Goal: Communication & Community: Answer question/provide support

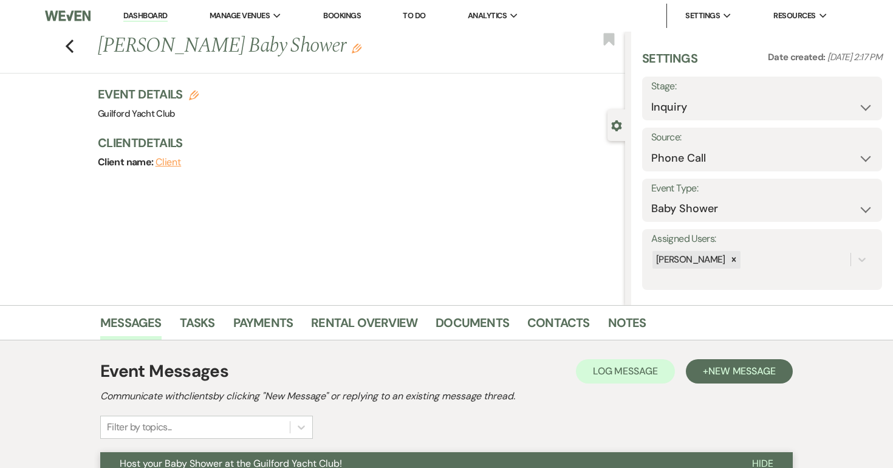
select select "22"
select select "3"
click at [69, 42] on use "button" at bounding box center [70, 45] width 8 height 13
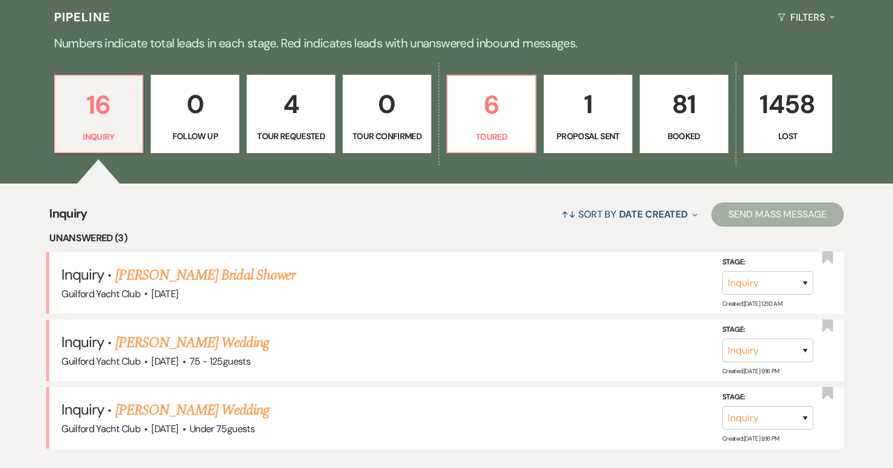
scroll to position [288, 0]
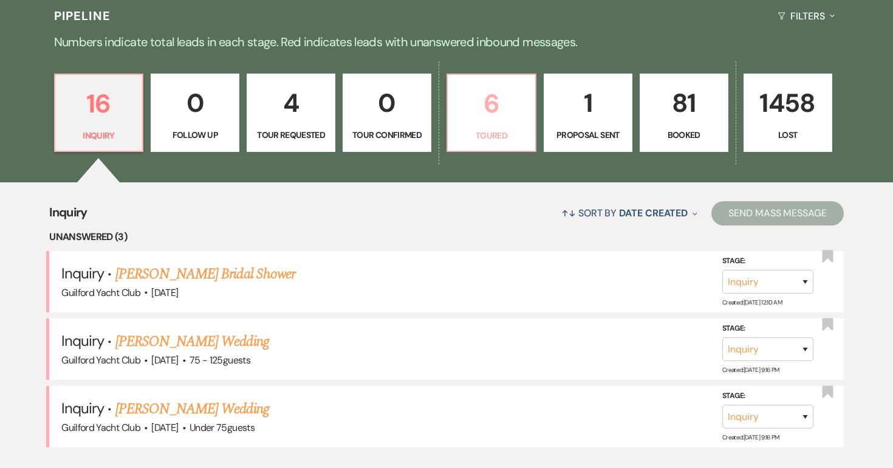
click at [480, 113] on p "6" at bounding box center [491, 103] width 73 height 41
select select "5"
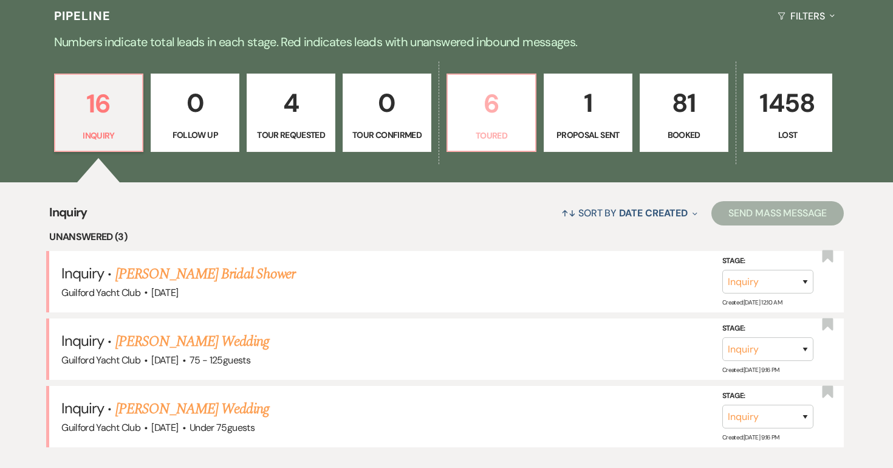
select select "5"
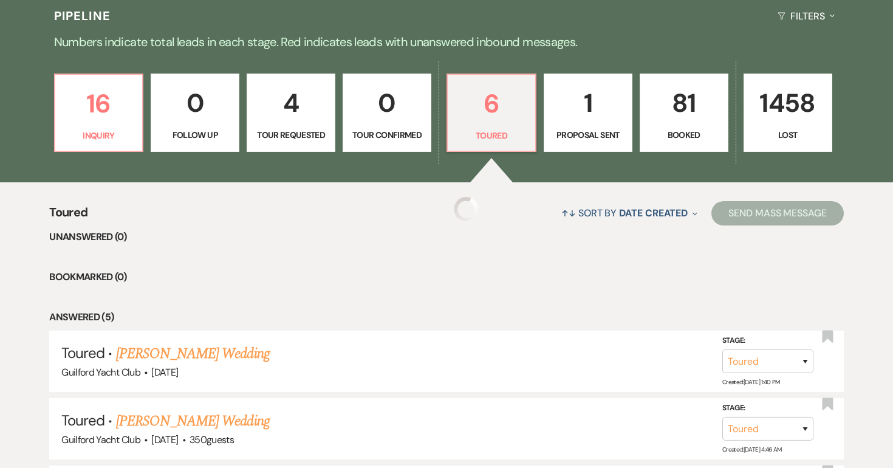
select select "5"
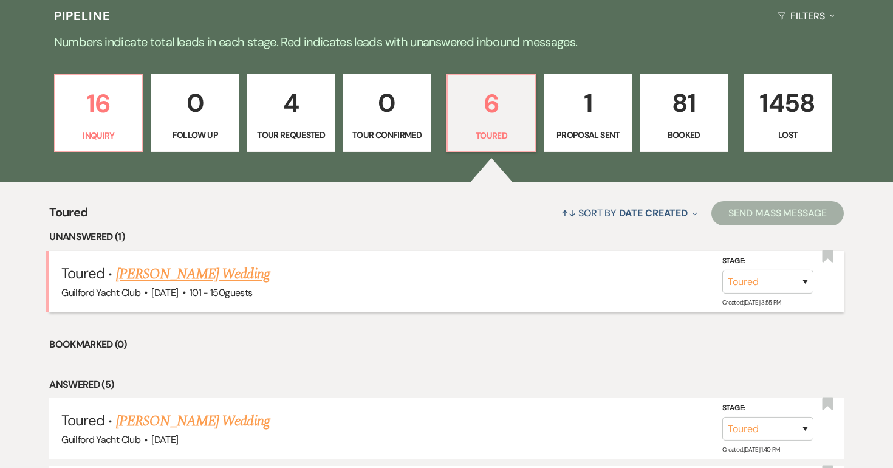
click at [190, 273] on link "Micaela Grogan's Wedding" at bounding box center [193, 274] width 154 height 22
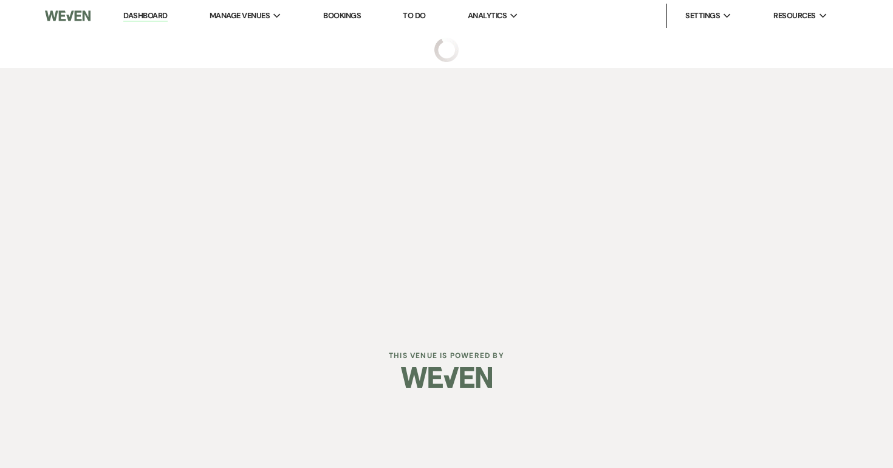
select select "5"
select select "2"
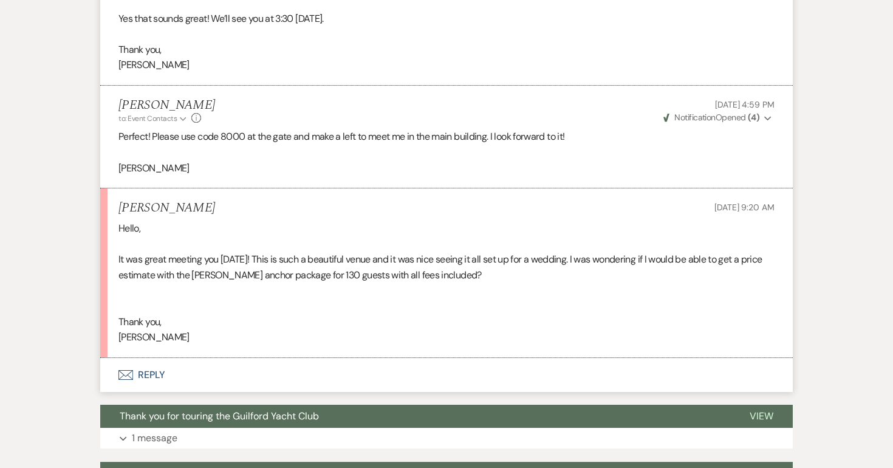
scroll to position [2142, 0]
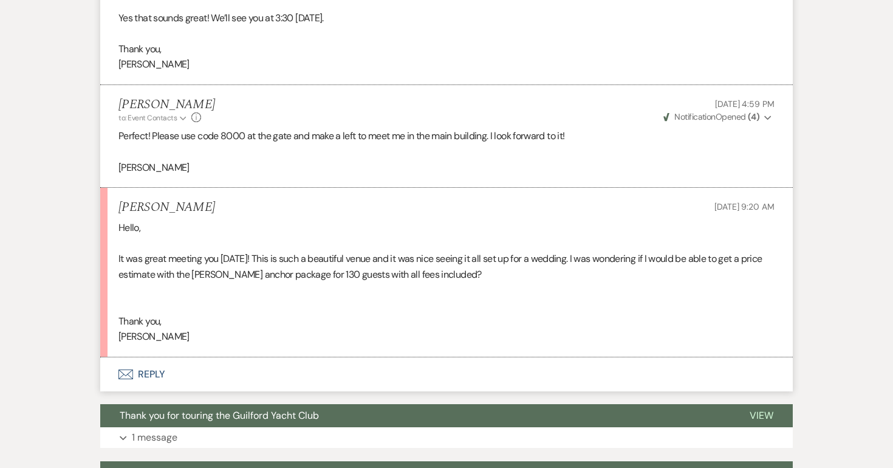
click at [145, 389] on button "Envelope Reply" at bounding box center [446, 374] width 692 height 34
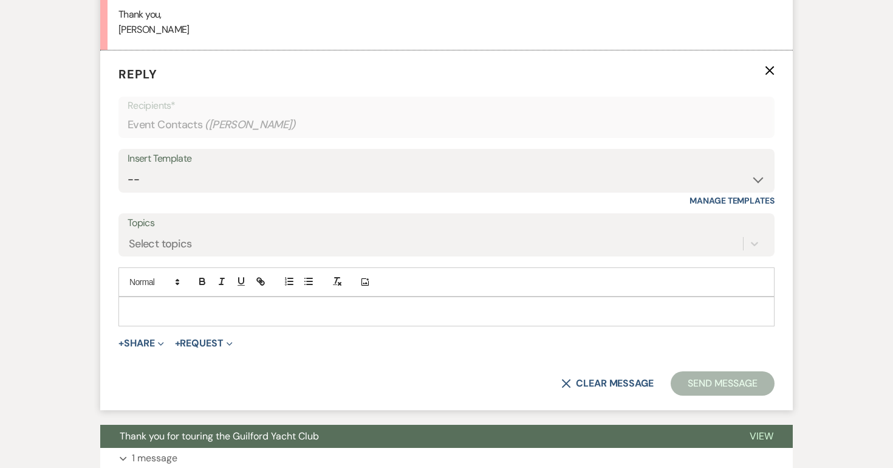
scroll to position [2460, 0]
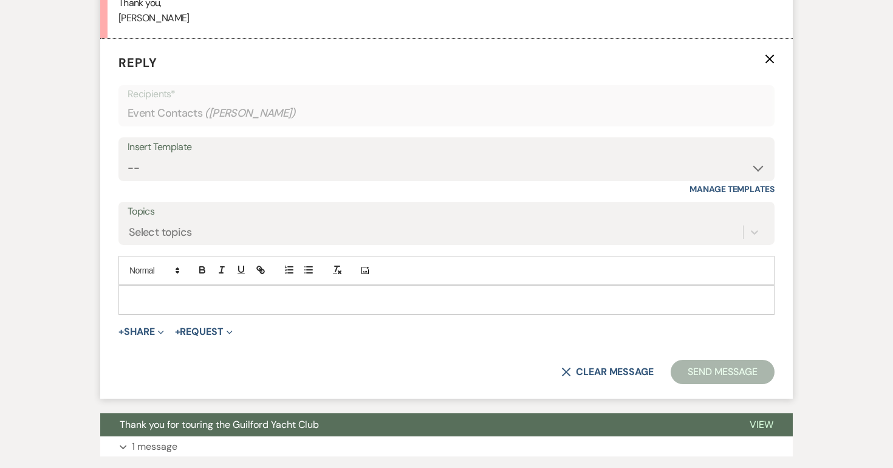
click at [162, 306] on p at bounding box center [446, 299] width 636 height 13
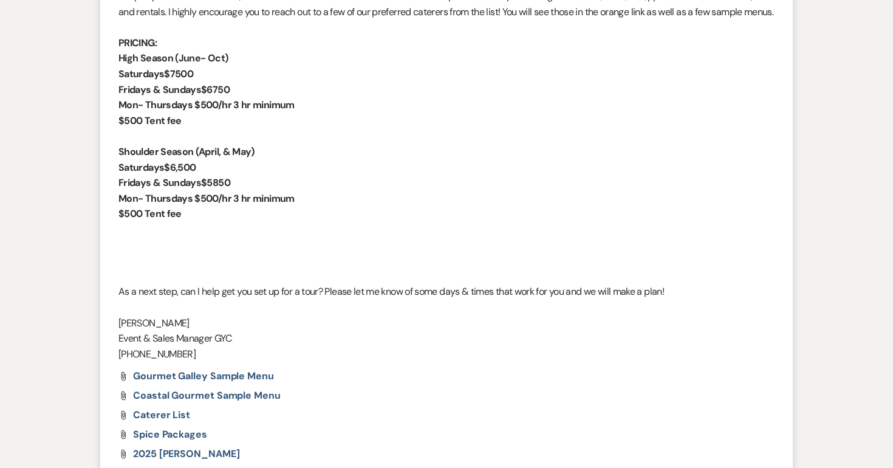
scroll to position [1290, 0]
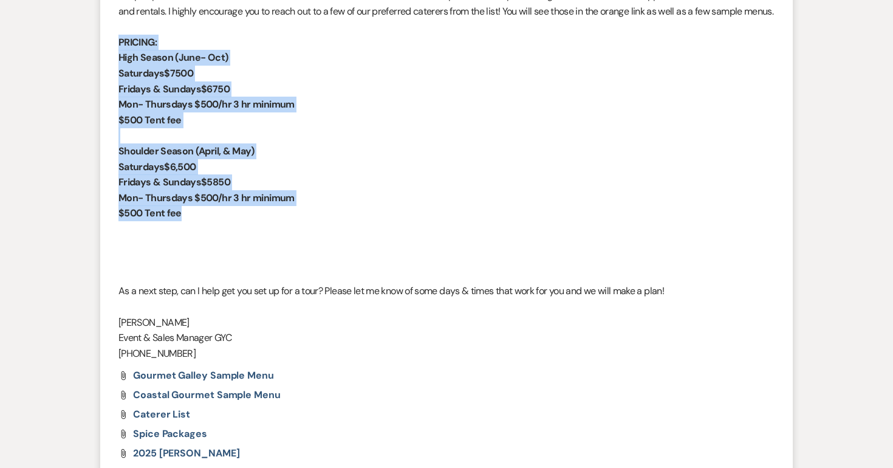
drag, startPoint x: 197, startPoint y: 228, endPoint x: 103, endPoint y: 50, distance: 201.3
click at [103, 51] on li "Alison Wehrle to: Event Contacts Expand Info Aug 07, 2025, 4:40 PM Weven Check …" at bounding box center [446, 150] width 692 height 660
copy div "PRICING: High Season (June- Oct) Saturdays $7500 Fridays & Sundays $6750 Mon- T…"
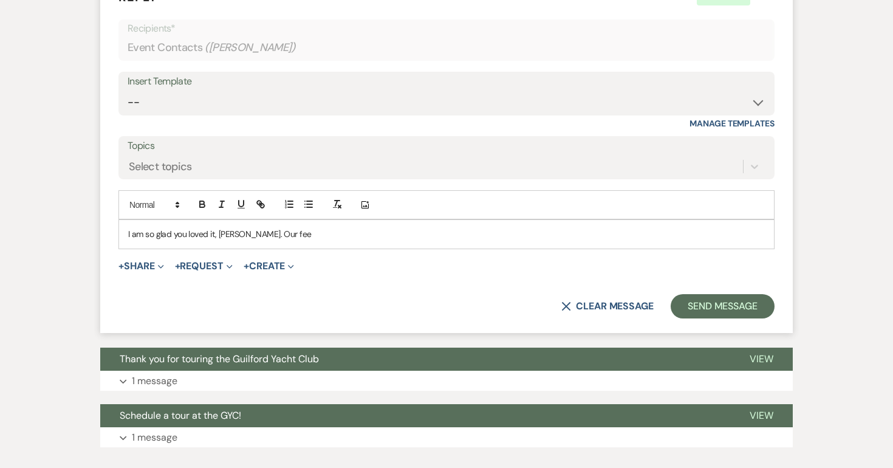
scroll to position [2525, 0]
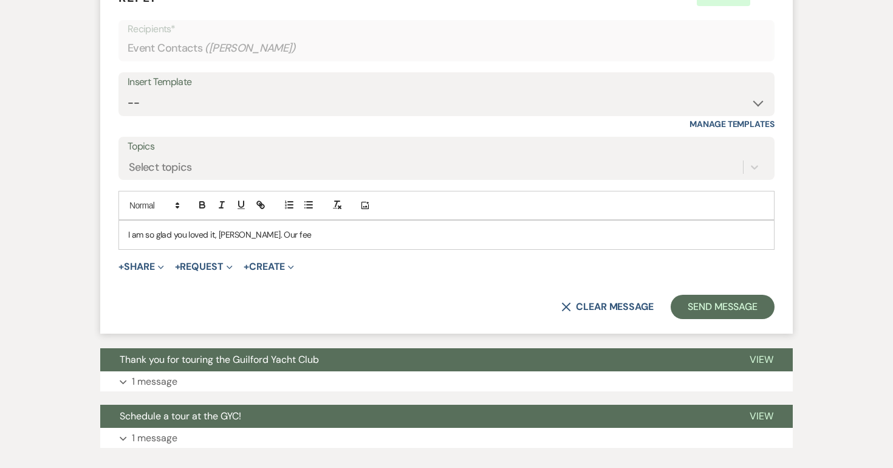
click at [304, 241] on p "I am so glad you loved it, Micaela. Our fee" at bounding box center [446, 234] width 636 height 13
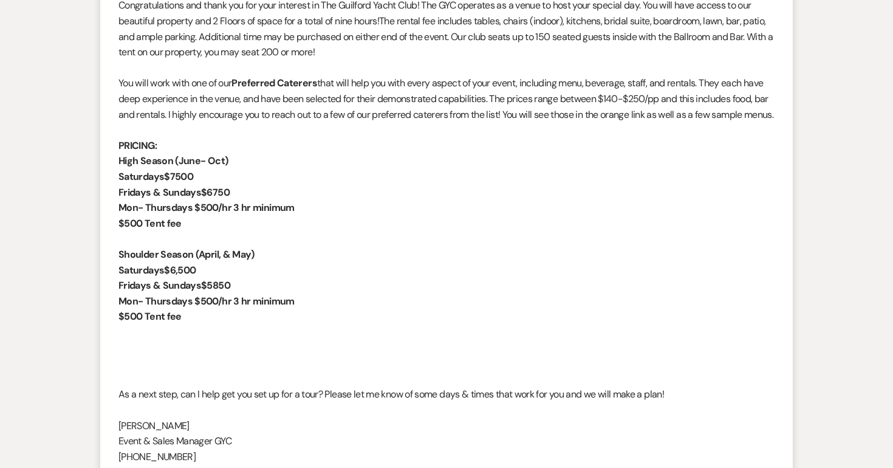
scroll to position [1189, 0]
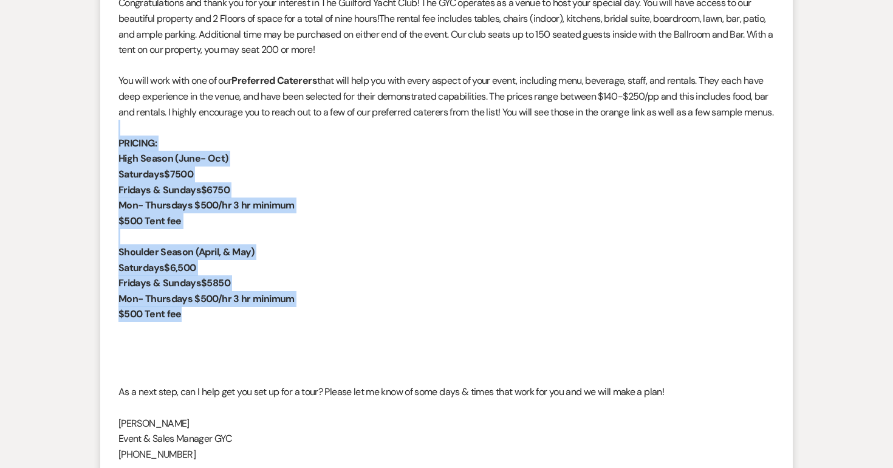
drag, startPoint x: 194, startPoint y: 332, endPoint x: 101, endPoint y: 148, distance: 205.6
click at [101, 148] on li "Alison Wehrle to: Event Contacts Expand Info Aug 07, 2025, 4:40 PM Weven Check …" at bounding box center [446, 251] width 692 height 660
copy div "PRICING: High Season (June- Oct) Saturdays $7500 Fridays & Sundays $6750 Mon- T…"
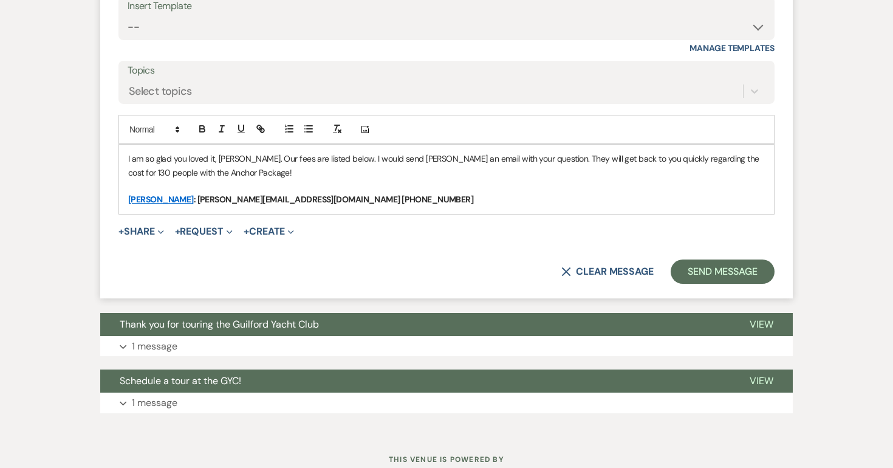
scroll to position [2603, 0]
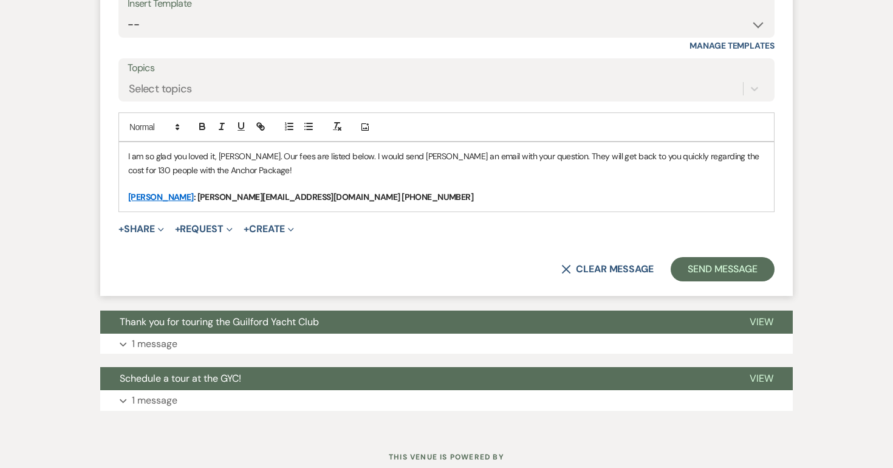
click at [270, 177] on p "I am so glad you loved it, Micaela. Our fees are listed below. I would send Dav…" at bounding box center [446, 162] width 636 height 27
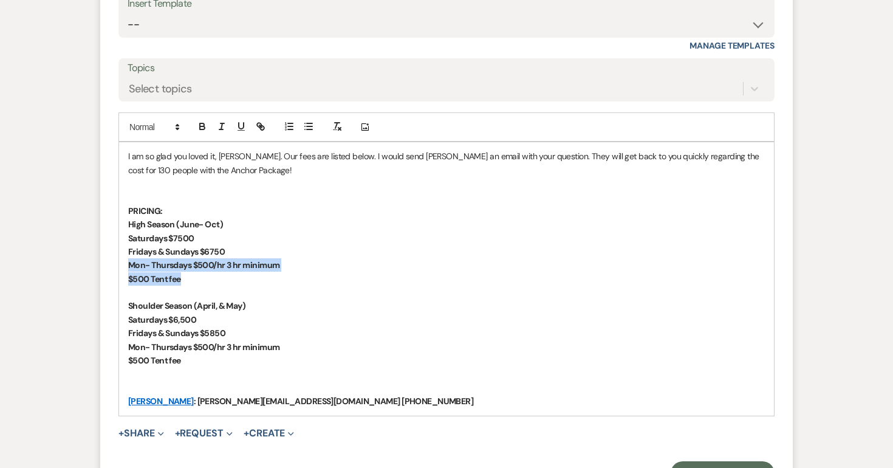
drag, startPoint x: 189, startPoint y: 290, endPoint x: 123, endPoint y: 277, distance: 66.9
click at [123, 277] on div "I am so glad you loved it, Micaela. Our fees are listed below. I would send Dav…" at bounding box center [446, 278] width 655 height 273
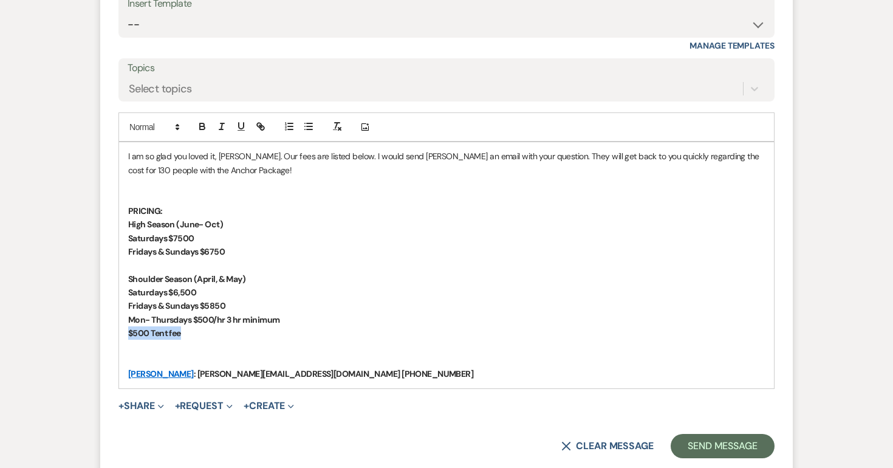
drag, startPoint x: 188, startPoint y: 346, endPoint x: 116, endPoint y: 342, distance: 72.4
click at [116, 342] on form "Reply X Saving draft... Recipients* Event Contacts ( Micaela Grogan ) Insert Te…" at bounding box center [446, 184] width 692 height 577
click at [198, 339] on p "$500 Tent fee" at bounding box center [446, 332] width 636 height 13
drag, startPoint x: 198, startPoint y: 349, endPoint x: 122, endPoint y: 340, distance: 76.4
click at [122, 340] on div "I am so glad you loved it, Micaela. Our fees are listed below. I would send Dav…" at bounding box center [446, 265] width 655 height 246
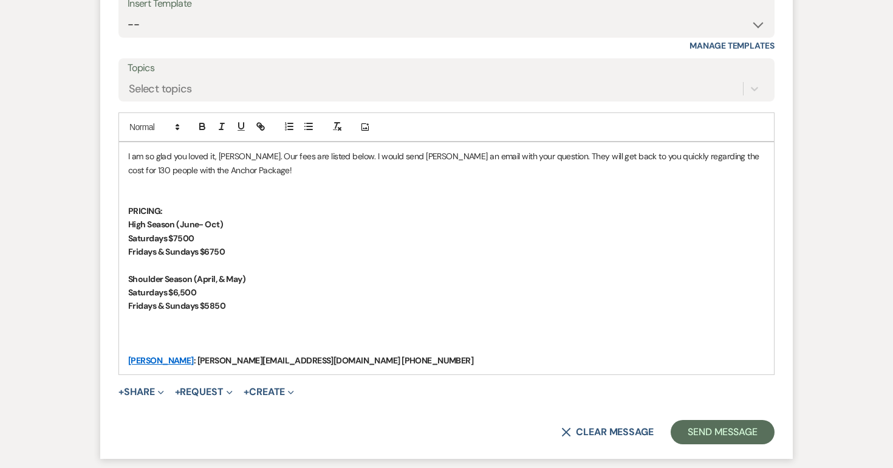
click at [135, 353] on p at bounding box center [446, 346] width 636 height 13
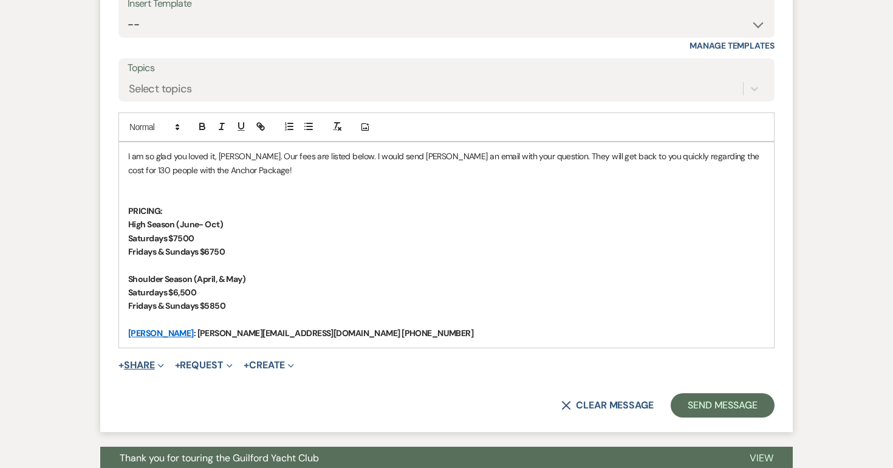
click at [148, 370] on button "+ Share Expand" at bounding box center [141, 365] width 46 height 10
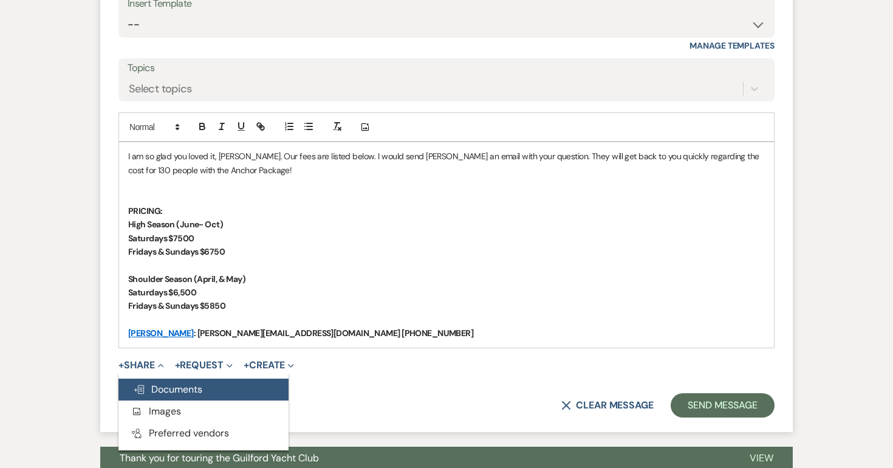
click at [158, 395] on span "Doc Upload Documents" at bounding box center [167, 389] width 69 height 13
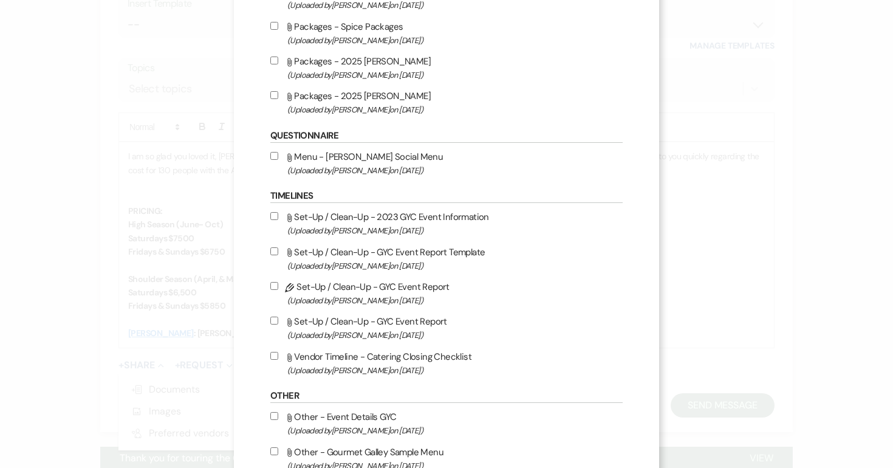
scroll to position [546, 0]
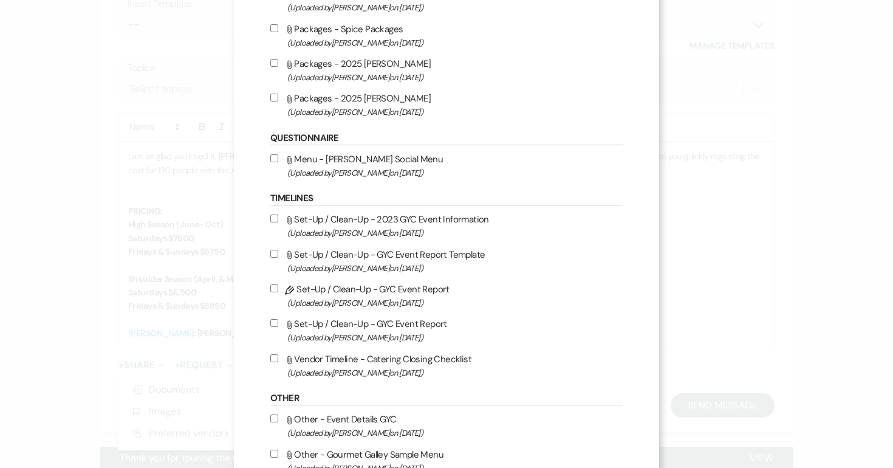
click at [273, 100] on input "Attach File Packages - 2025 David Alan (Uploaded by Alison Wehrle on Mar 2nd, 2…" at bounding box center [274, 98] width 8 height 8
checkbox input "true"
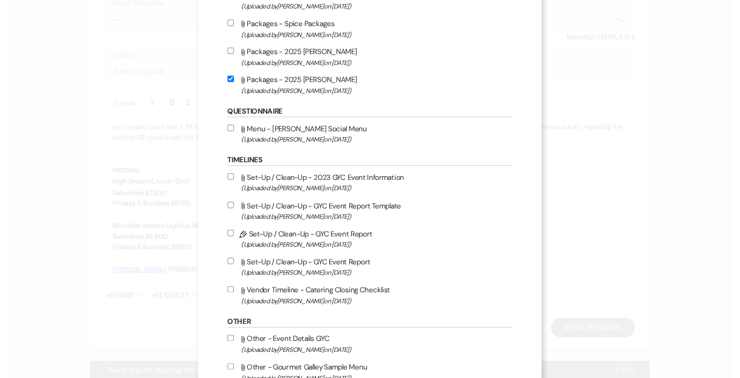
scroll to position [984, 0]
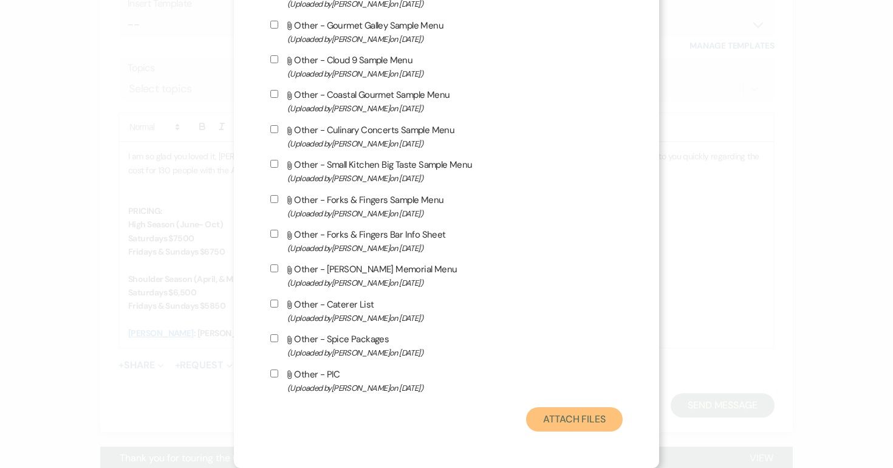
click at [545, 413] on button "Attach Files" at bounding box center [574, 419] width 97 height 24
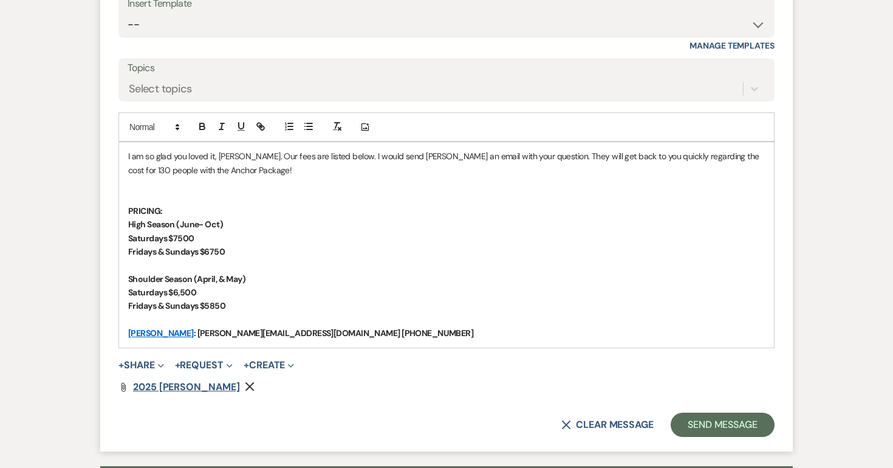
click at [188, 393] on span "2025 David Alan" at bounding box center [186, 386] width 107 height 13
click at [265, 177] on p "I am so glad you loved it, Micaela. Our fees are listed below. I would send Dav…" at bounding box center [446, 162] width 636 height 27
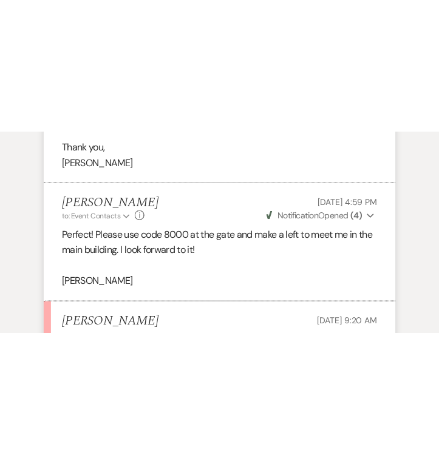
scroll to position [2648, 0]
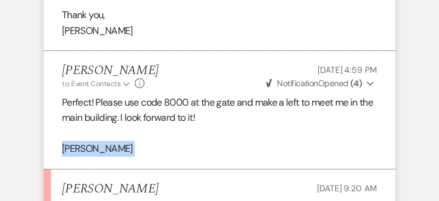
drag, startPoint x: 137, startPoint y: 140, endPoint x: -113, endPoint y: 122, distance: 250.8
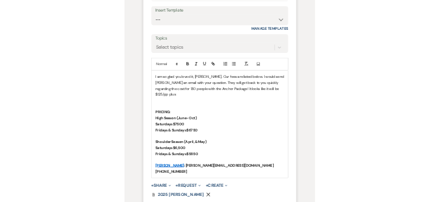
scroll to position [3102, 0]
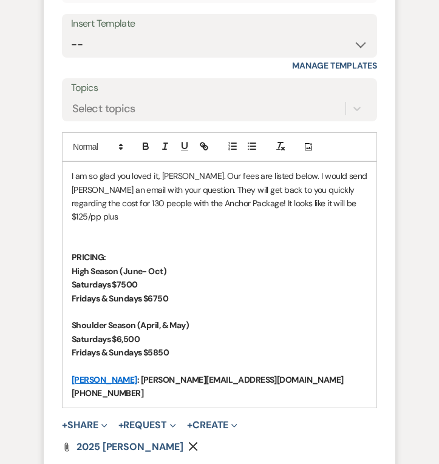
click at [362, 175] on p "I am so glad you loved it, Micaela. Our fees are listed below. I would send Dav…" at bounding box center [220, 196] width 296 height 55
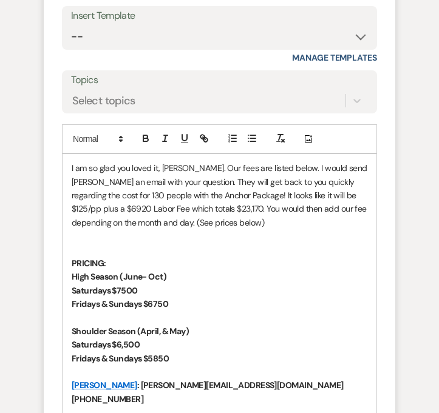
scroll to position [3108, 0]
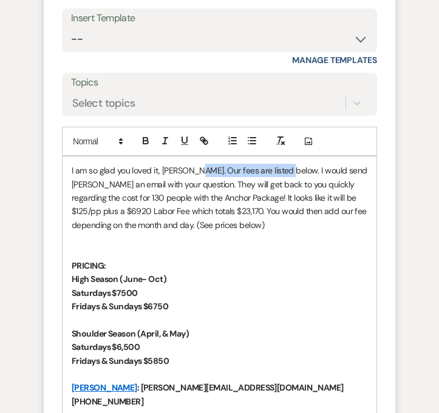
drag, startPoint x: 282, startPoint y: 138, endPoint x: 195, endPoint y: 146, distance: 87.1
click at [195, 164] on p "I am so glad you loved it, Micaela. Our fees are listed below. I would send Dav…" at bounding box center [220, 198] width 296 height 68
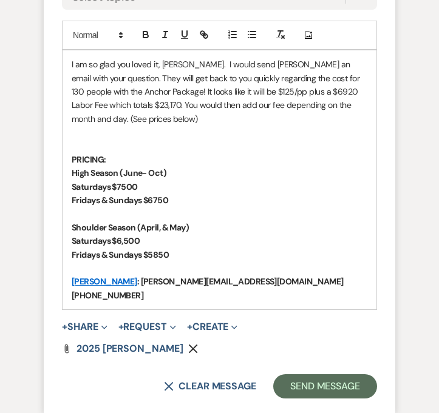
scroll to position [3214, 0]
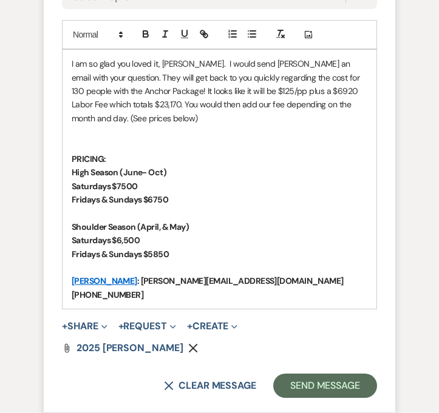
click at [158, 89] on p "I am so glad you loved it, Micaela. I would send David Alan an email with your …" at bounding box center [220, 91] width 296 height 68
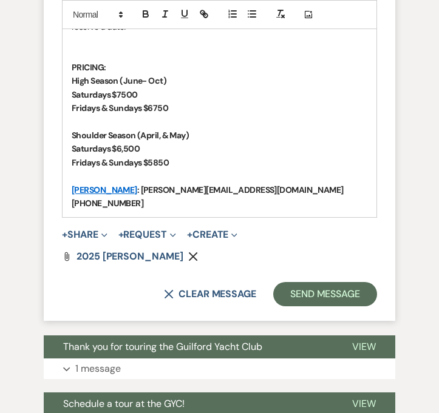
scroll to position [3351, 0]
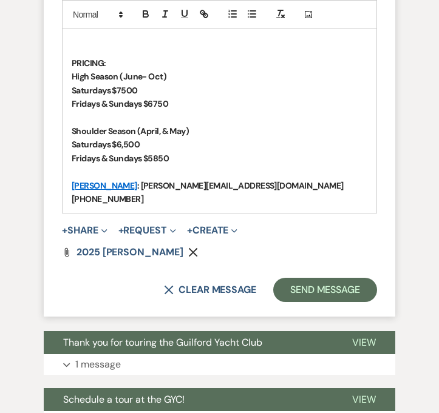
click at [319, 179] on p "David Alan : david@dahospitalitygroup.com 860-302-3853" at bounding box center [220, 192] width 296 height 27
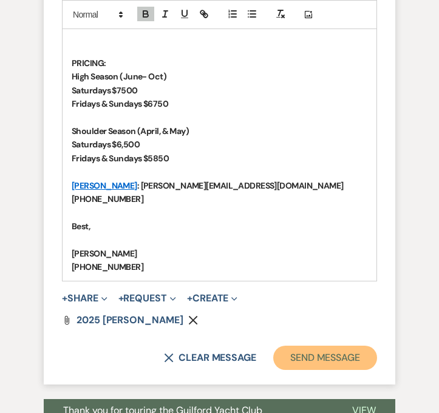
click at [342, 346] on button "Send Message" at bounding box center [325, 358] width 104 height 24
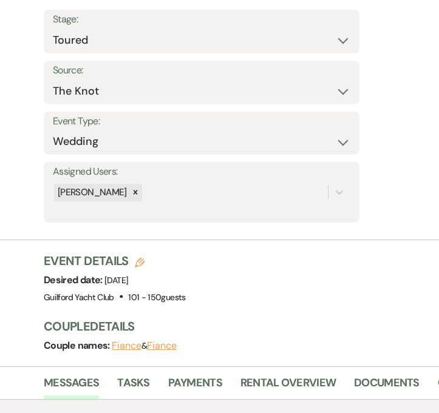
scroll to position [0, 0]
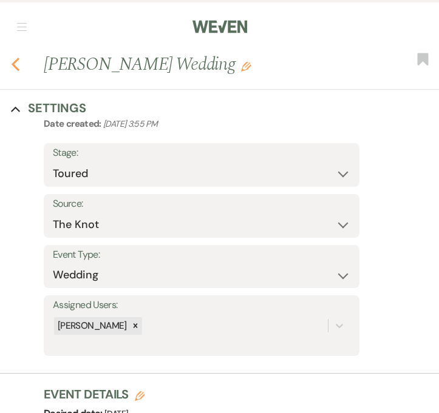
click at [16, 67] on use "button" at bounding box center [16, 64] width 8 height 13
select select "5"
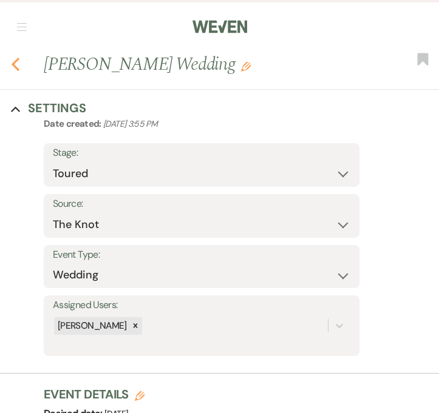
select select "5"
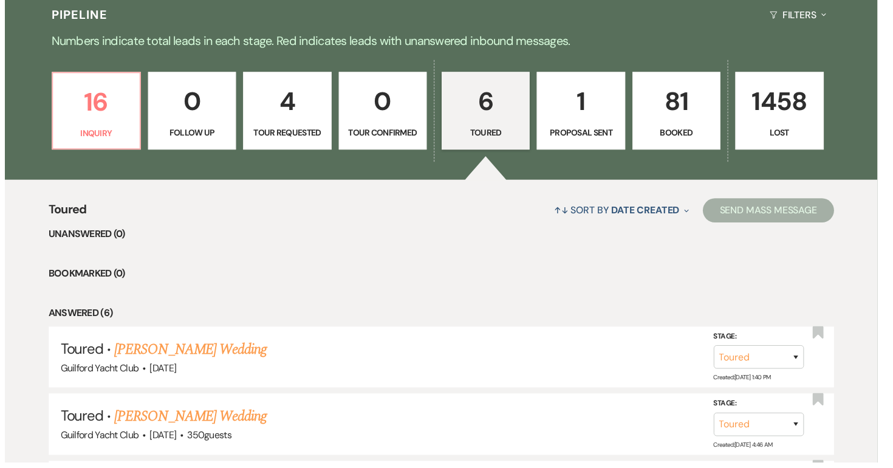
scroll to position [288, 0]
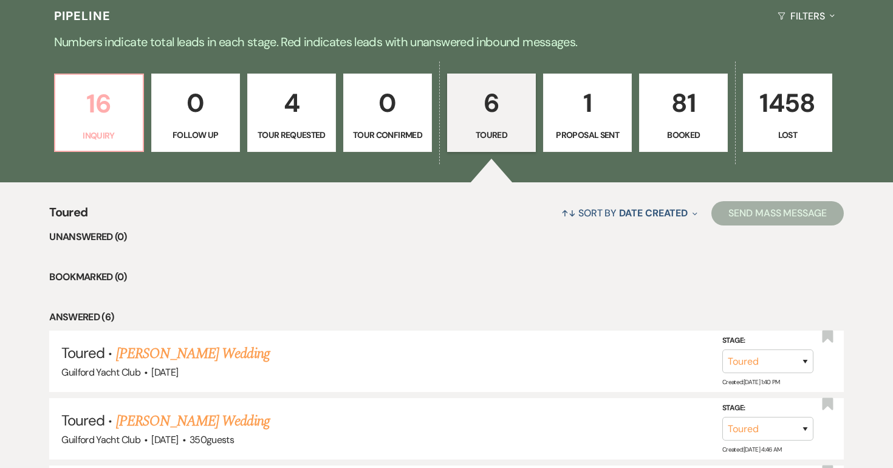
click at [106, 117] on p "16" at bounding box center [99, 103] width 73 height 41
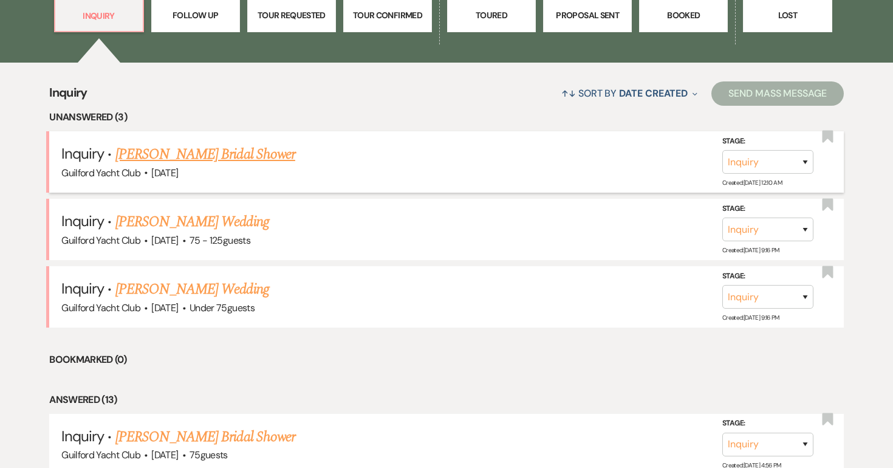
scroll to position [409, 0]
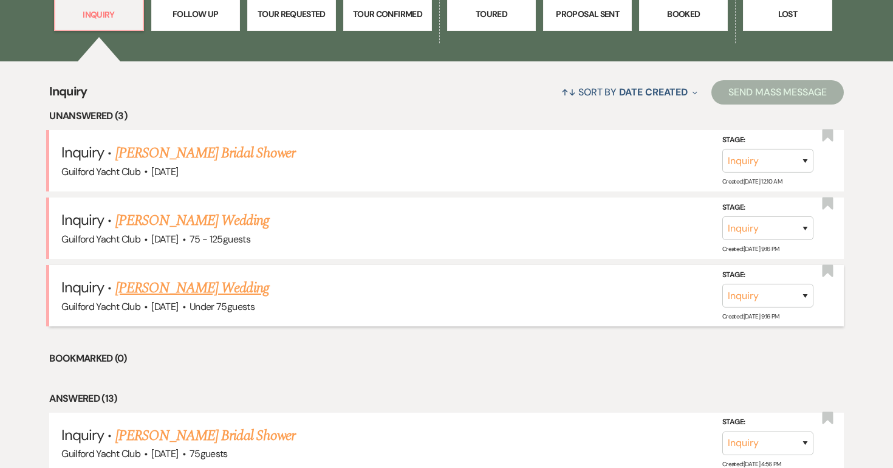
click at [183, 284] on link "Andrew Cheesman's Wedding" at bounding box center [192, 288] width 154 height 22
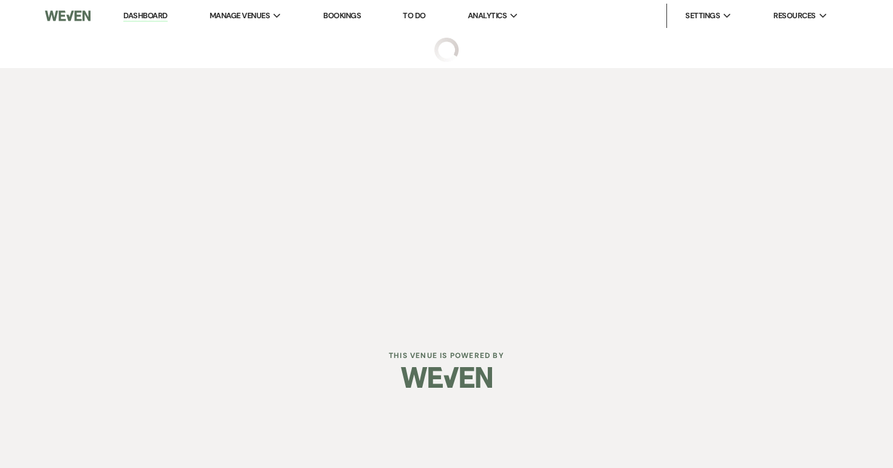
select select "3"
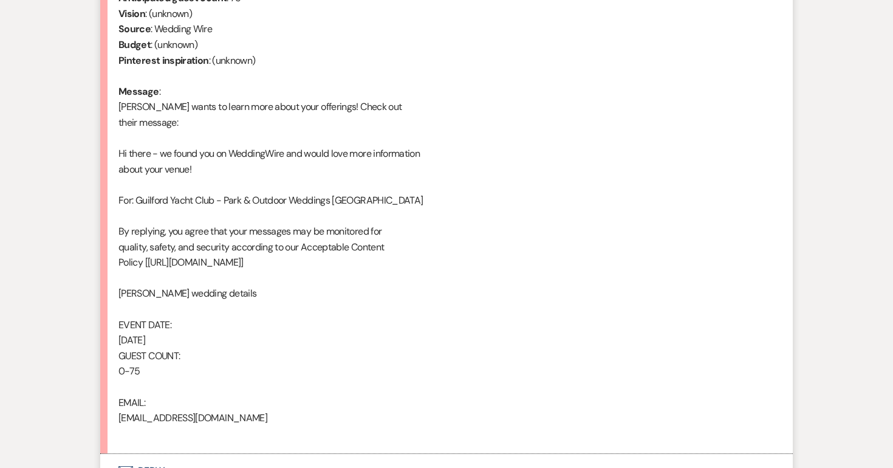
scroll to position [679, 0]
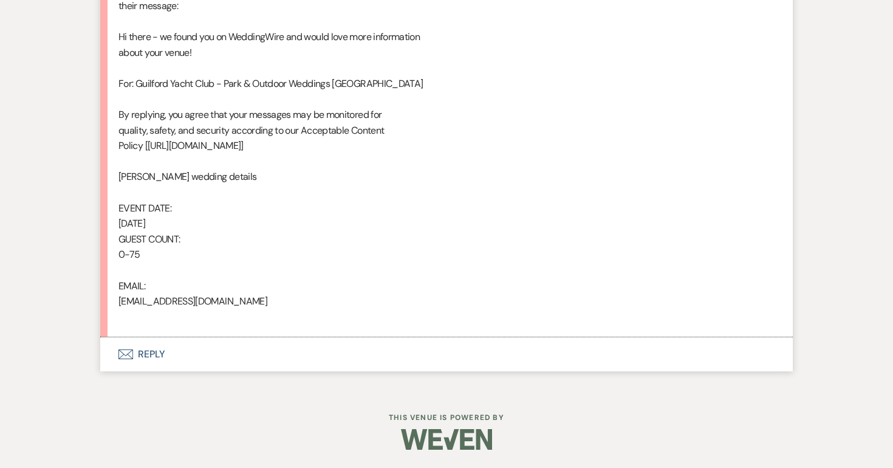
click at [151, 349] on button "Envelope Reply" at bounding box center [446, 354] width 692 height 34
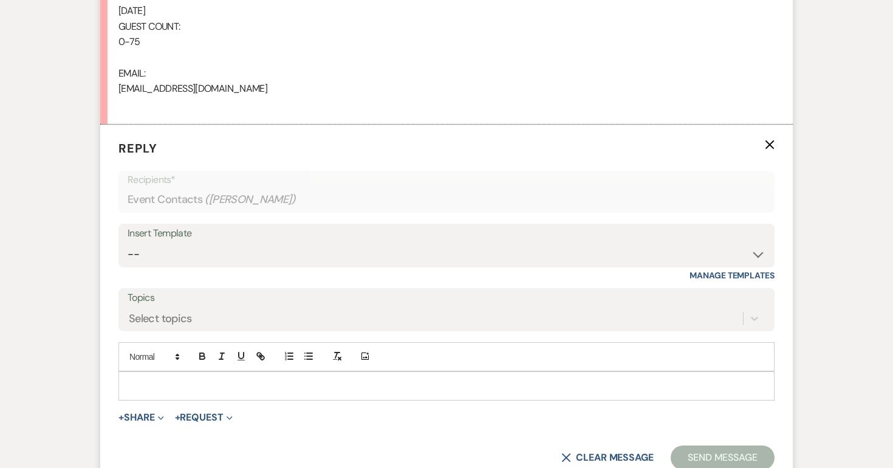
scroll to position [962, 0]
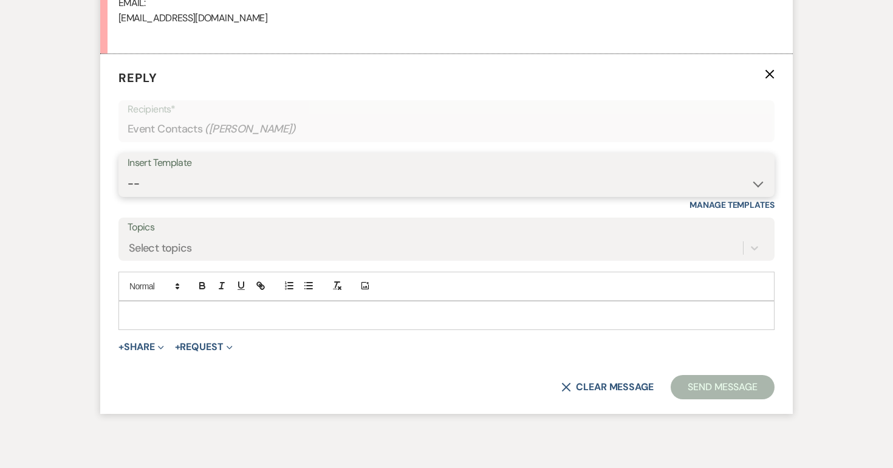
click at [188, 180] on select "-- Weven Planning Portal Introduction (Booked Events) Initial Inquiry Response …" at bounding box center [447, 184] width 638 height 24
select select "2020"
click at [128, 172] on select "-- Weven Planning Portal Introduction (Booked Events) Initial Inquiry Response …" at bounding box center [447, 184] width 638 height 24
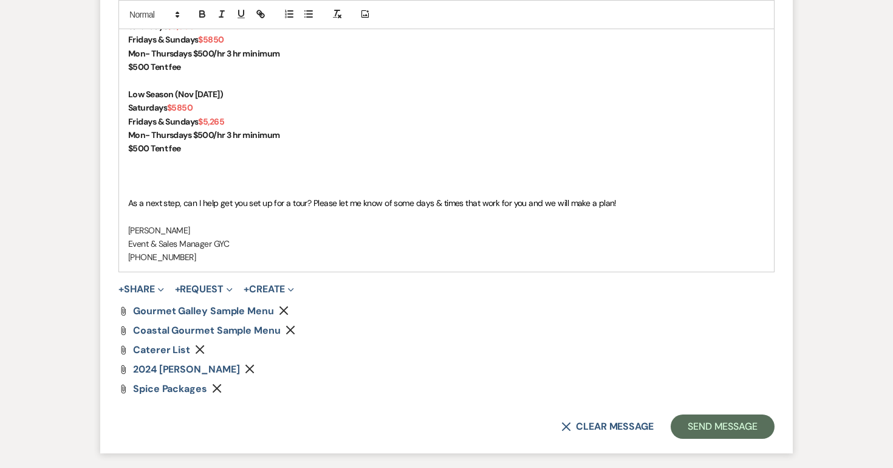
scroll to position [1592, 0]
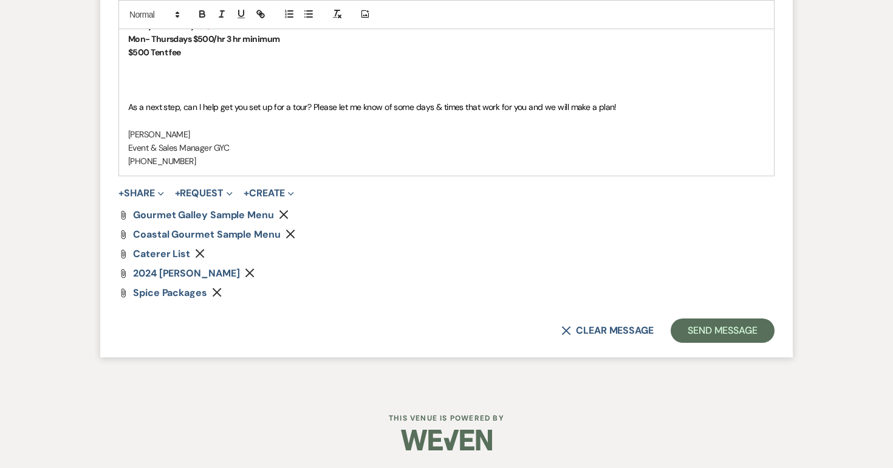
click at [254, 273] on use "button" at bounding box center [249, 272] width 9 height 9
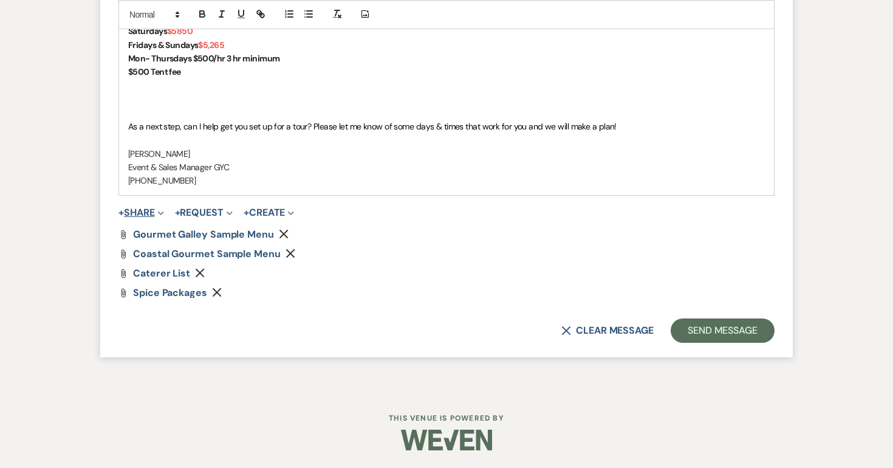
click at [142, 215] on button "+ Share Expand" at bounding box center [141, 213] width 46 height 10
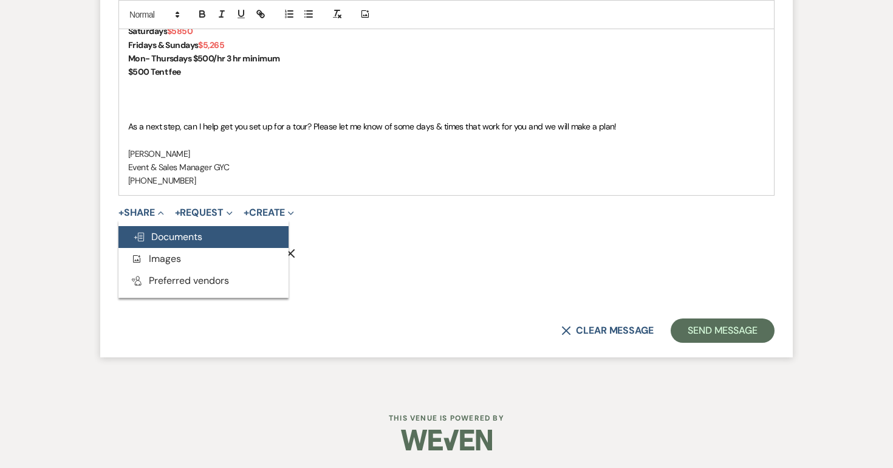
click at [172, 237] on span "Doc Upload Documents" at bounding box center [167, 236] width 69 height 13
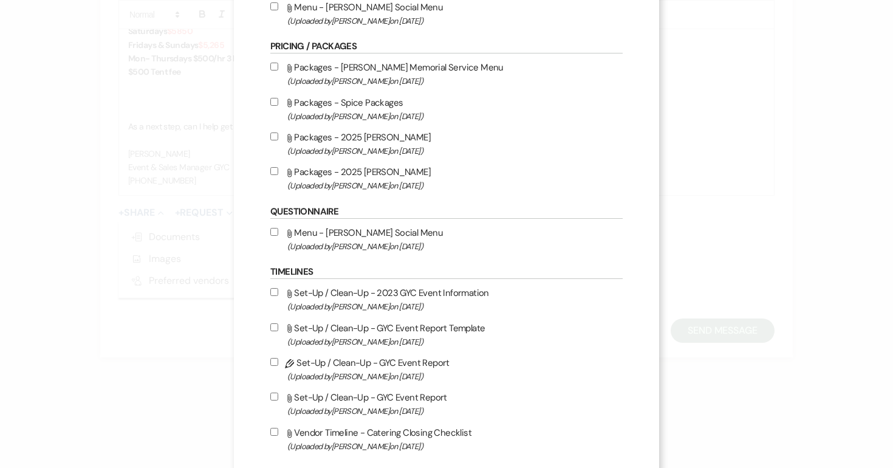
scroll to position [479, 0]
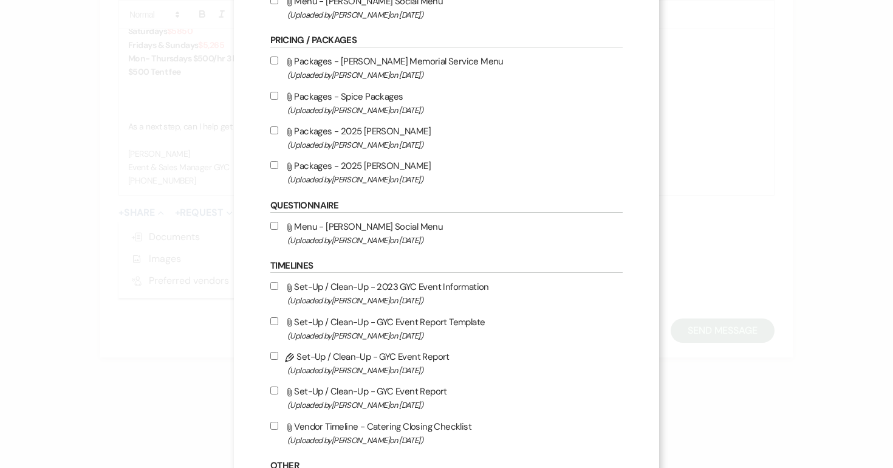
click at [277, 168] on input "Attach File Packages - 2025 David Alan (Uploaded by Alison Wehrle on Mar 2nd, 2…" at bounding box center [274, 165] width 8 height 8
checkbox input "true"
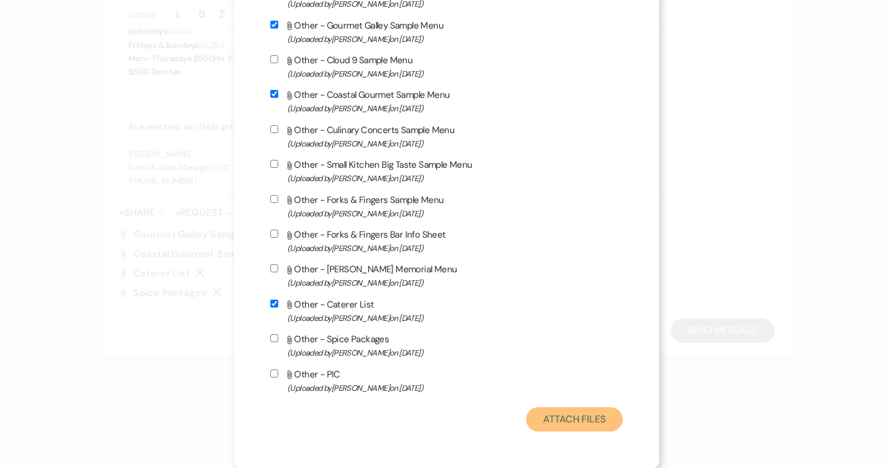
click at [581, 418] on button "Attach Files" at bounding box center [574, 419] width 97 height 24
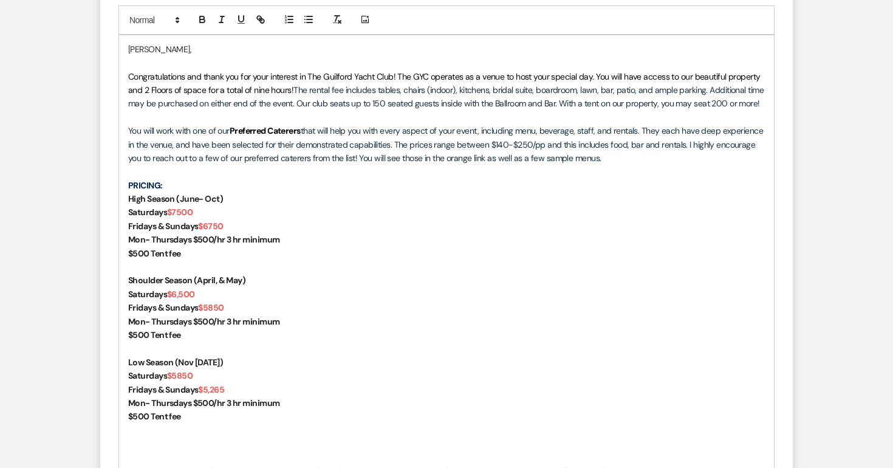
scroll to position [1228, 0]
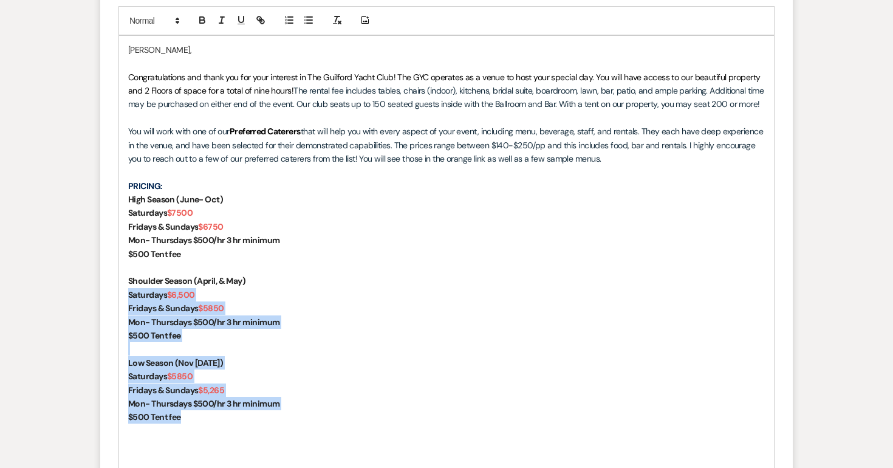
drag, startPoint x: 197, startPoint y: 417, endPoint x: 110, endPoint y: 294, distance: 150.1
click at [110, 294] on form "Reply X Draft saved! Recipients* Event Contacts ( Andrew Cheesman ) Insert Temp…" at bounding box center [446, 255] width 692 height 933
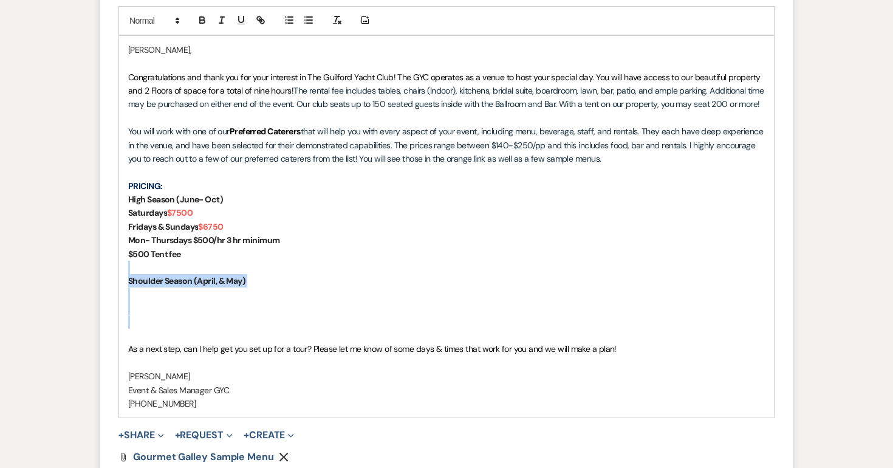
drag, startPoint x: 140, startPoint y: 323, endPoint x: 130, endPoint y: 272, distance: 52.0
click at [130, 272] on div "Andrew, Congratulations and thank you for your interest in The Guilford Yacht C…" at bounding box center [446, 227] width 655 height 382
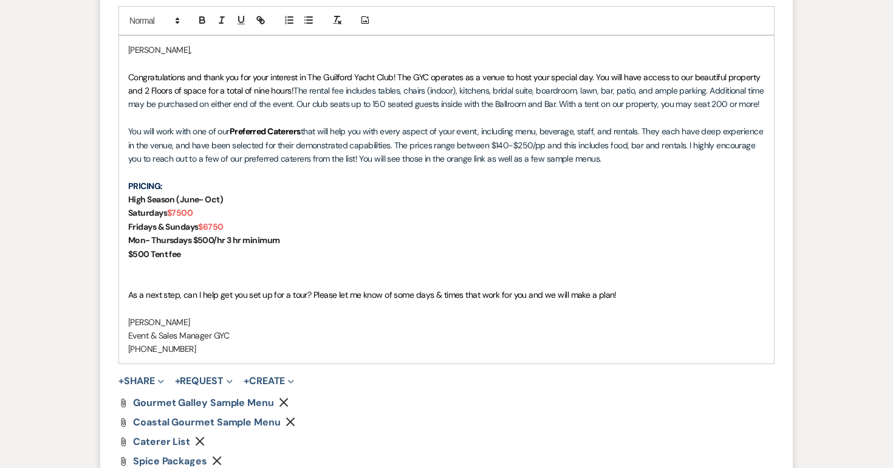
scroll to position [1415, 0]
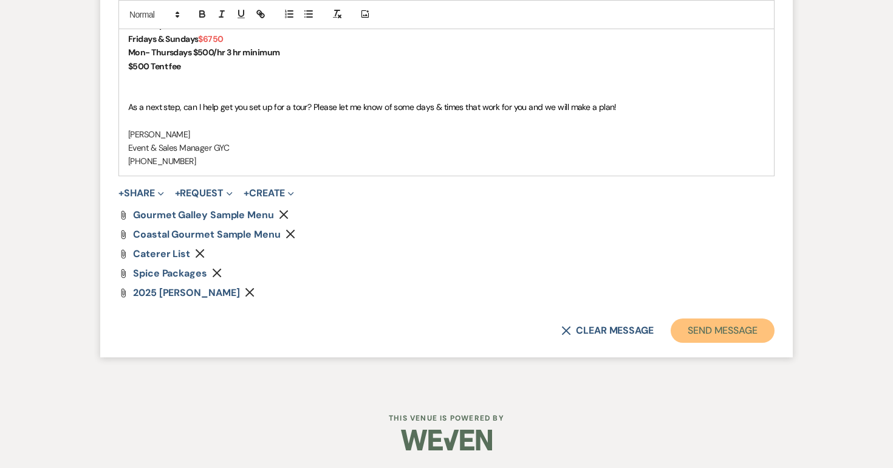
click at [706, 330] on button "Send Message" at bounding box center [722, 330] width 104 height 24
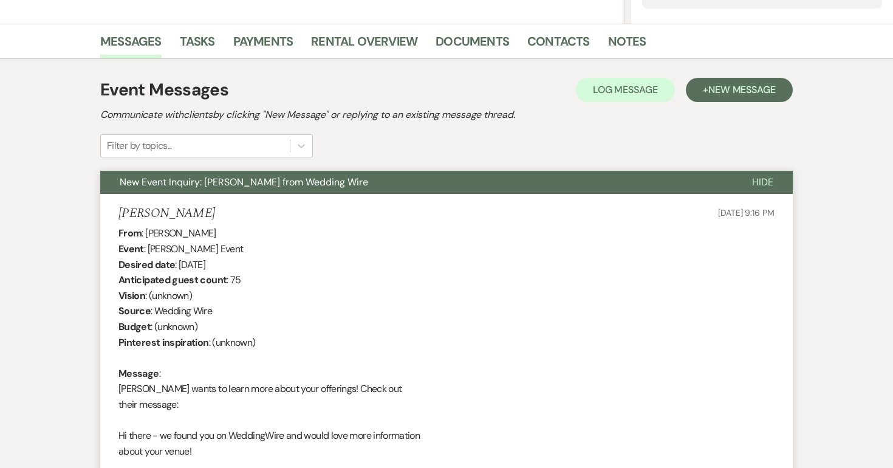
scroll to position [0, 0]
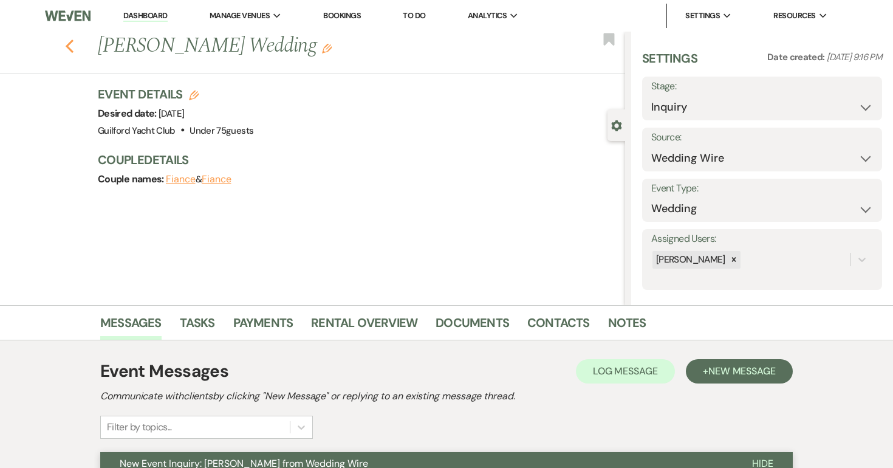
click at [72, 49] on icon "Previous" at bounding box center [69, 46] width 9 height 15
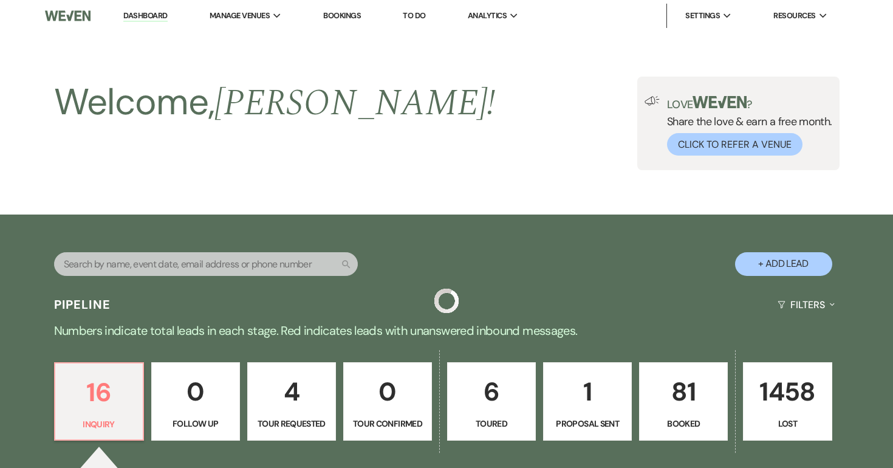
scroll to position [409, 0]
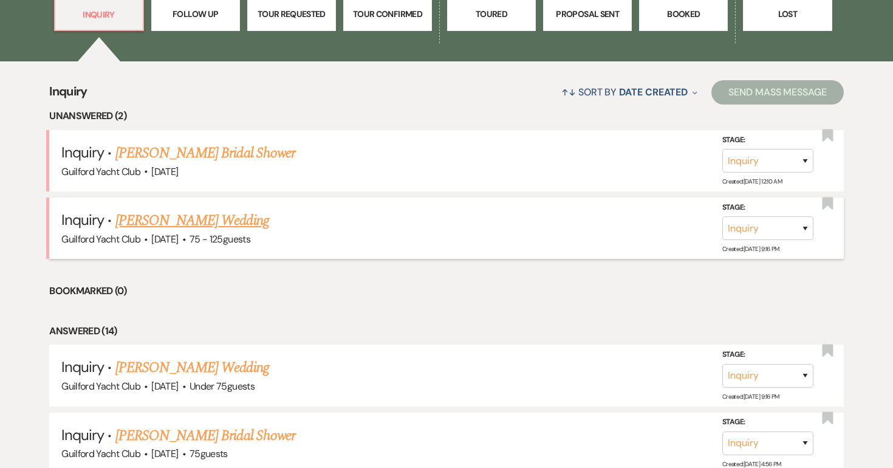
click at [191, 226] on link "Dana Zahoruiko's Wedding" at bounding box center [192, 220] width 154 height 22
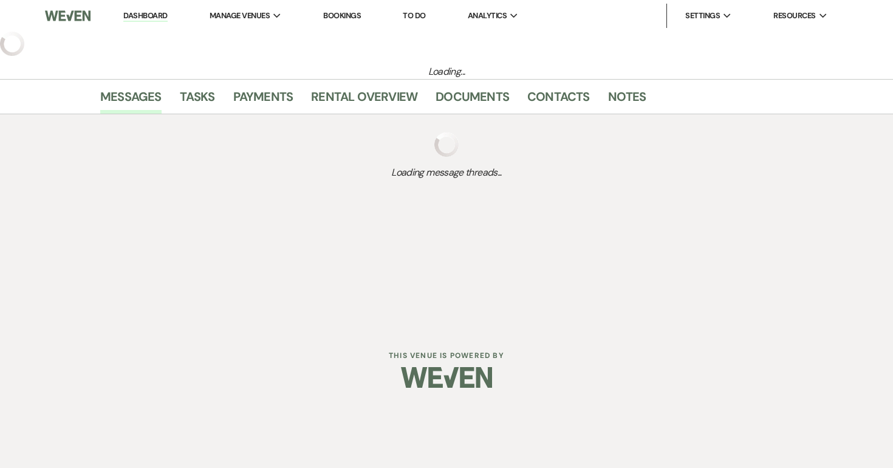
select select "3"
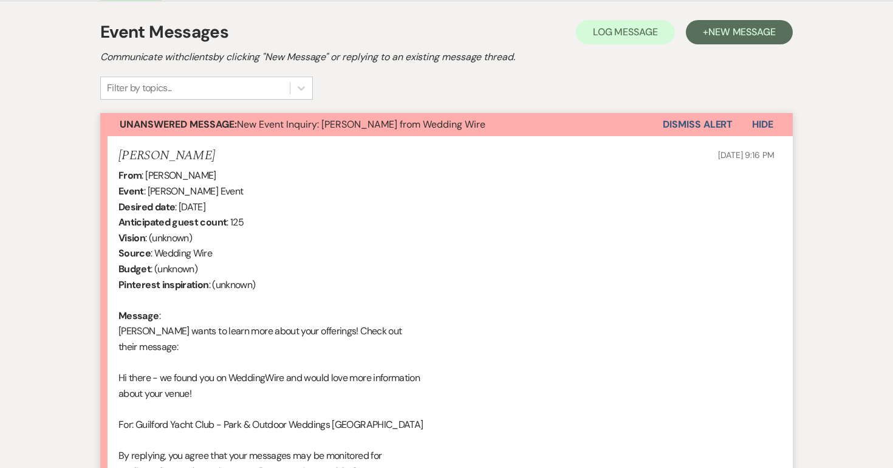
scroll to position [679, 0]
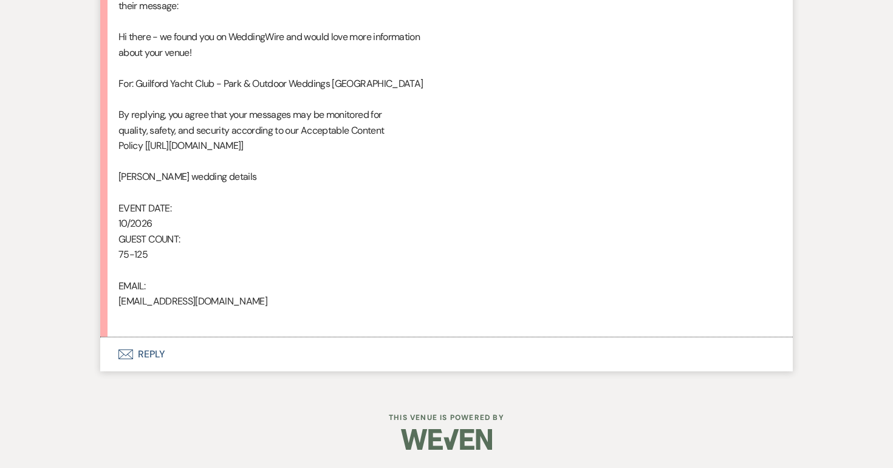
click at [162, 355] on button "Envelope Reply" at bounding box center [446, 354] width 692 height 34
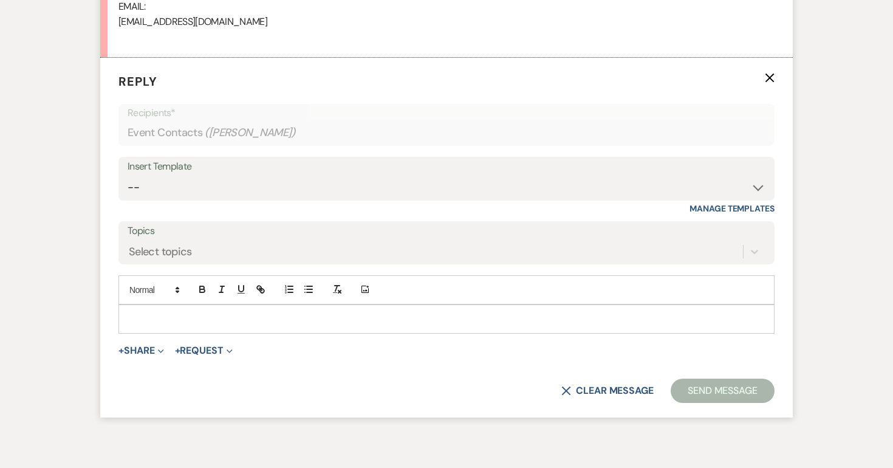
scroll to position [962, 0]
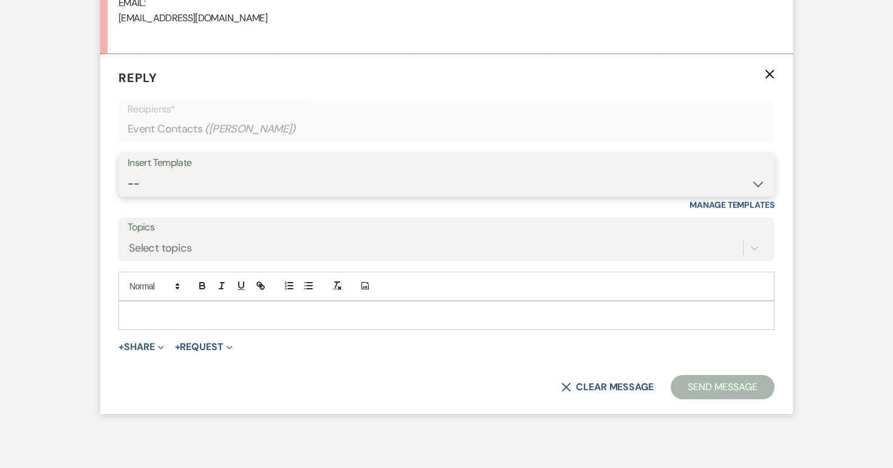
click at [205, 186] on select "-- Weven Planning Portal Introduction (Booked Events) Initial Inquiry Response …" at bounding box center [447, 184] width 638 height 24
select select "2020"
click at [128, 172] on select "-- Weven Planning Portal Introduction (Booked Events) Initial Inquiry Response …" at bounding box center [447, 184] width 638 height 24
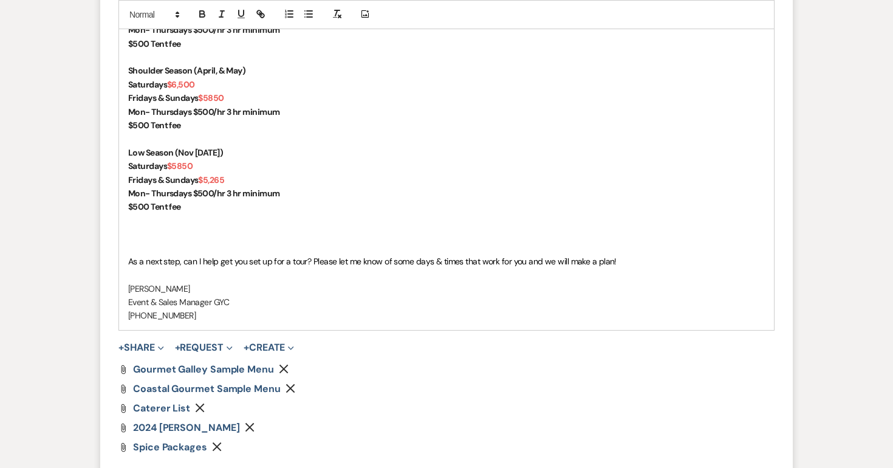
scroll to position [1431, 0]
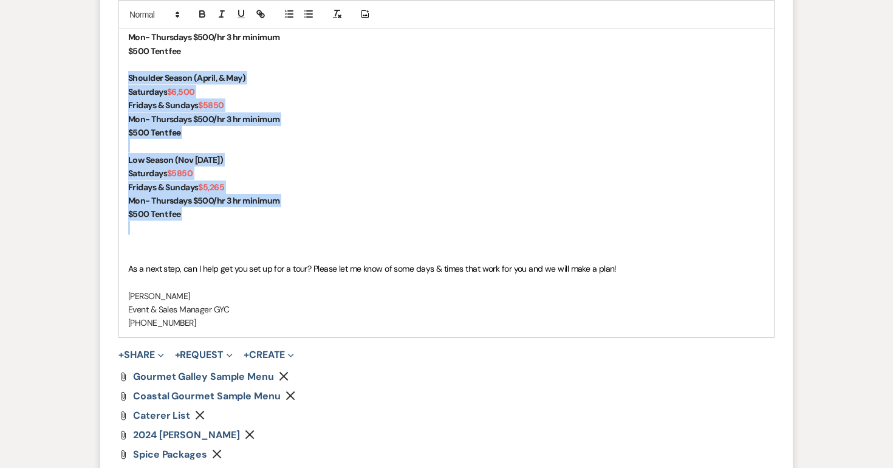
drag, startPoint x: 196, startPoint y: 222, endPoint x: 117, endPoint y: 77, distance: 164.9
click at [117, 77] on form "Reply X Draft saved! Recipients* Event Contacts ( Dana Zahoruiko ) Insert Templ…" at bounding box center [446, 52] width 692 height 933
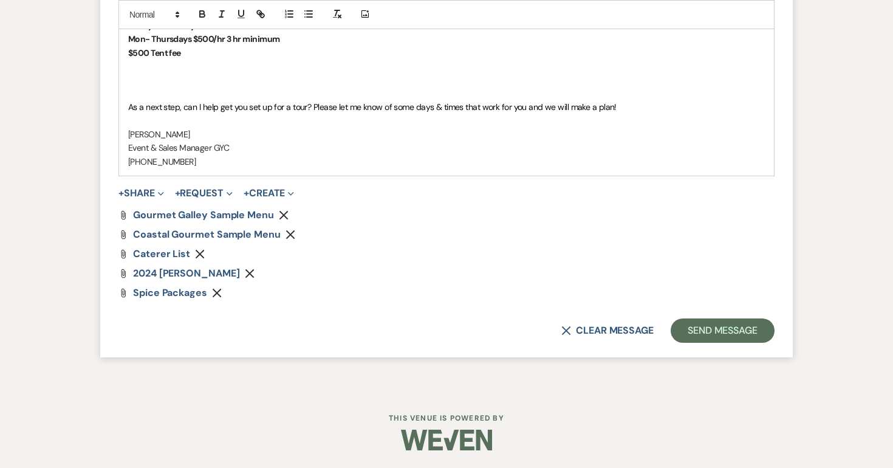
scroll to position [1415, 0]
click at [254, 268] on icon "Remove" at bounding box center [250, 273] width 10 height 10
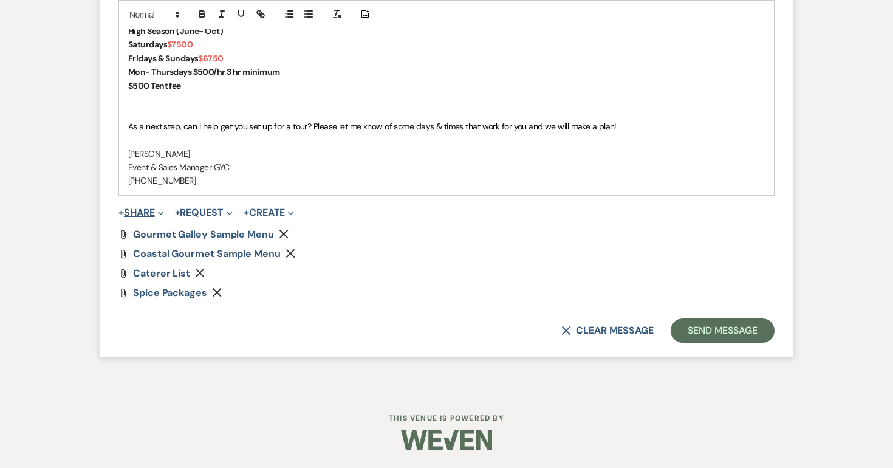
click at [150, 214] on button "+ Share Expand" at bounding box center [141, 213] width 46 height 10
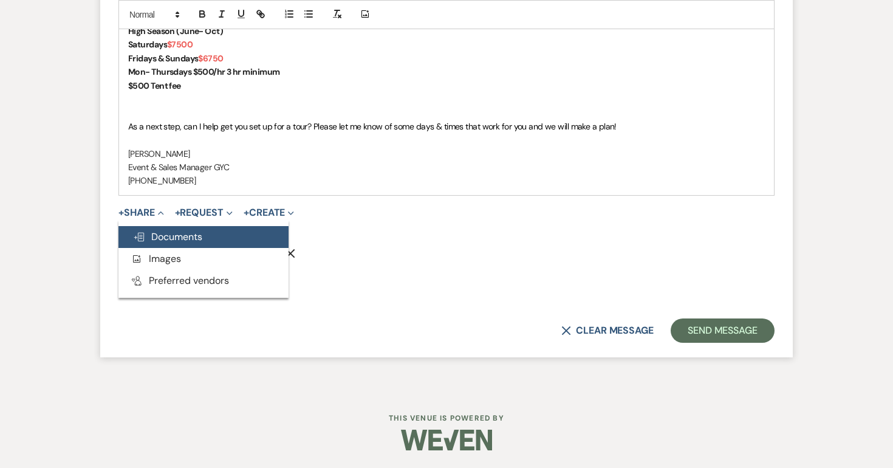
click at [157, 233] on span "Doc Upload Documents" at bounding box center [167, 236] width 69 height 13
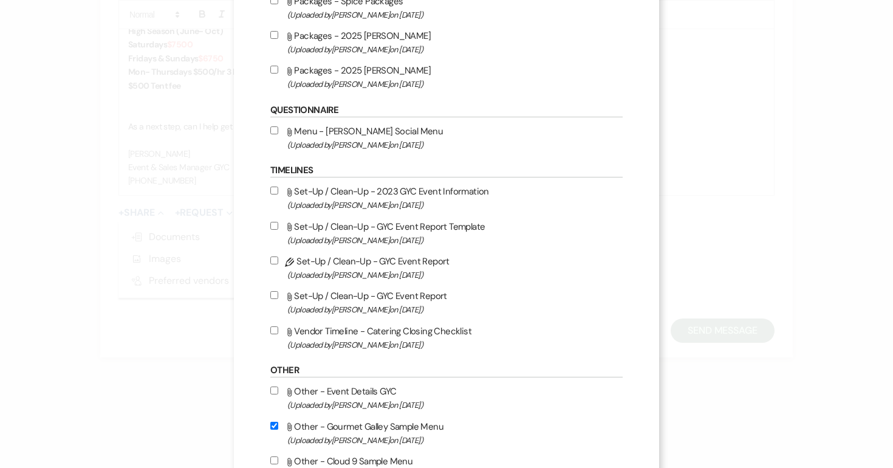
scroll to position [573, 0]
click at [271, 82] on label "Attach File Packages - 2025 David Alan (Uploaded by Alison Wehrle on Mar 2nd, 2…" at bounding box center [446, 78] width 352 height 29
click at [271, 75] on input "Attach File Packages - 2025 David Alan (Uploaded by Alison Wehrle on Mar 2nd, 2…" at bounding box center [274, 71] width 8 height 8
checkbox input "true"
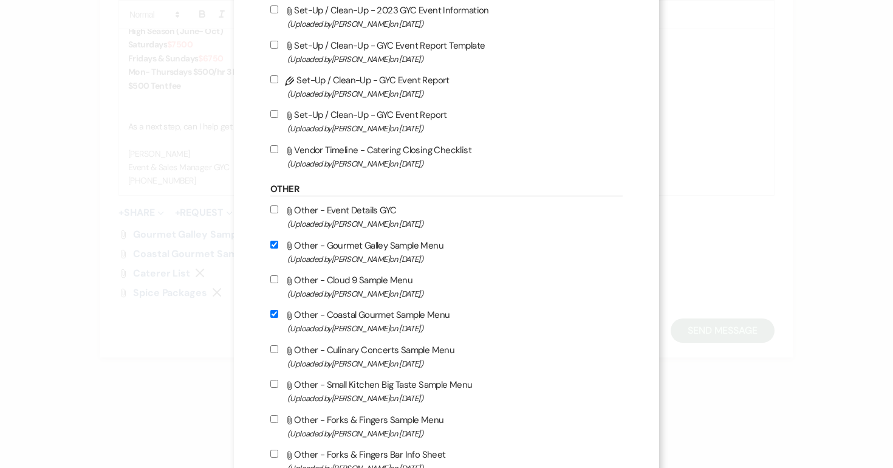
scroll to position [984, 0]
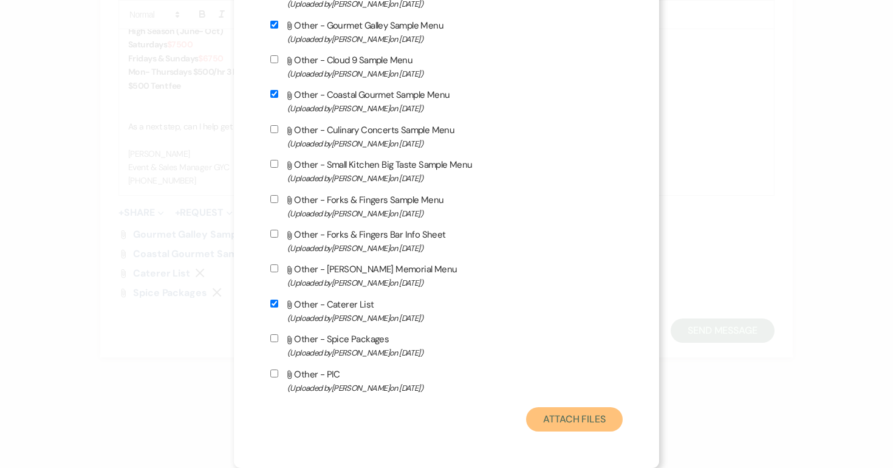
click at [585, 424] on button "Attach Files" at bounding box center [574, 419] width 97 height 24
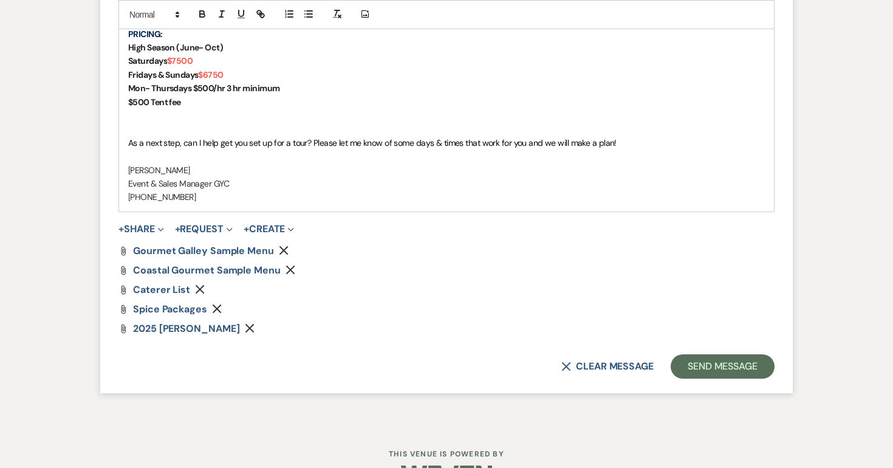
scroll to position [1415, 0]
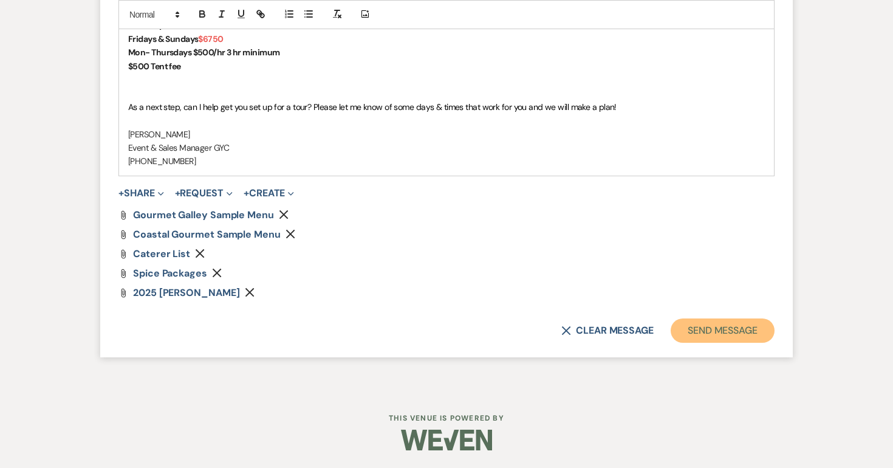
click at [699, 328] on button "Send Message" at bounding box center [722, 330] width 104 height 24
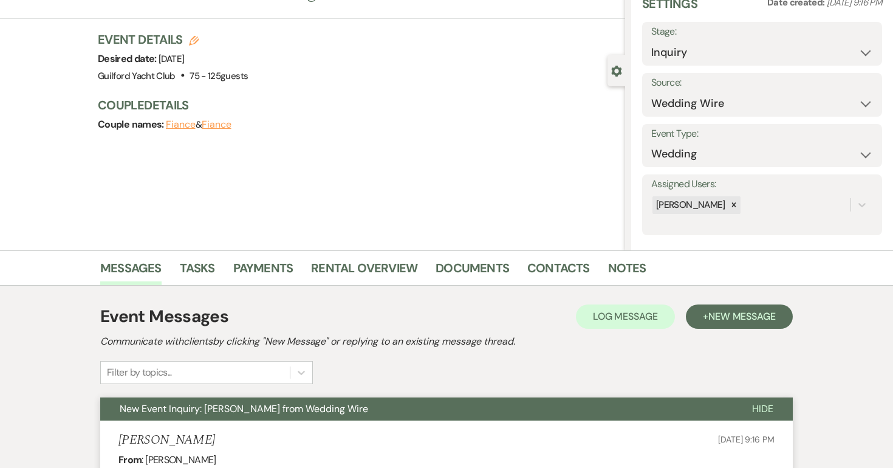
scroll to position [0, 0]
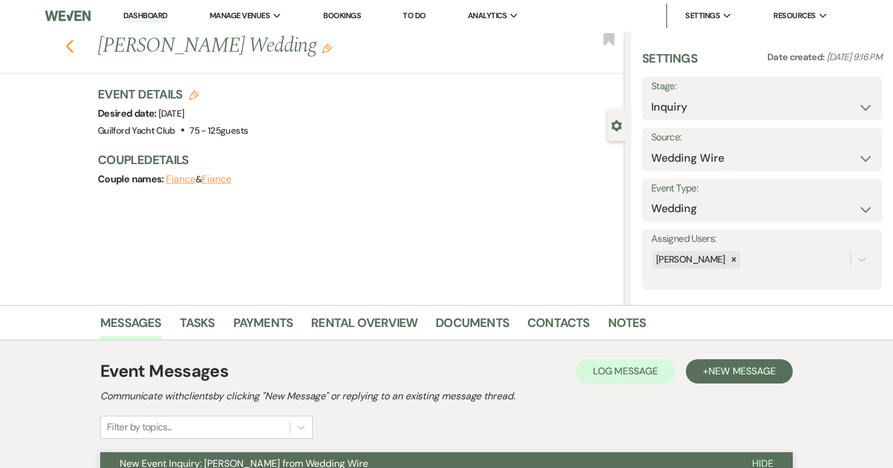
click at [67, 43] on icon "Previous" at bounding box center [69, 46] width 9 height 15
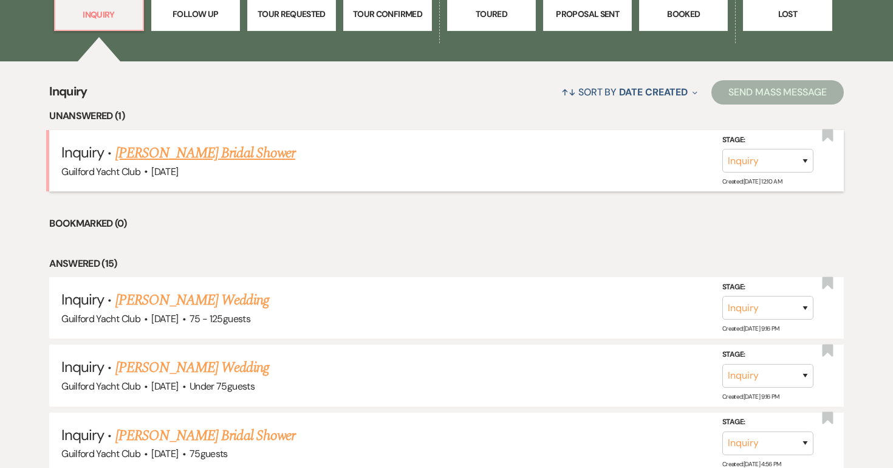
click at [175, 154] on link "Samira Zuniga's Bridal Shower" at bounding box center [205, 153] width 180 height 22
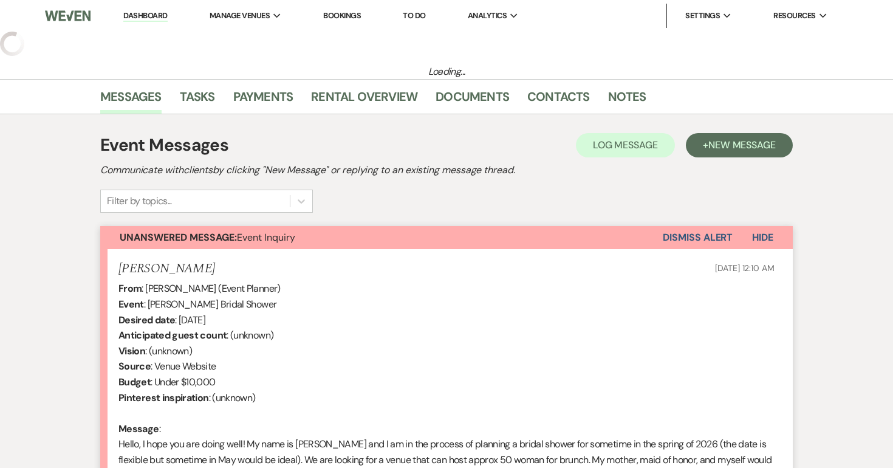
select select "5"
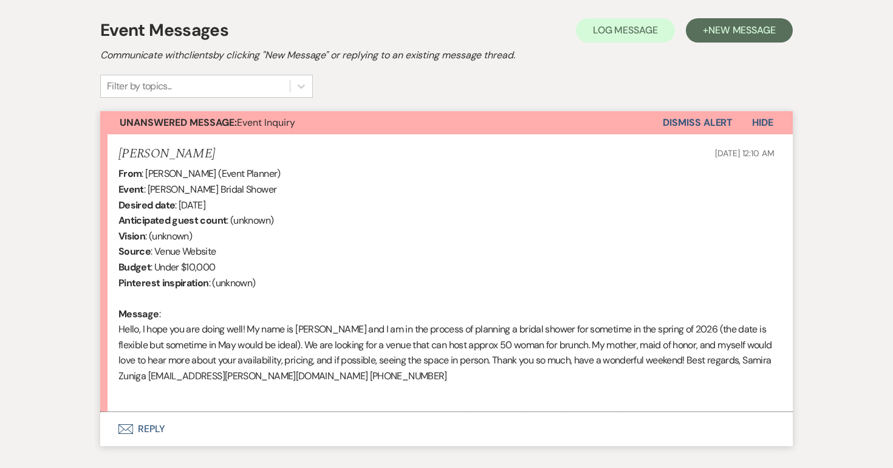
scroll to position [344, 0]
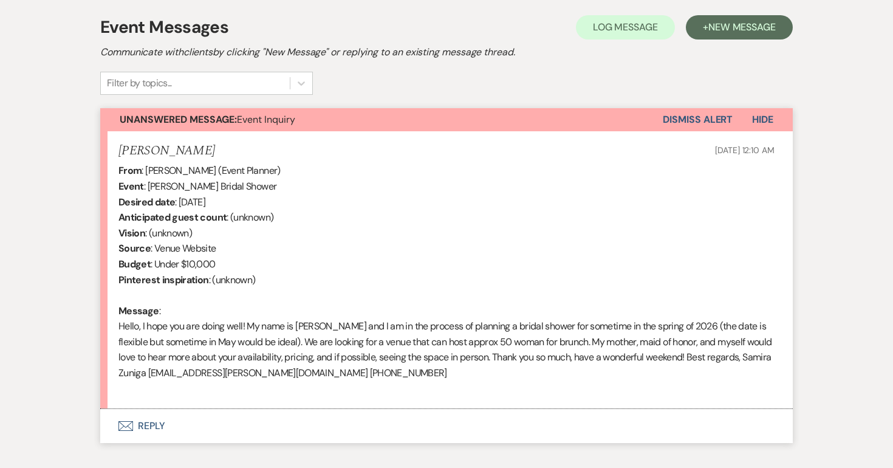
click at [148, 426] on button "Envelope Reply" at bounding box center [446, 426] width 692 height 34
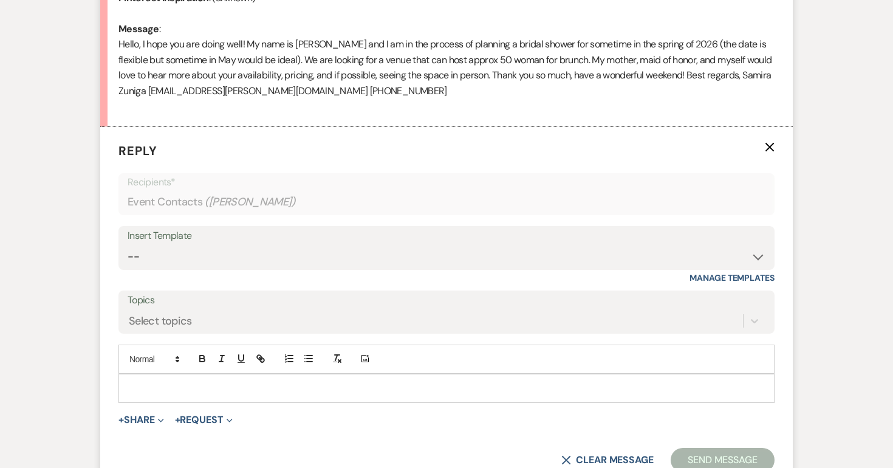
scroll to position [666, 0]
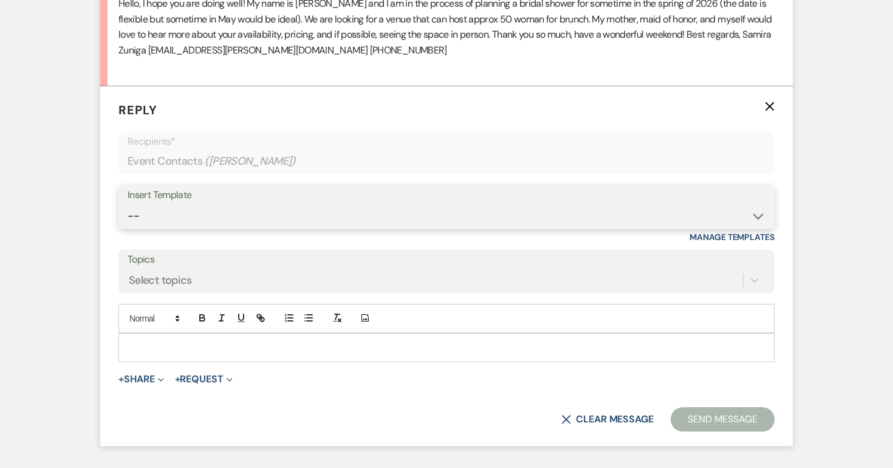
click at [188, 226] on select "-- Weven Planning Portal Introduction (Booked Events) Initial Inquiry Response …" at bounding box center [447, 216] width 638 height 24
select select "2140"
click at [128, 204] on select "-- Weven Planning Portal Introduction (Booked Events) Initial Inquiry Response …" at bounding box center [447, 216] width 638 height 24
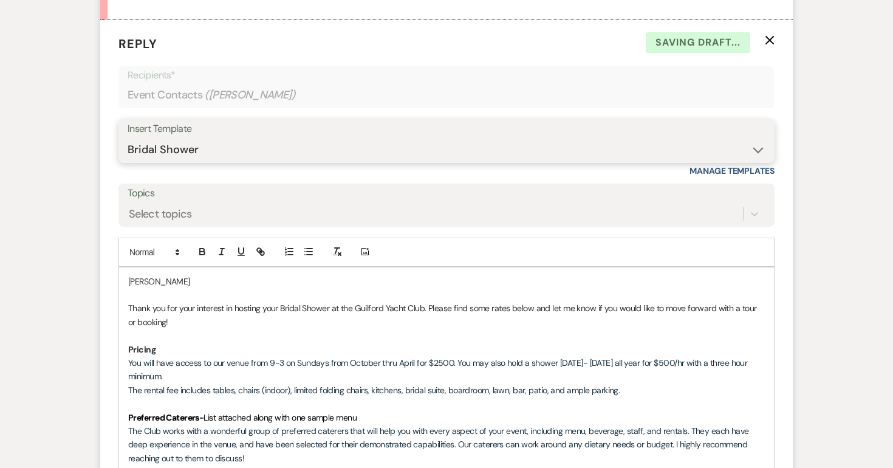
scroll to position [735, 0]
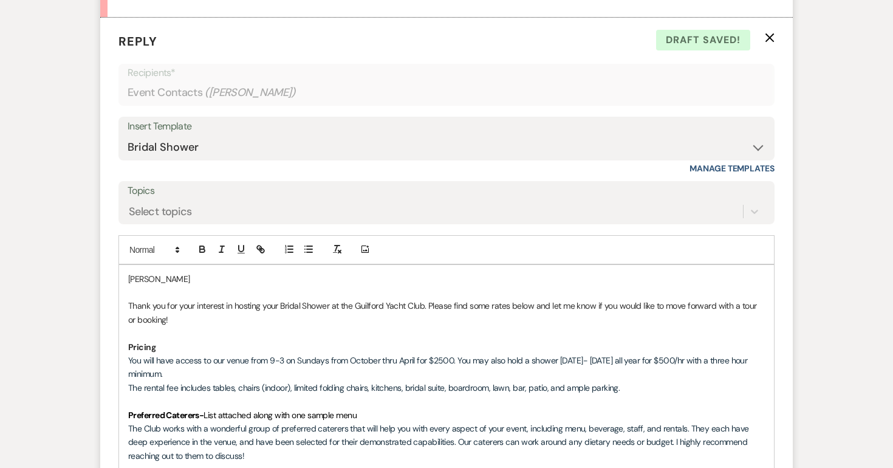
click at [284, 361] on span "You will have access to our venue from 9-3 on Sundays from October thru April f…" at bounding box center [438, 367] width 621 height 24
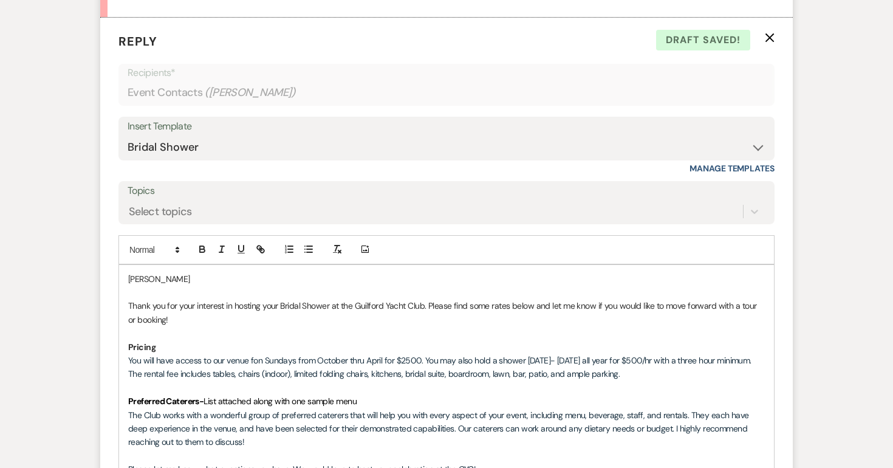
click at [384, 359] on span "You will have access to our venue fon Sundays from October thru April for $2500…" at bounding box center [439, 360] width 623 height 11
click at [693, 350] on p "Pricing" at bounding box center [446, 346] width 636 height 13
drag, startPoint x: 686, startPoint y: 363, endPoint x: 358, endPoint y: 367, distance: 327.9
click at [358, 367] on div "Samira Thank you for your interest in hosting your Bridal Shower at the Guilfor…" at bounding box center [446, 401] width 655 height 273
click at [687, 364] on p "You will have access to our venue fon Sundays for $2500. You may also hold a sh…" at bounding box center [446, 359] width 636 height 13
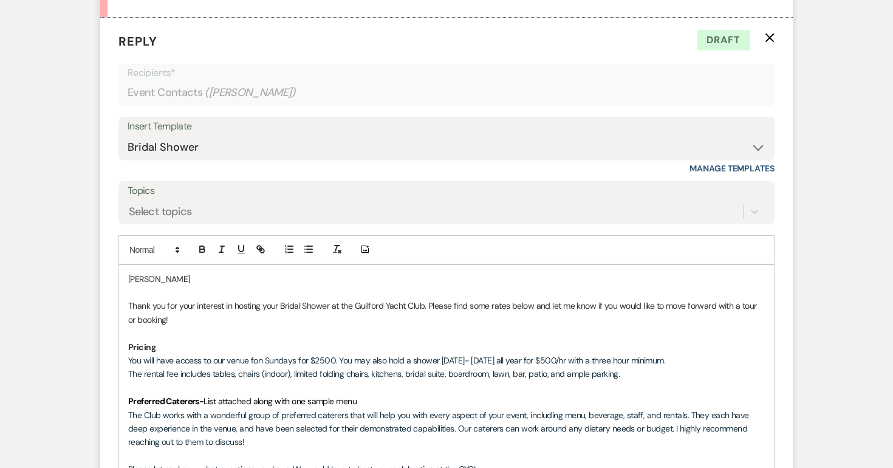
drag, startPoint x: 687, startPoint y: 363, endPoint x: 339, endPoint y: 357, distance: 347.4
click at [339, 357] on p "You will have access to our venue fon Sundays for $2500. You may also hold a sh…" at bounding box center [446, 359] width 636 height 13
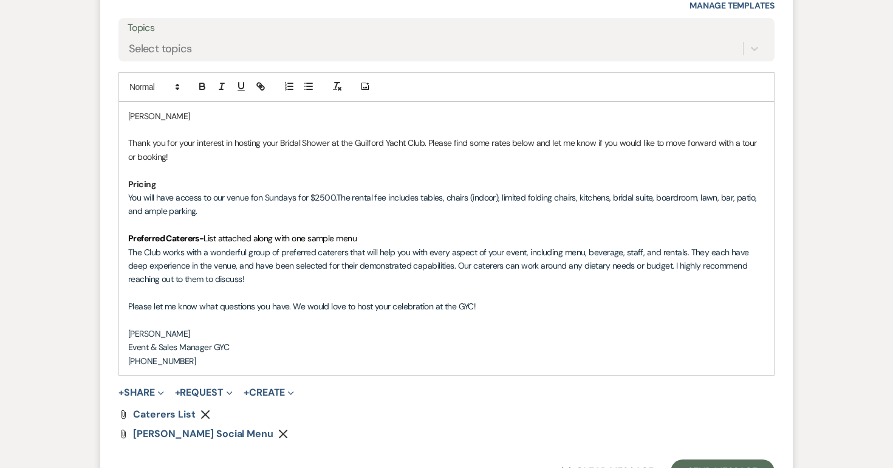
scroll to position [1006, 0]
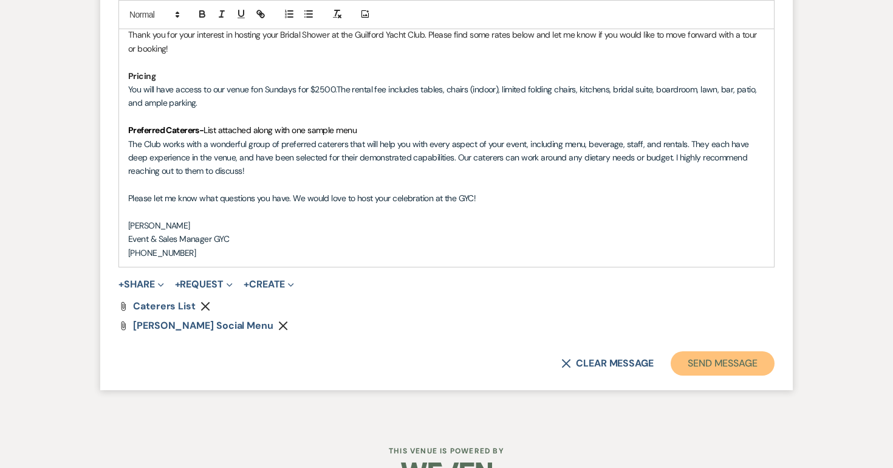
click at [741, 360] on button "Send Message" at bounding box center [722, 363] width 104 height 24
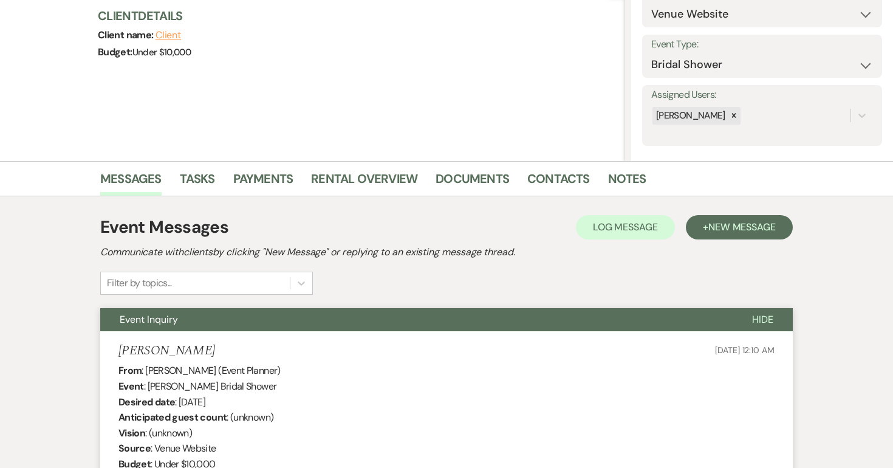
scroll to position [0, 0]
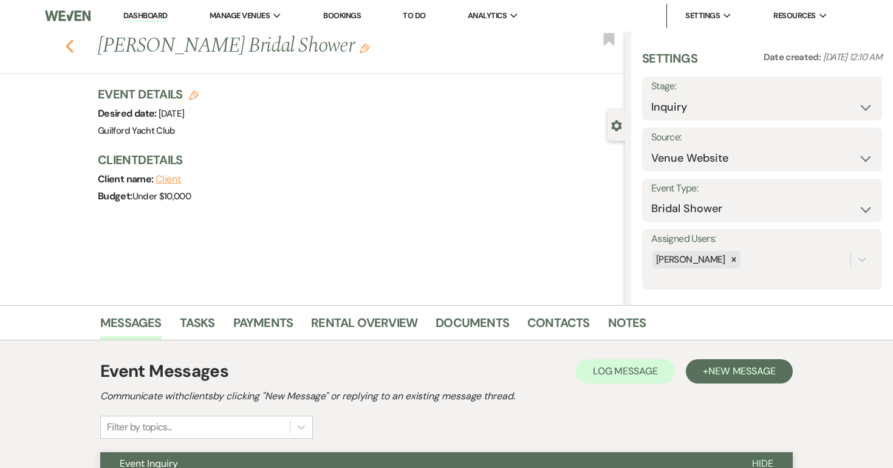
click at [66, 46] on use "button" at bounding box center [70, 45] width 8 height 13
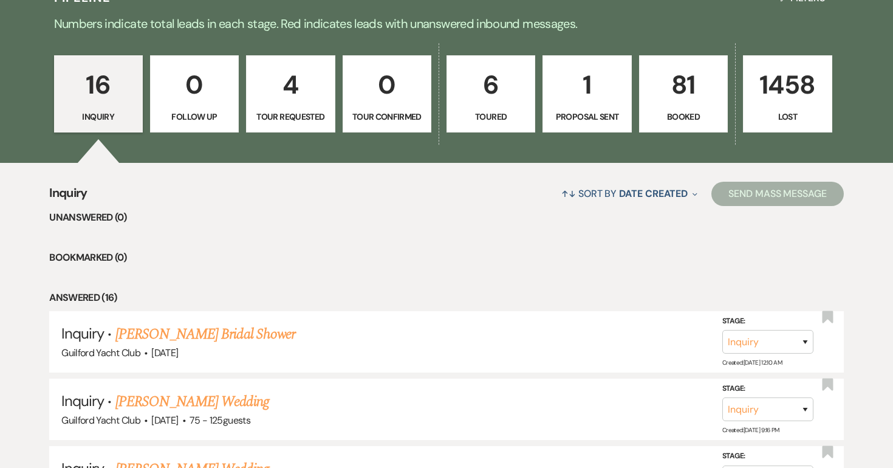
scroll to position [308, 0]
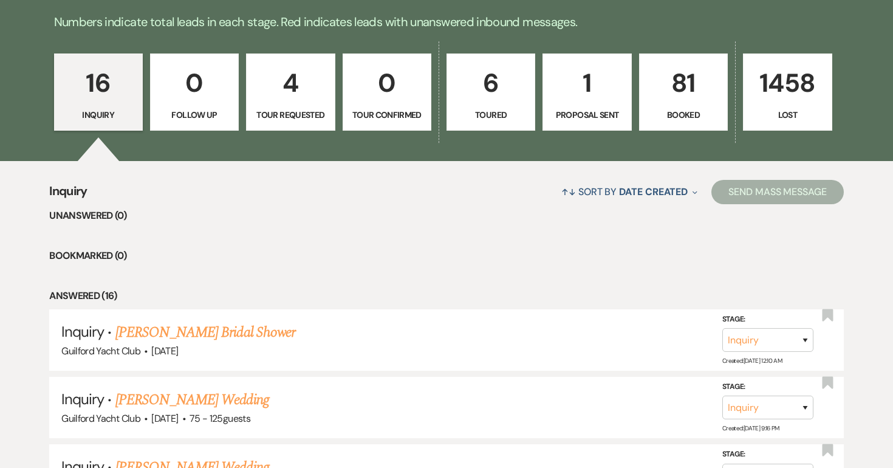
click at [502, 104] on link "6 Toured" at bounding box center [490, 92] width 89 height 78
select select "5"
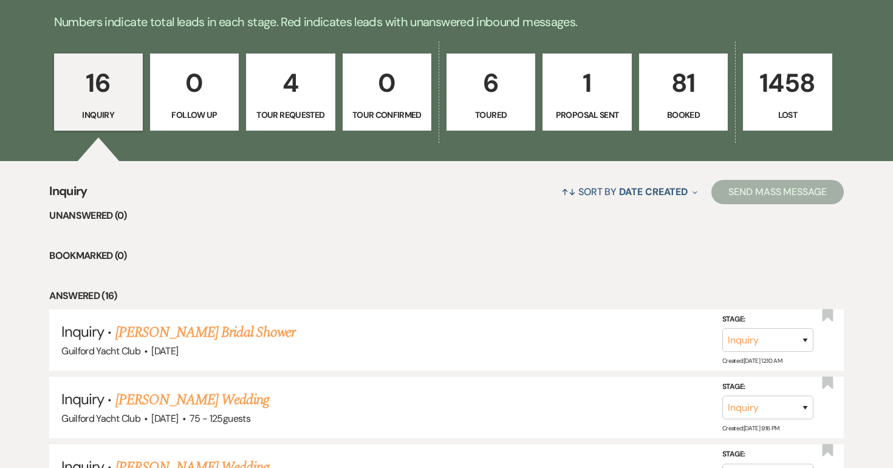
select select "5"
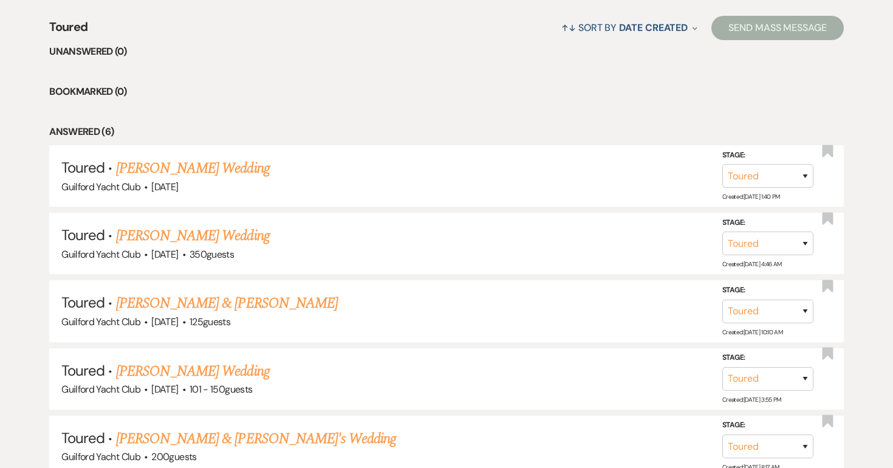
scroll to position [474, 0]
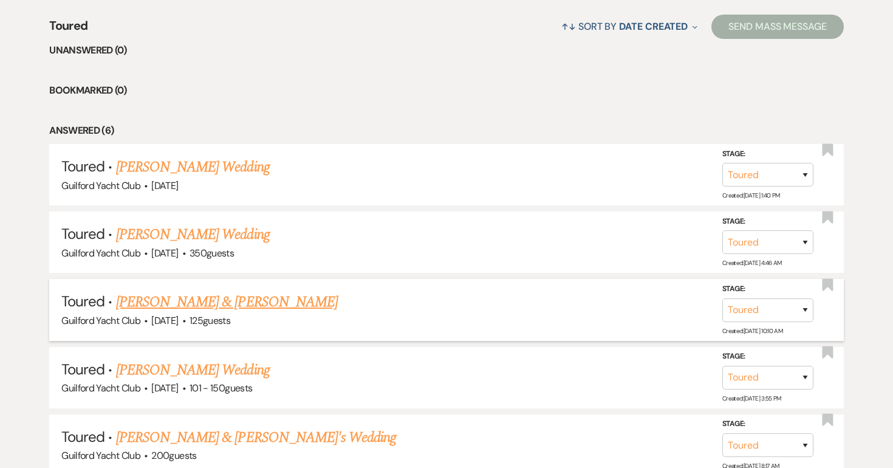
click at [203, 298] on link "Sam & Erica Bocanegra" at bounding box center [227, 302] width 222 height 22
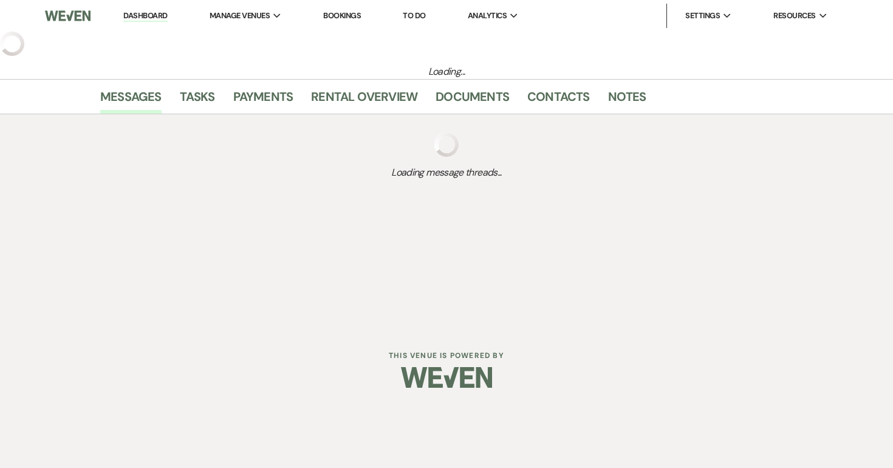
select select "5"
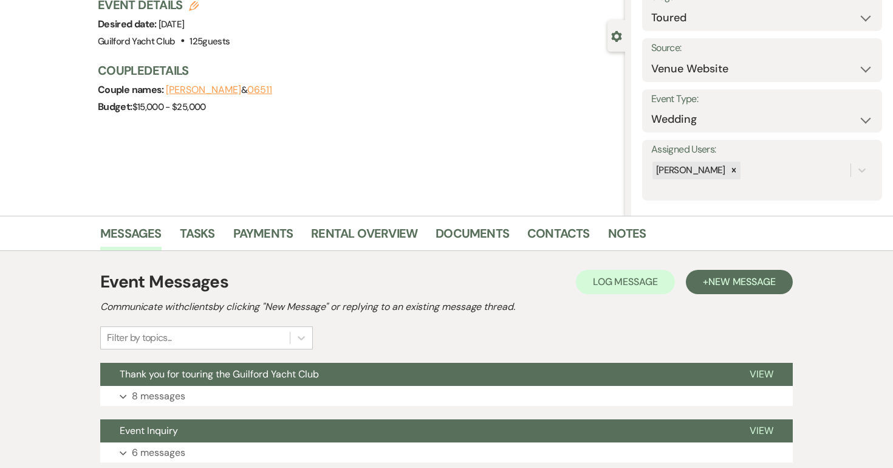
scroll to position [180, 0]
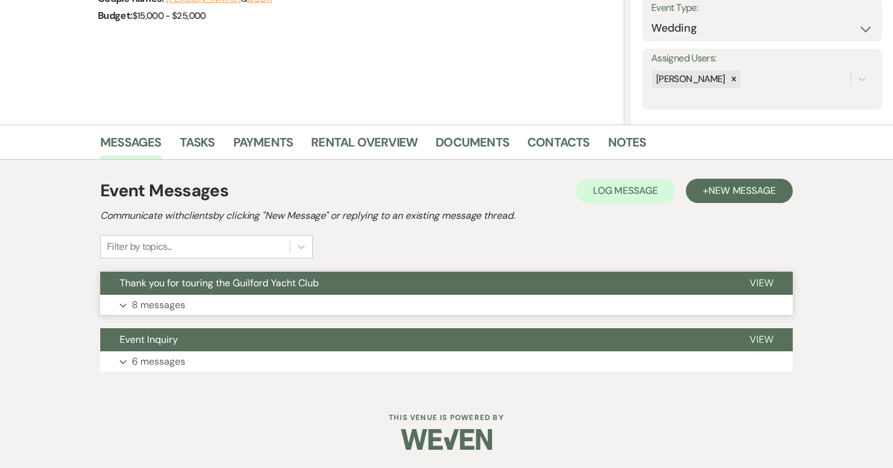
click at [760, 280] on span "View" at bounding box center [761, 282] width 24 height 13
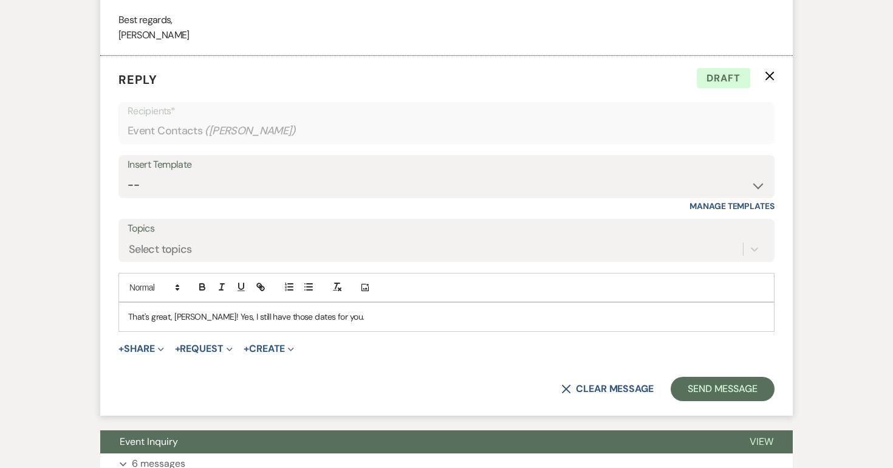
scroll to position [2166, 0]
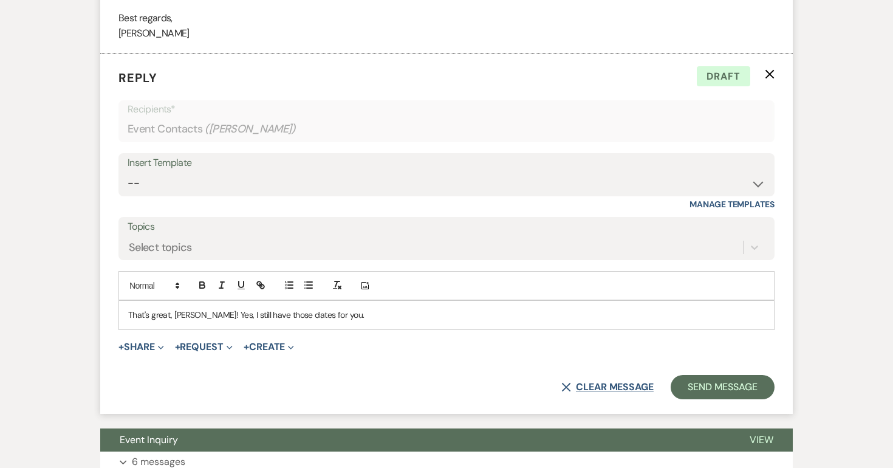
click at [614, 386] on button "X Clear message" at bounding box center [607, 387] width 92 height 10
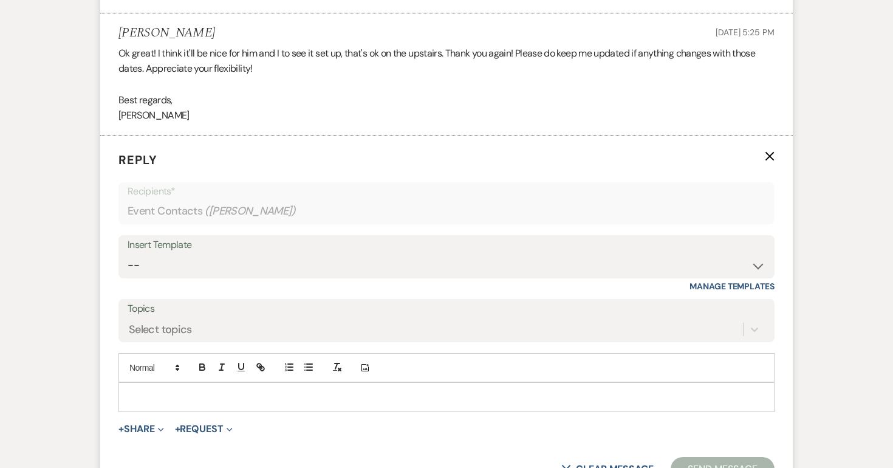
scroll to position [2188, 0]
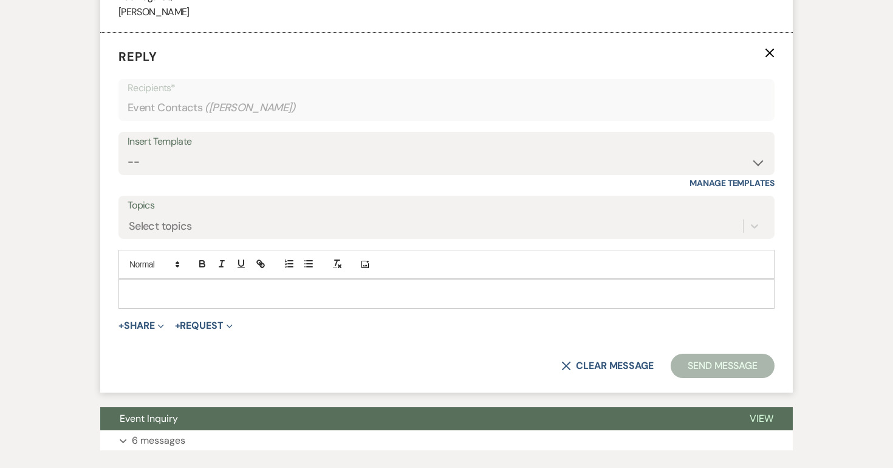
click at [352, 301] on div at bounding box center [446, 293] width 655 height 28
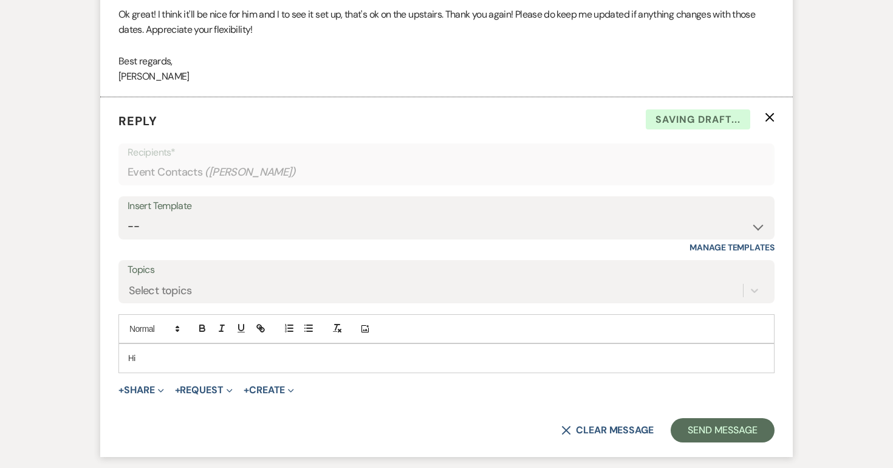
scroll to position [2118, 0]
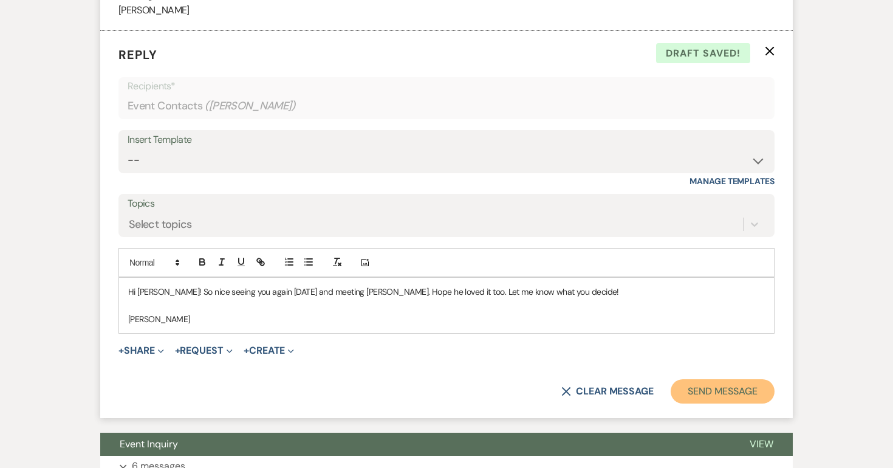
click at [724, 392] on button "Send Message" at bounding box center [722, 391] width 104 height 24
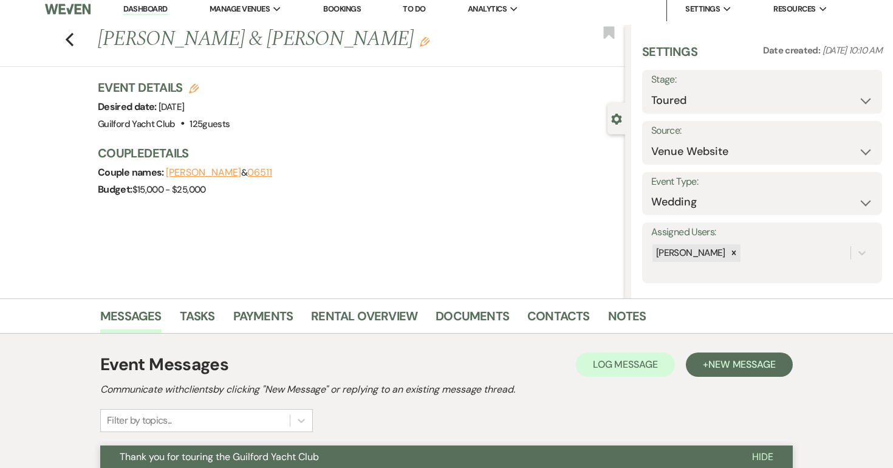
scroll to position [0, 0]
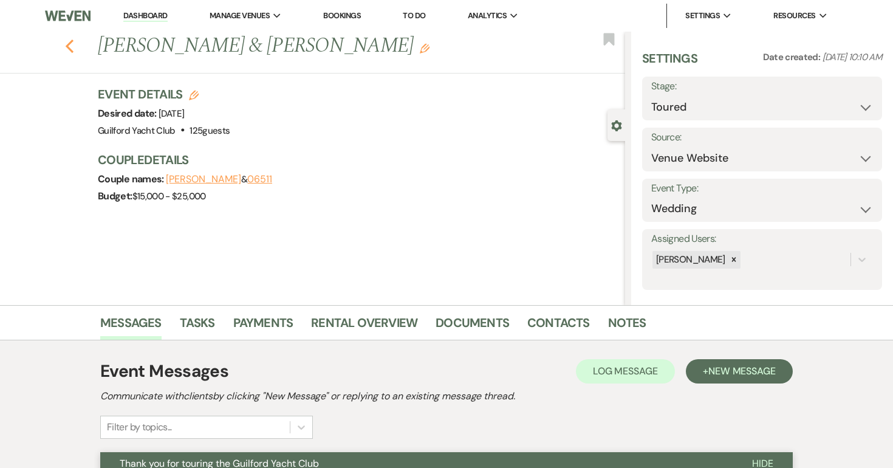
click at [66, 46] on use "button" at bounding box center [70, 45] width 8 height 13
select select "5"
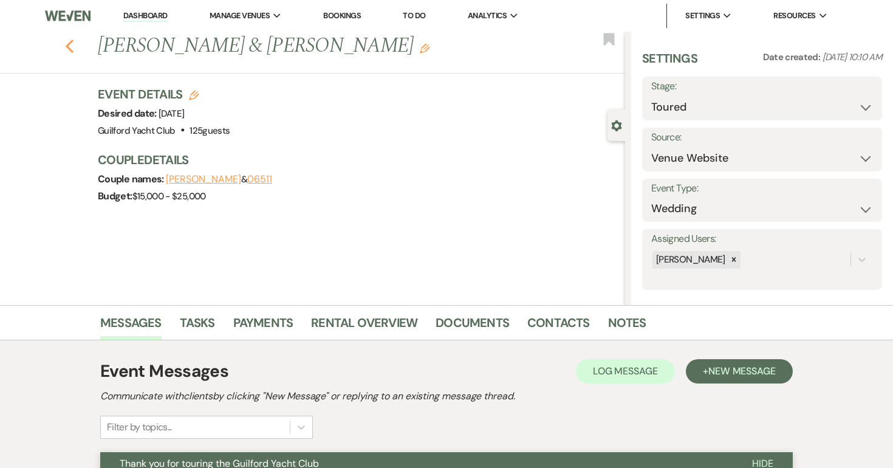
select select "5"
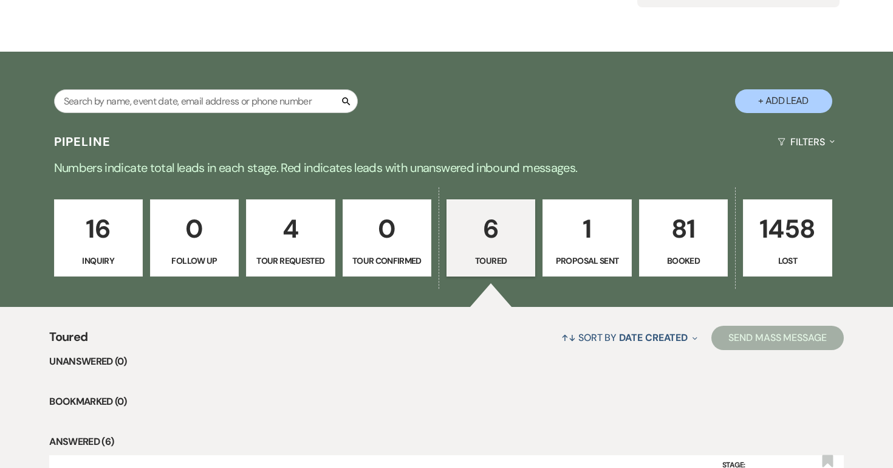
scroll to position [137, 0]
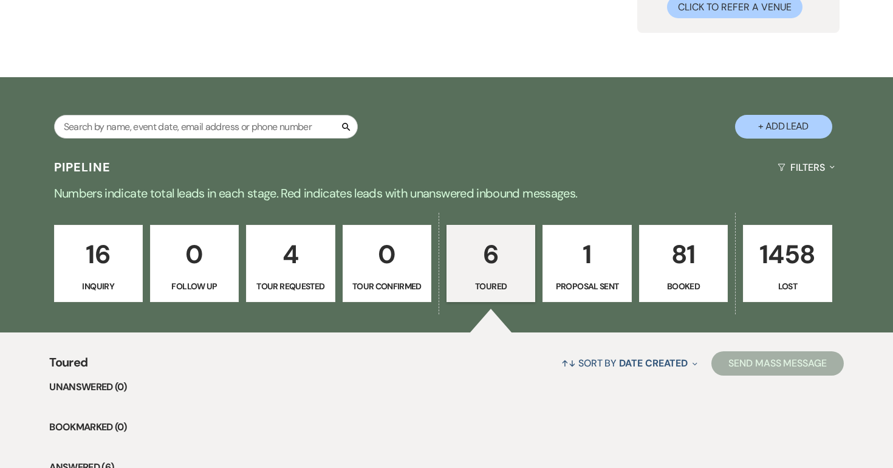
click at [378, 269] on p "0" at bounding box center [386, 254] width 73 height 41
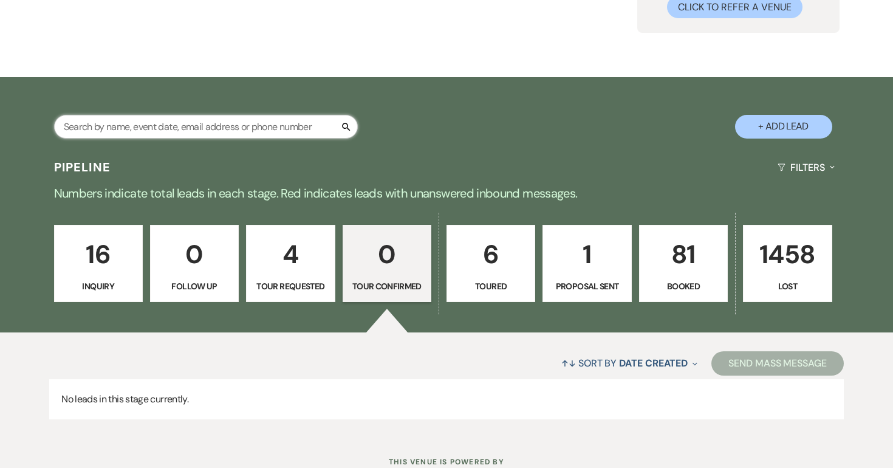
click at [250, 128] on input "text" at bounding box center [206, 127] width 304 height 24
click at [561, 245] on p "1" at bounding box center [586, 254] width 73 height 41
select select "6"
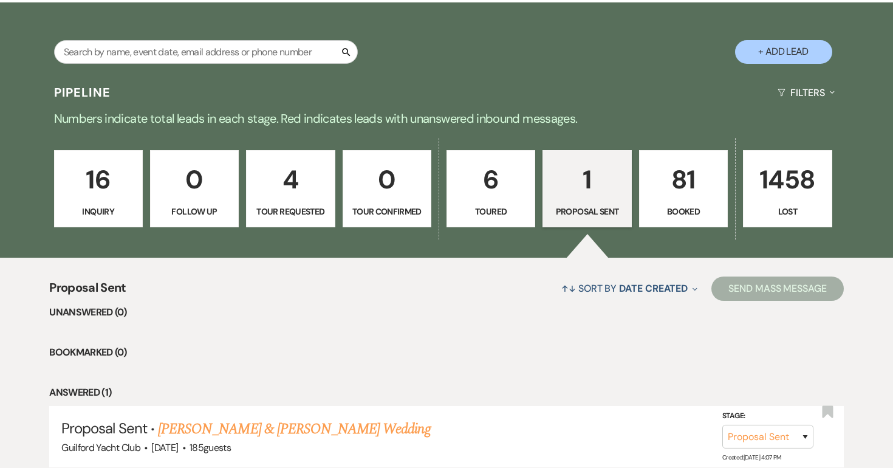
scroll to position [310, 0]
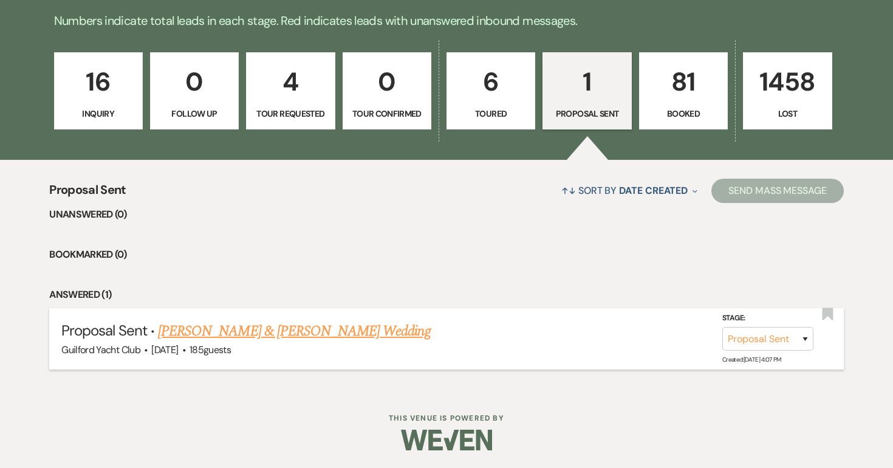
click at [353, 329] on link "Sean Morrissey & Taylor Zavatsky's Wedding" at bounding box center [294, 331] width 272 height 22
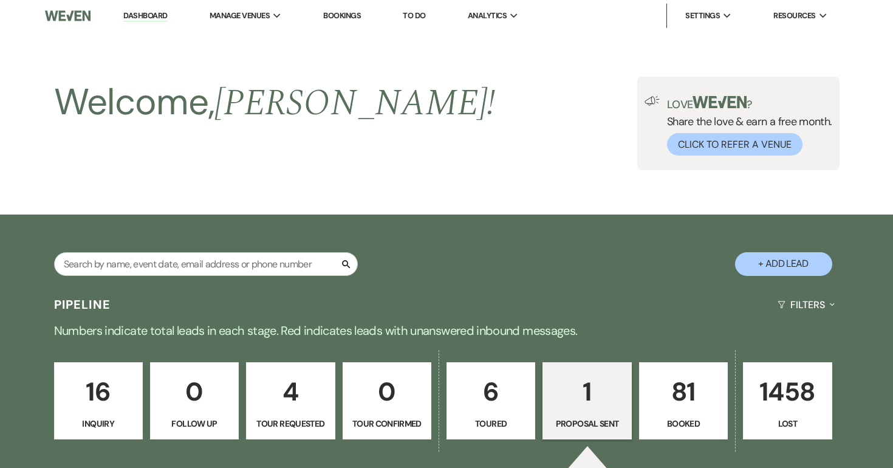
select select "6"
select select "5"
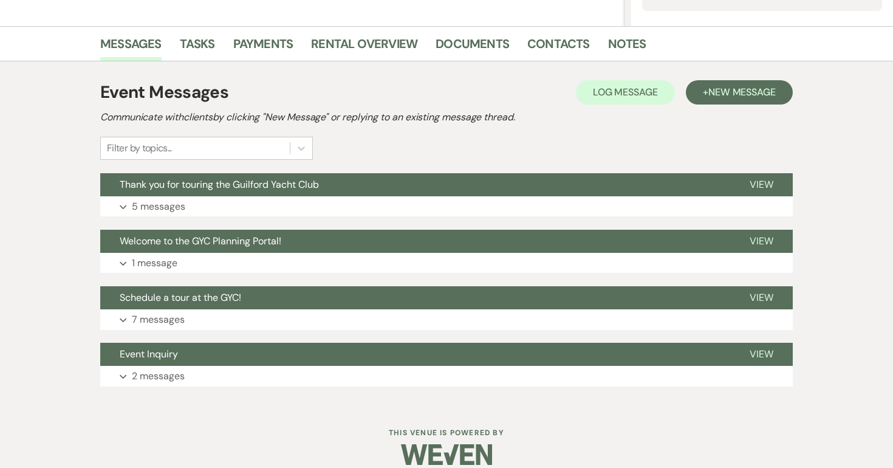
scroll to position [293, 0]
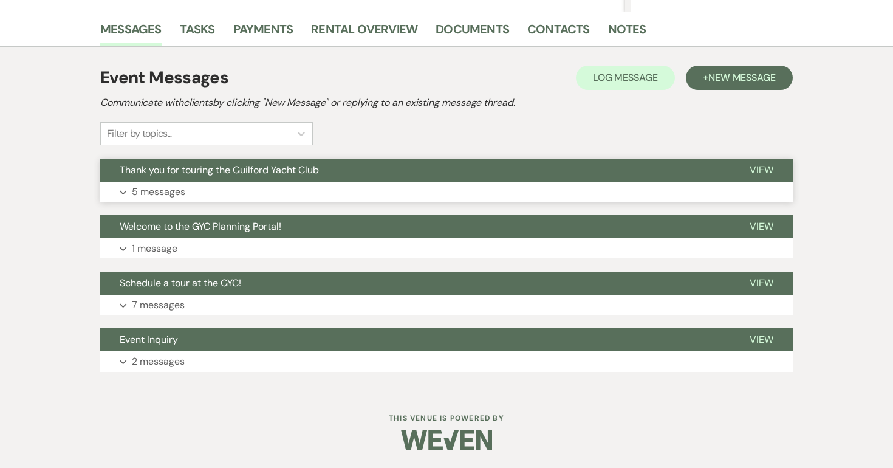
click at [770, 166] on span "View" at bounding box center [761, 169] width 24 height 13
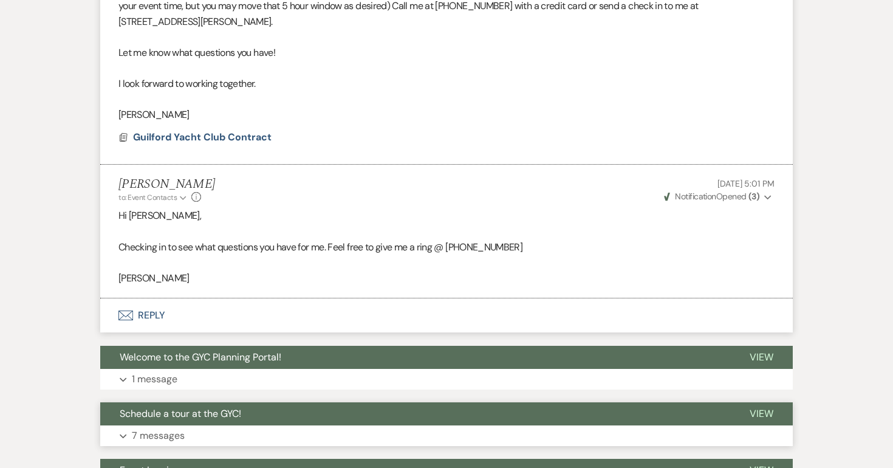
scroll to position [1446, 0]
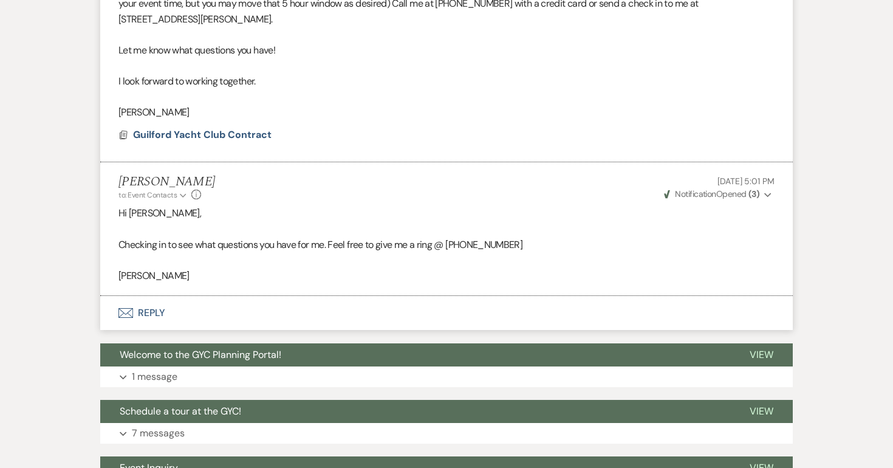
click at [154, 297] on button "Envelope Reply" at bounding box center [446, 313] width 692 height 34
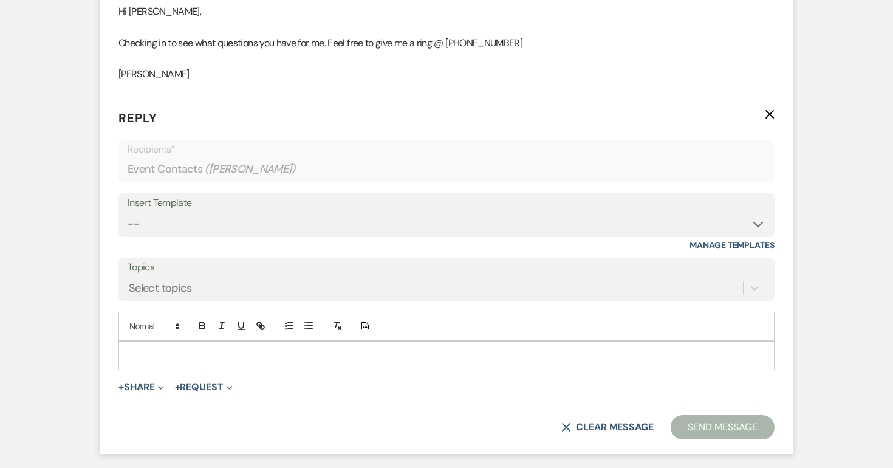
scroll to position [1673, 0]
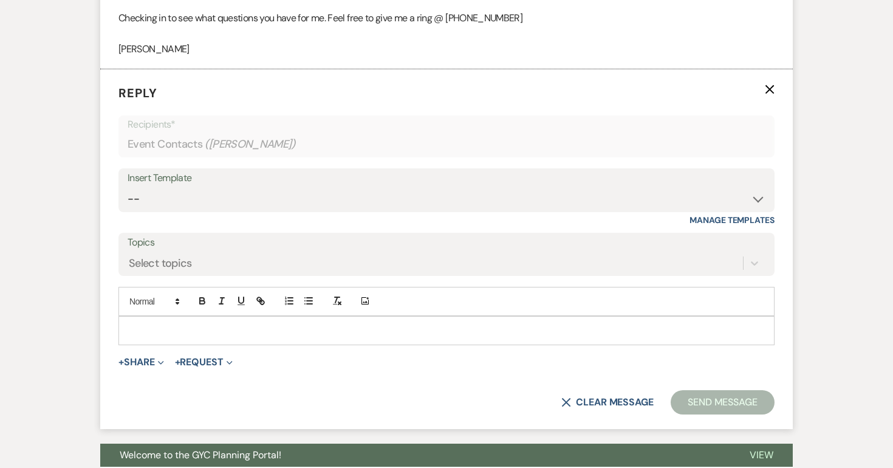
click at [145, 324] on p at bounding box center [446, 330] width 636 height 13
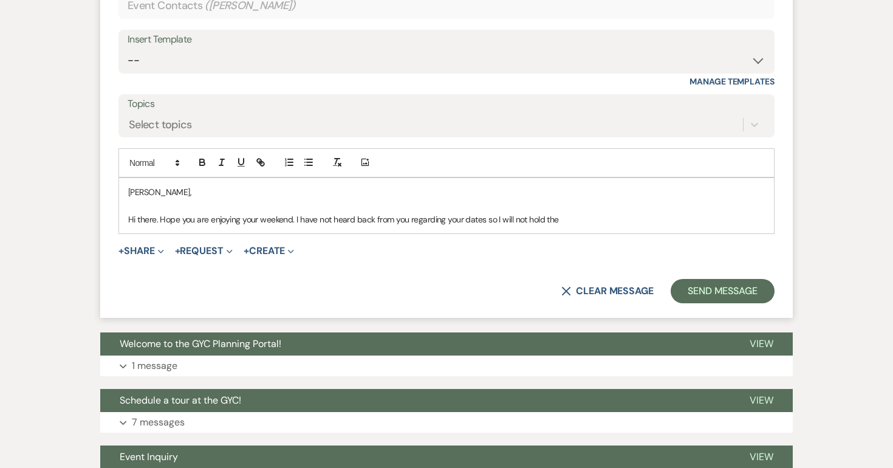
scroll to position [1806, 0]
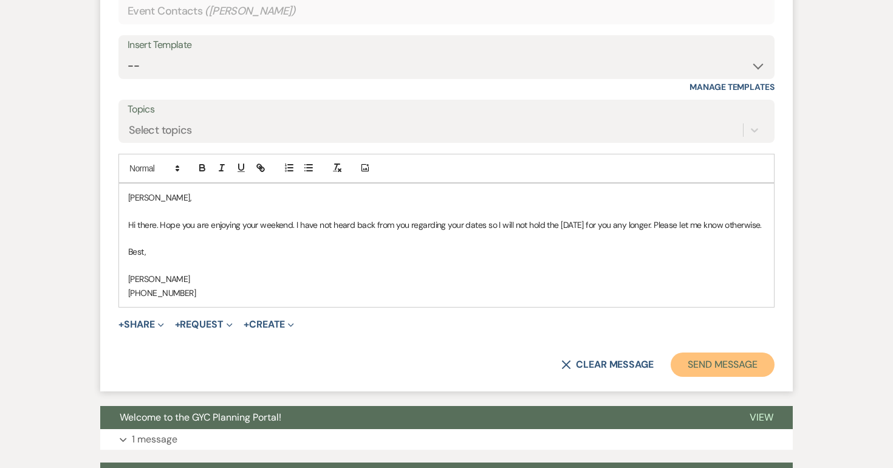
click at [723, 352] on button "Send Message" at bounding box center [722, 364] width 104 height 24
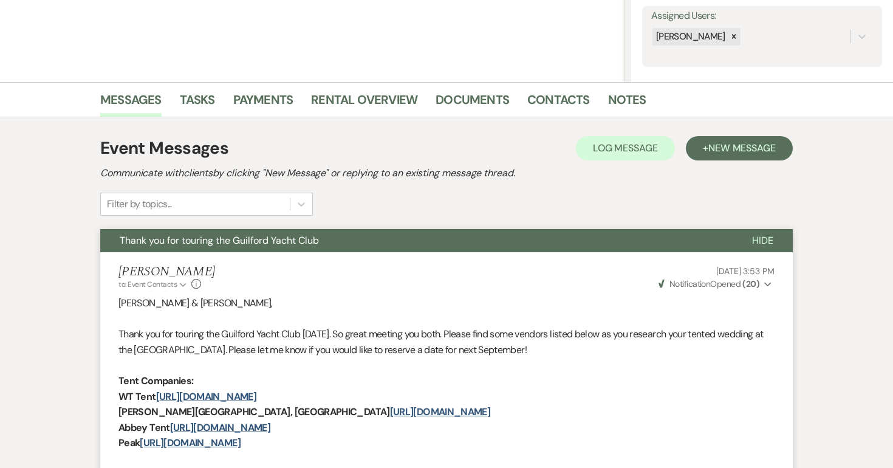
scroll to position [0, 0]
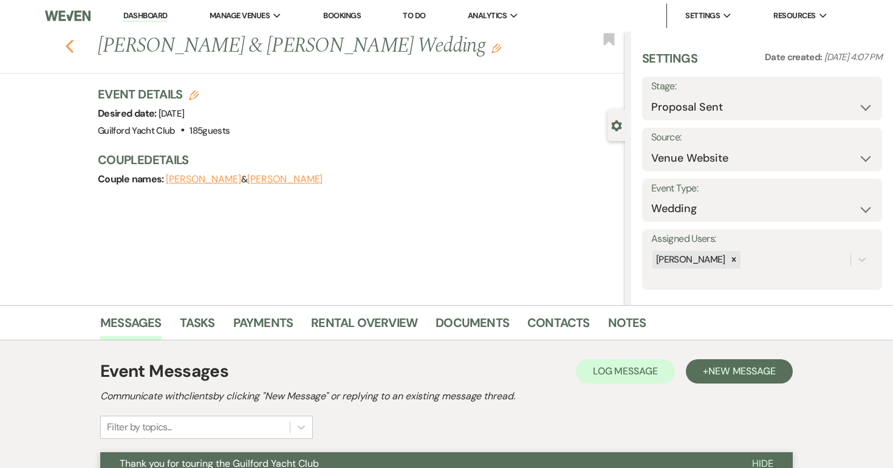
click at [67, 47] on use "button" at bounding box center [70, 45] width 8 height 13
select select "6"
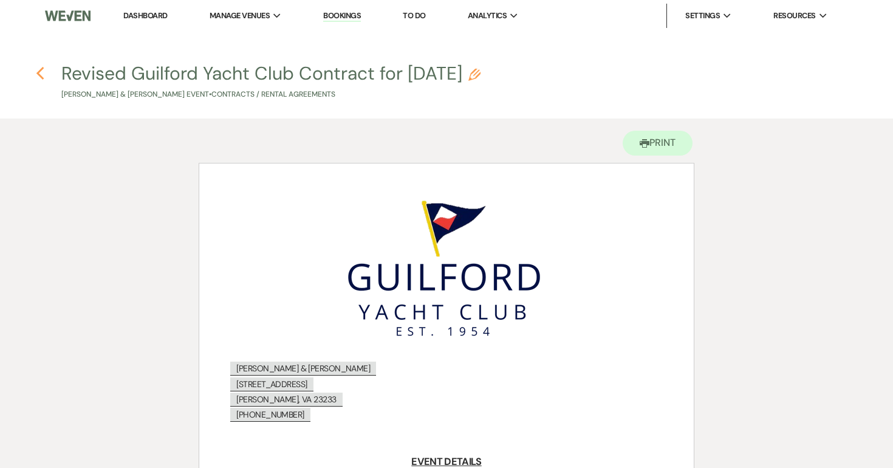
click at [38, 71] on icon "Previous" at bounding box center [40, 73] width 9 height 15
click at [38, 72] on use "button" at bounding box center [40, 73] width 8 height 13
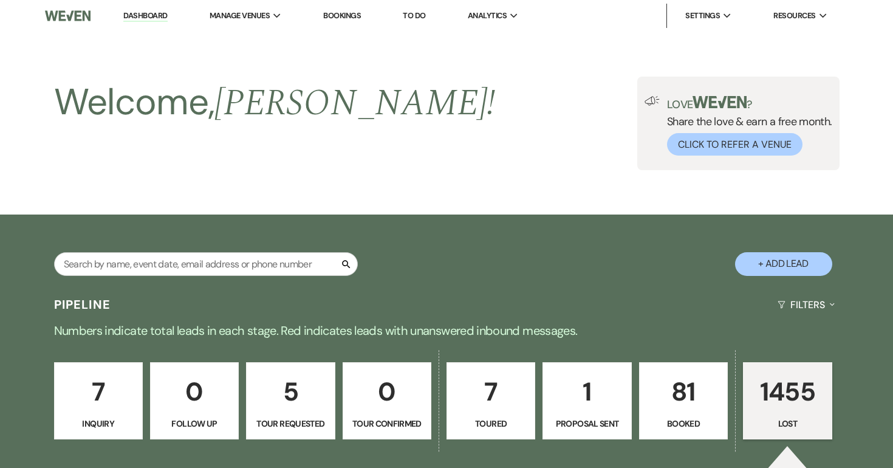
select select "8"
select select "5"
select select "8"
select select "5"
select select "8"
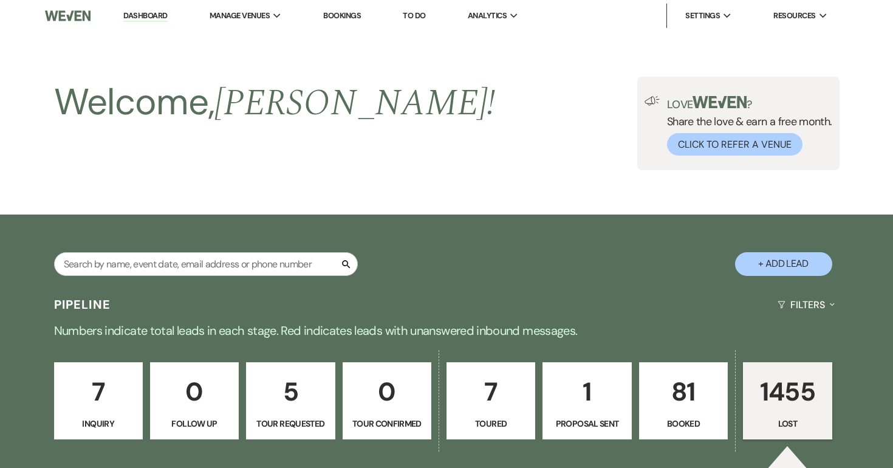
select select "5"
select select "8"
select select "5"
select select "8"
select select "7"
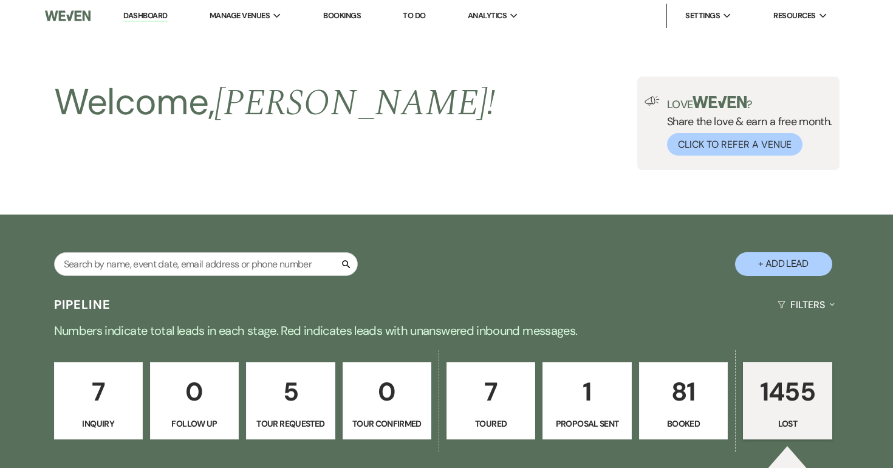
select select "8"
select select "5"
select select "8"
select select "5"
select select "8"
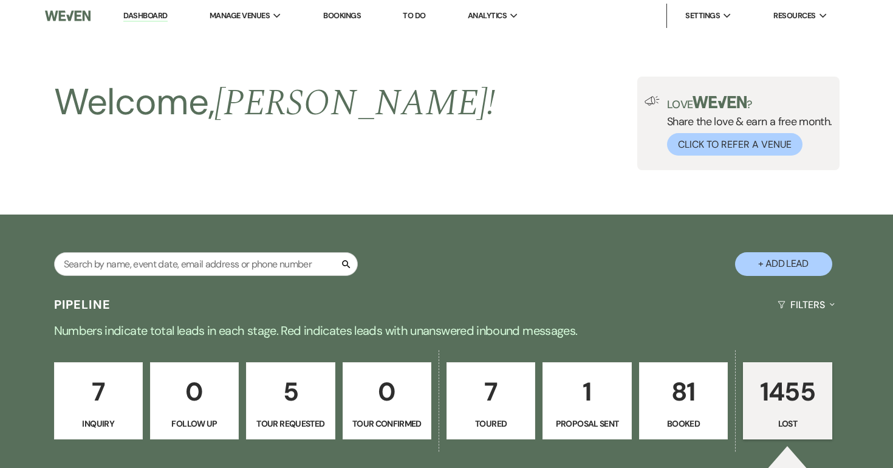
select select "5"
select select "8"
select select "5"
select select "8"
select select "5"
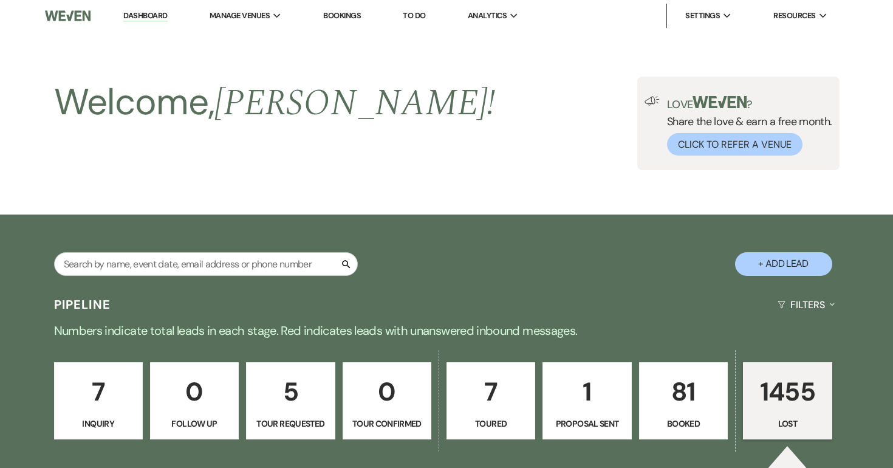
select select "8"
select select "5"
select select "8"
select select "6"
select select "8"
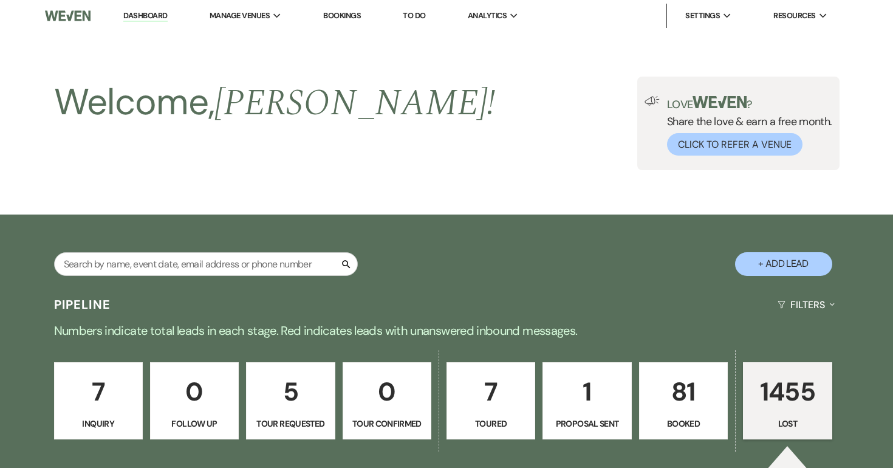
select select "10"
select select "8"
select select "5"
select select "8"
select select "7"
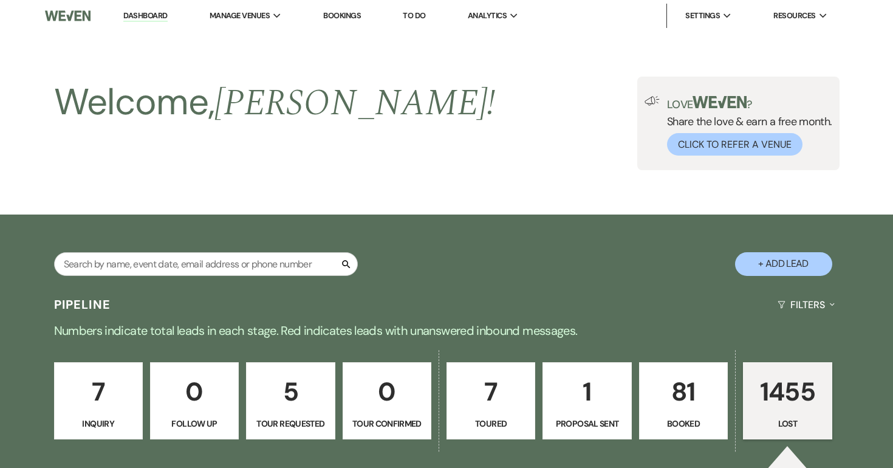
select select "8"
select select "5"
select select "8"
select select "5"
select select "8"
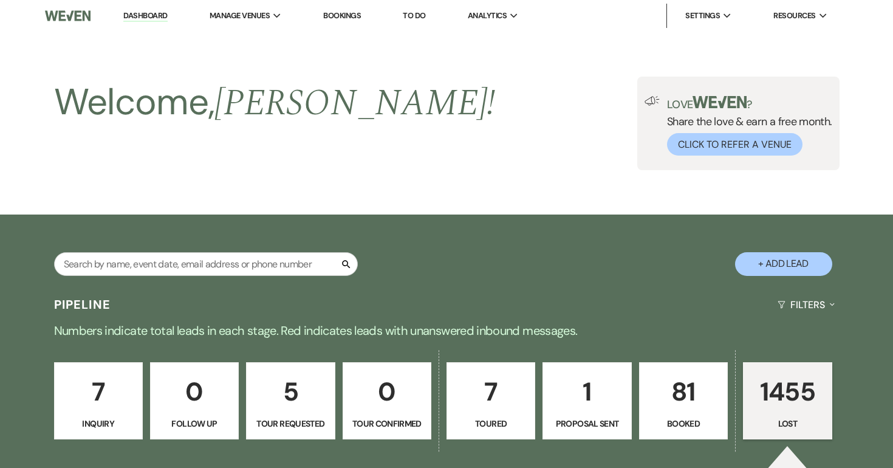
select select "5"
select select "8"
select select "7"
select select "8"
select select "5"
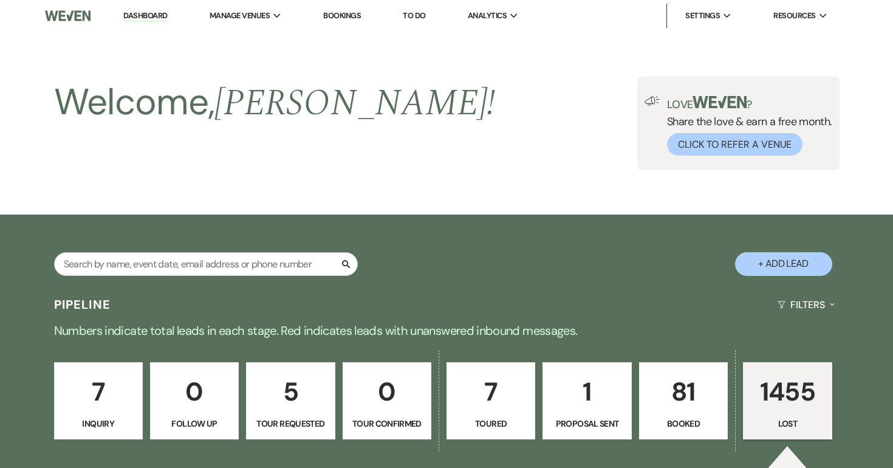
select select "8"
select select "5"
select select "8"
select select "5"
select select "8"
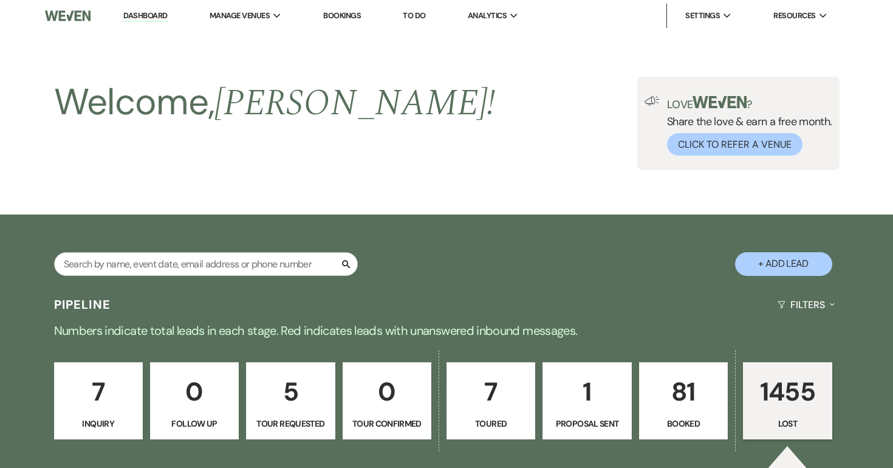
select select "5"
select select "8"
select select "5"
select select "8"
select select "5"
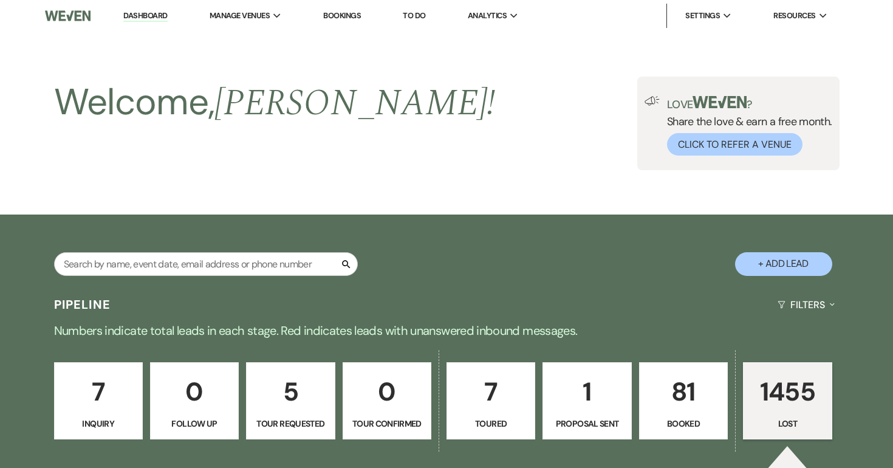
select select "8"
select select "5"
select select "8"
select select "5"
select select "8"
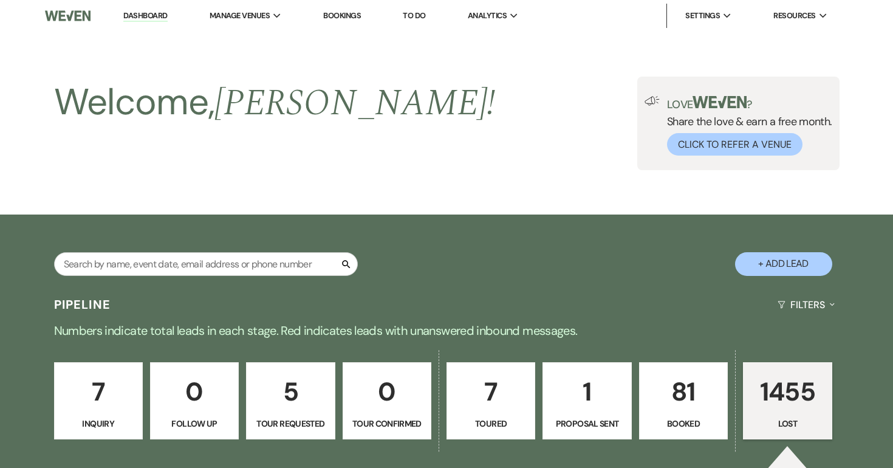
select select "5"
select select "8"
select select "11"
select select "8"
select select "5"
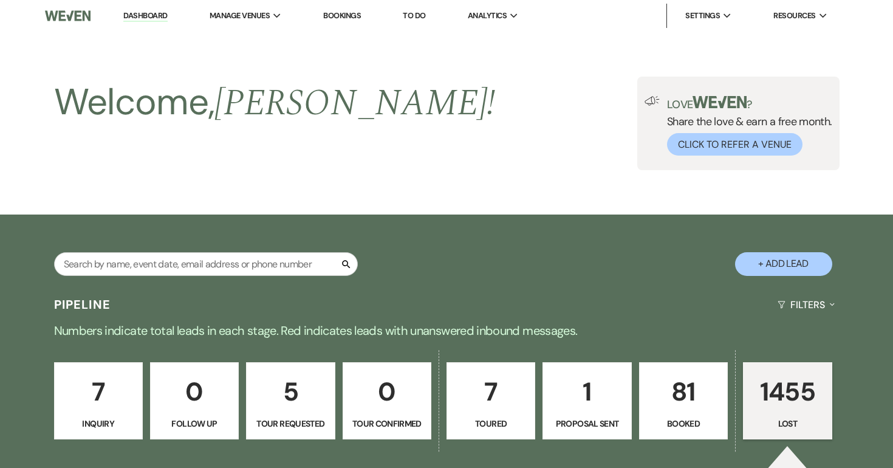
select select "8"
select select "5"
select select "8"
select select "5"
select select "8"
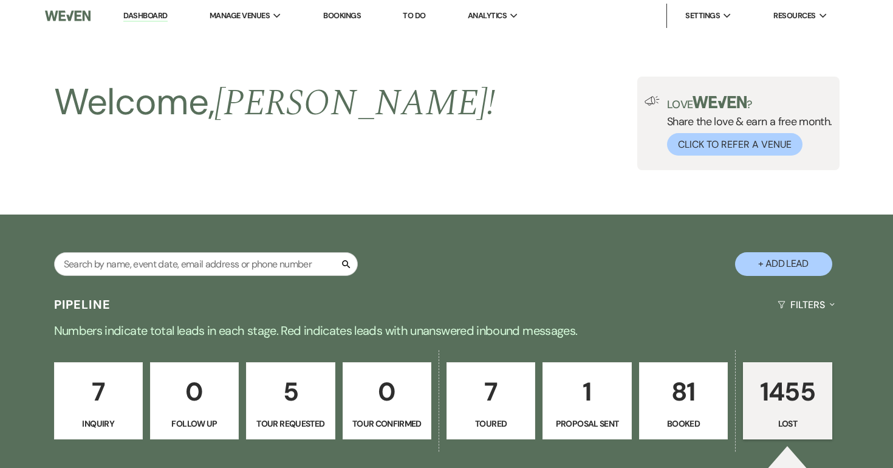
select select "5"
select select "8"
select select "5"
select select "8"
select select "5"
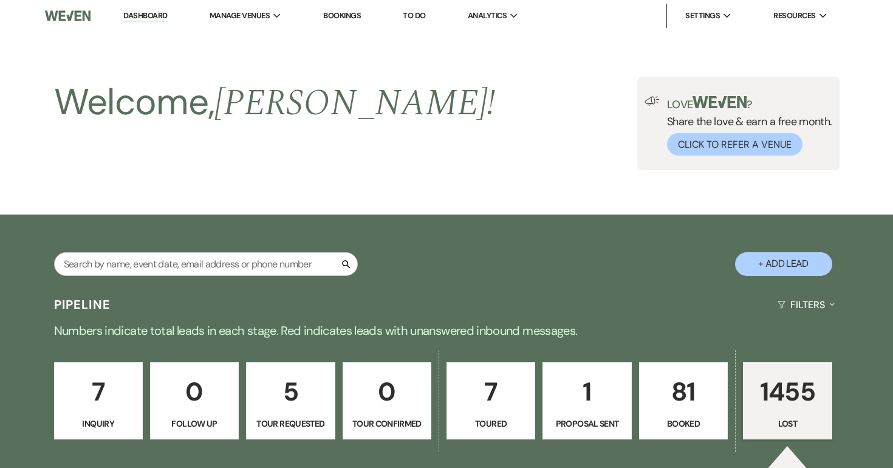
select select "8"
select select "5"
select select "8"
select select "5"
select select "8"
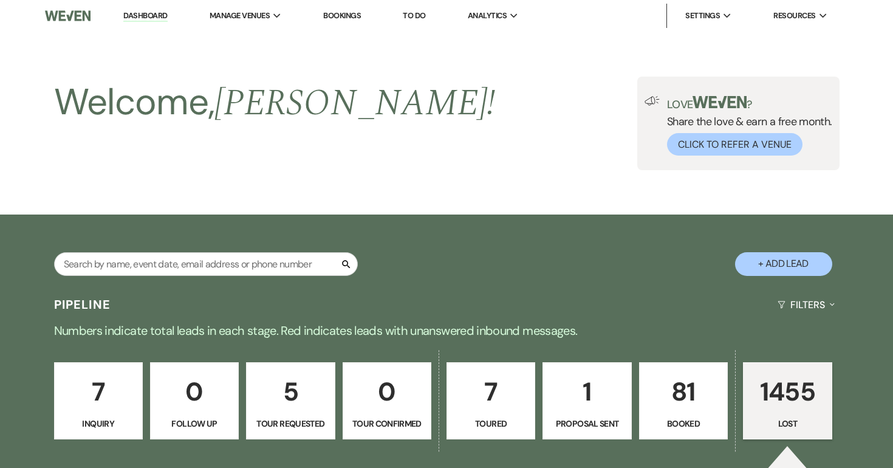
select select "5"
select select "8"
select select "5"
select select "8"
select select "6"
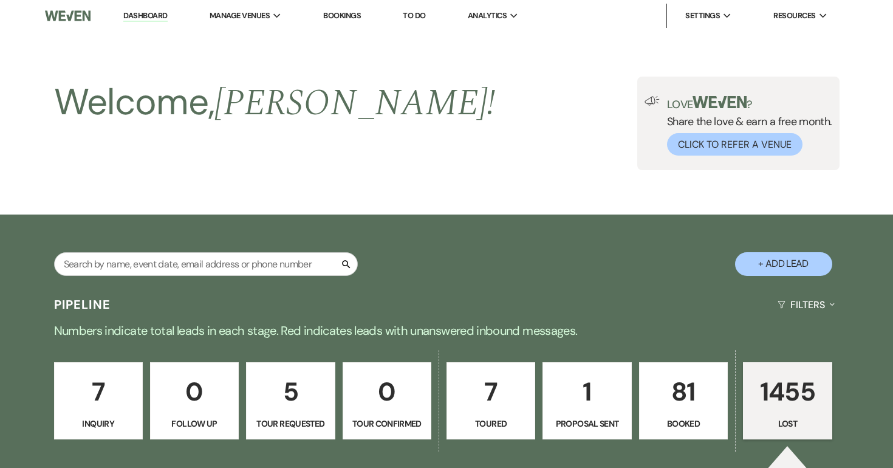
select select "8"
select select "5"
select select "8"
select select "5"
select select "8"
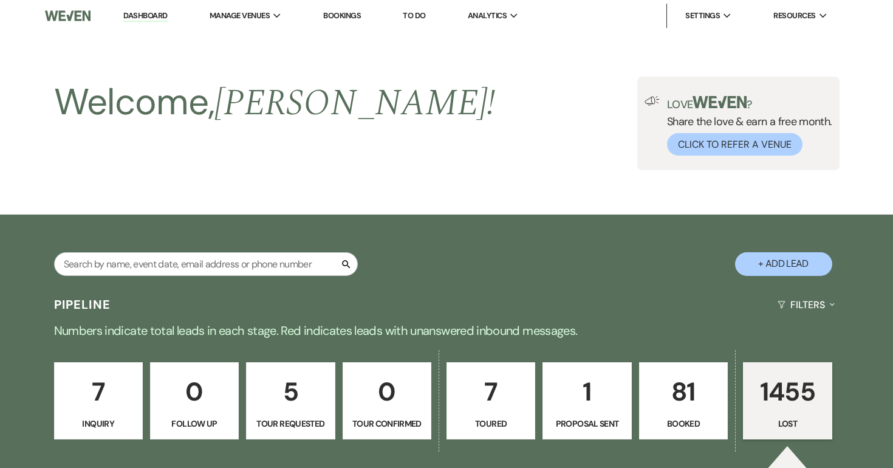
select select "5"
select select "8"
select select "5"
select select "8"
select select "6"
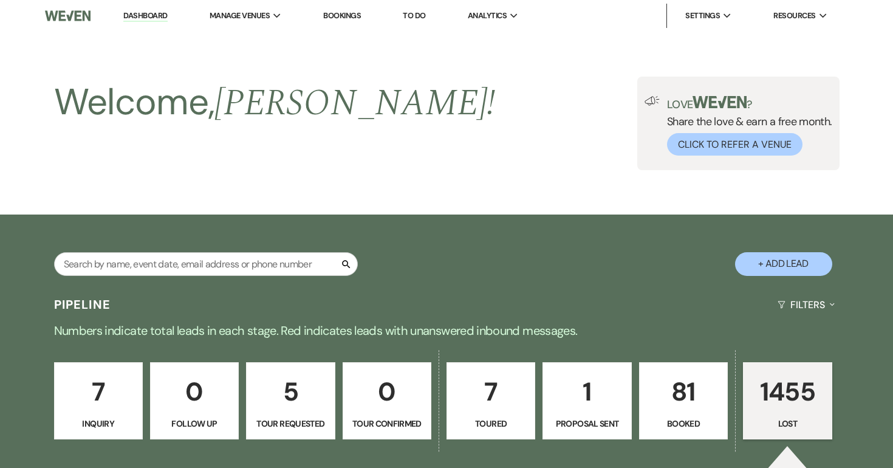
select select "8"
select select "5"
select select "8"
select select "5"
select select "8"
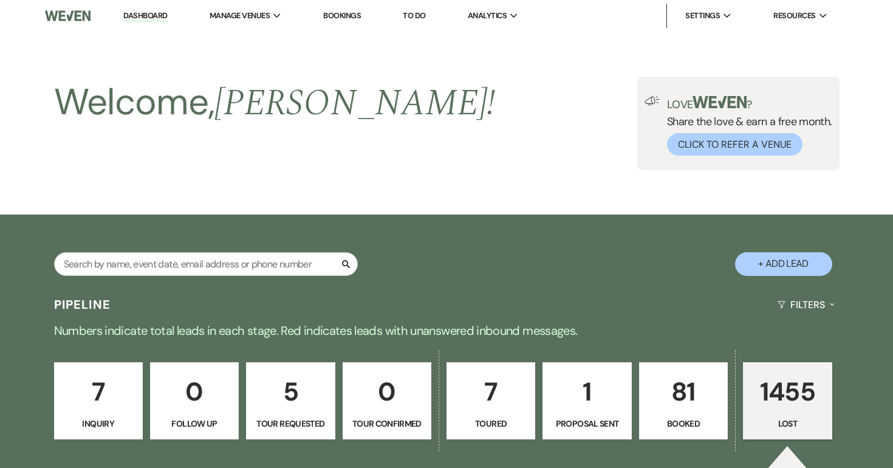
select select "6"
select select "8"
select select "5"
select select "8"
select select "5"
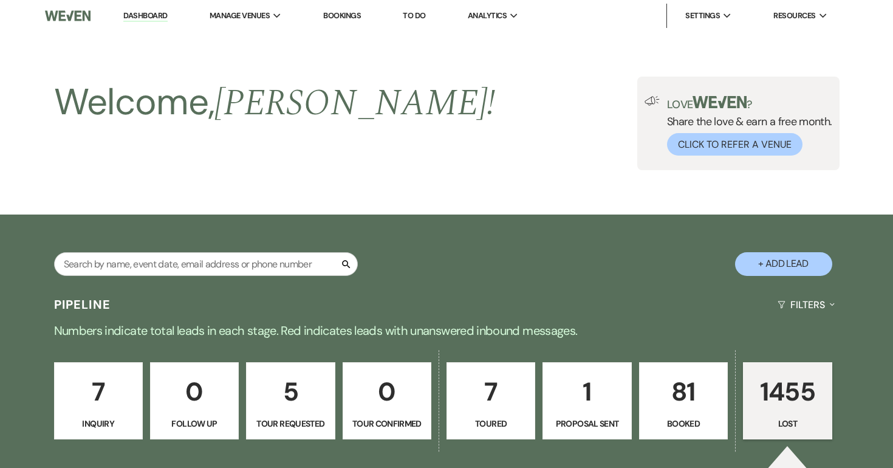
select select "8"
select select "5"
select select "8"
select select "5"
select select "8"
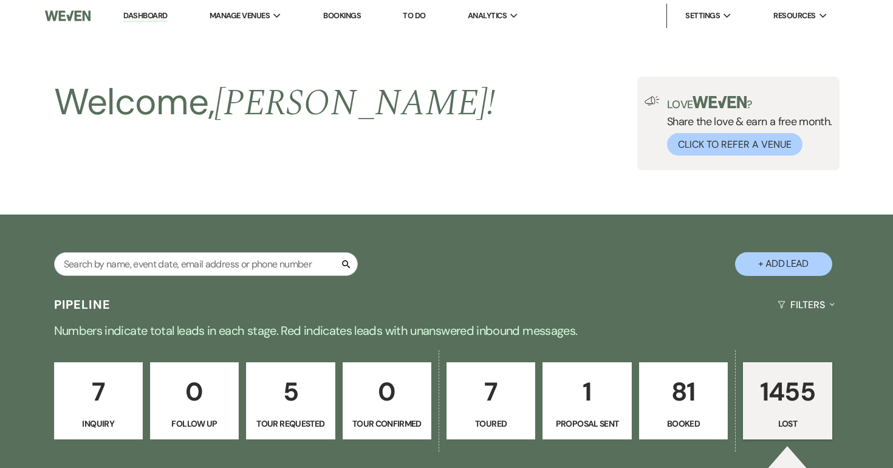
select select "5"
select select "8"
select select "5"
select select "8"
select select "5"
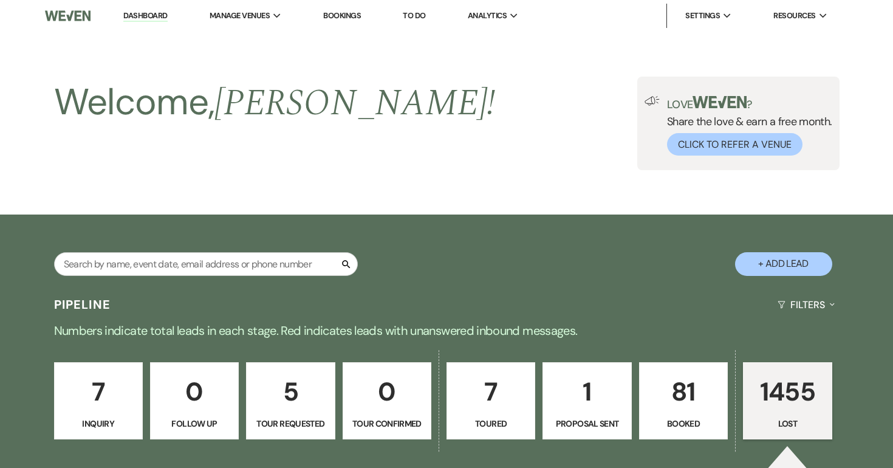
select select "8"
select select "5"
select select "8"
select select "5"
select select "8"
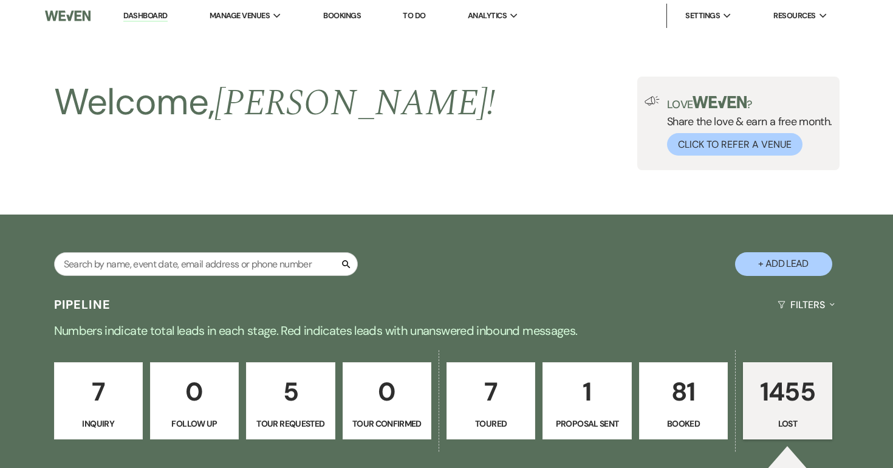
select select "5"
select select "8"
select select "5"
select select "8"
select select "5"
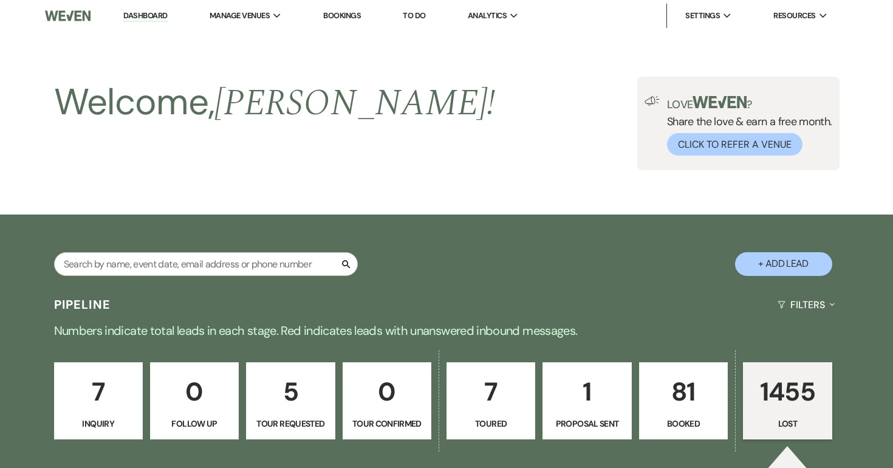
select select "8"
select select "5"
select select "8"
select select "5"
select select "8"
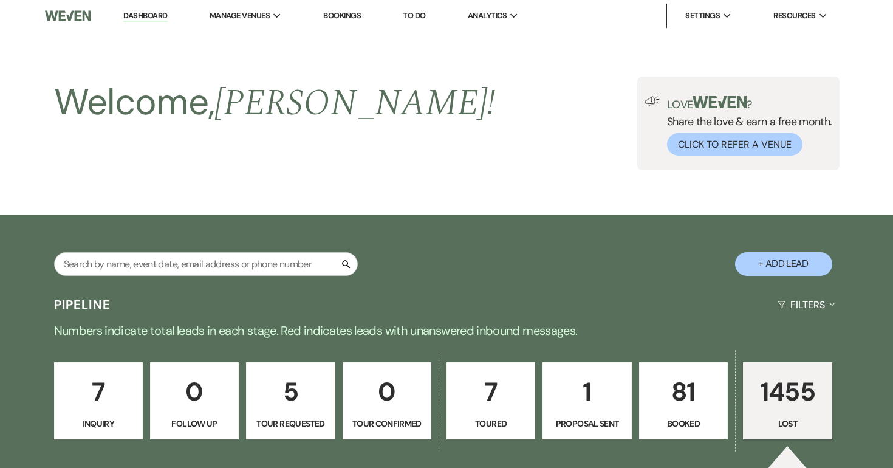
select select "5"
select select "8"
select select "5"
select select "8"
select select "6"
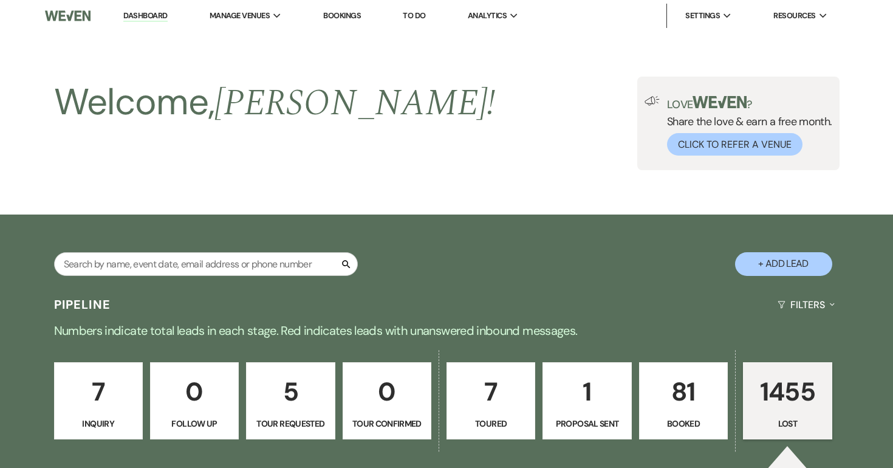
select select "8"
select select "5"
select select "8"
select select "5"
select select "8"
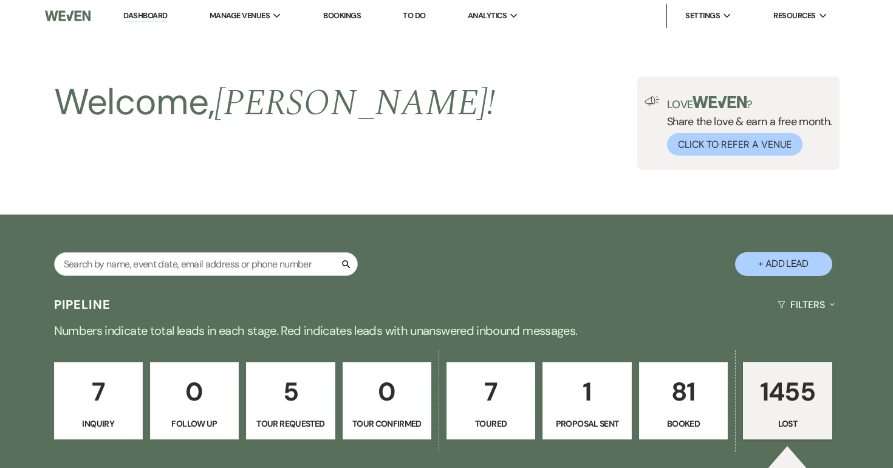
select select "5"
select select "8"
select select "5"
select select "8"
select select "5"
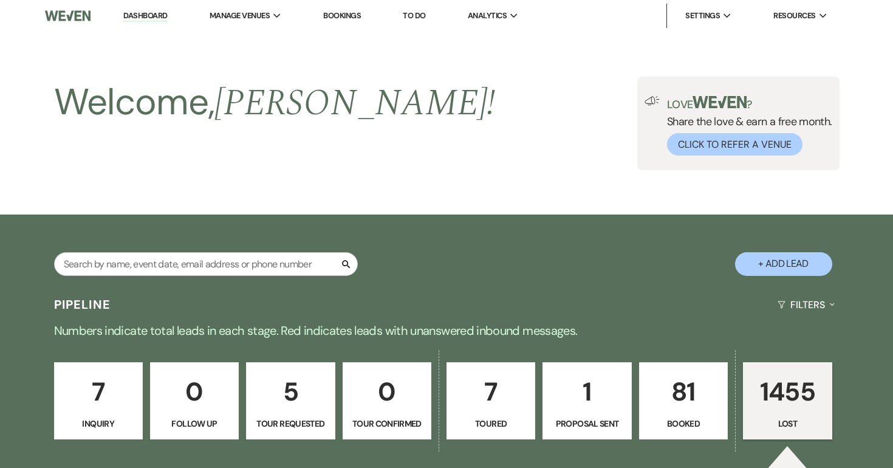
select select "8"
select select "5"
select select "8"
select select "5"
select select "8"
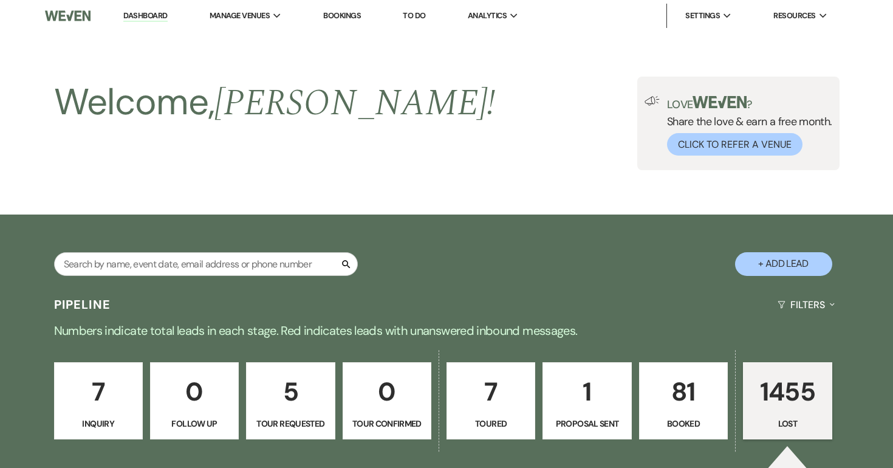
select select "5"
select select "8"
select select "5"
select select "8"
select select "10"
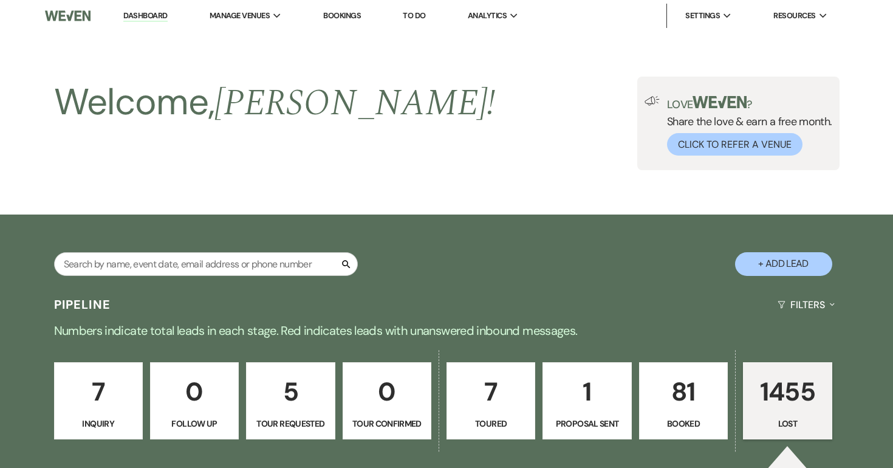
select select "8"
select select "5"
select select "8"
select select "5"
select select "8"
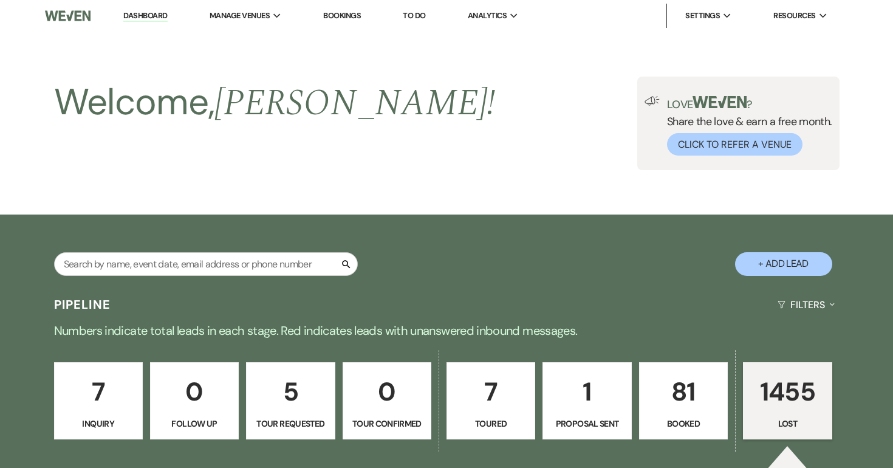
select select "5"
select select "8"
select select "5"
select select "8"
select select "5"
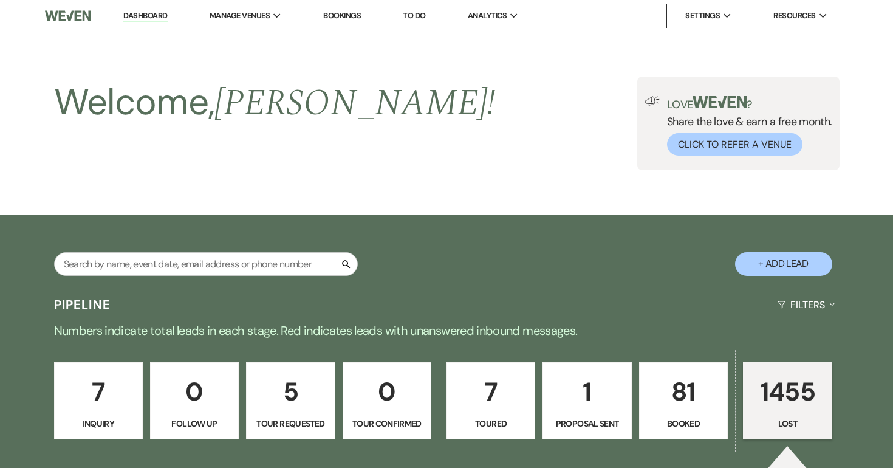
select select "8"
select select "5"
select select "8"
select select "9"
select select "8"
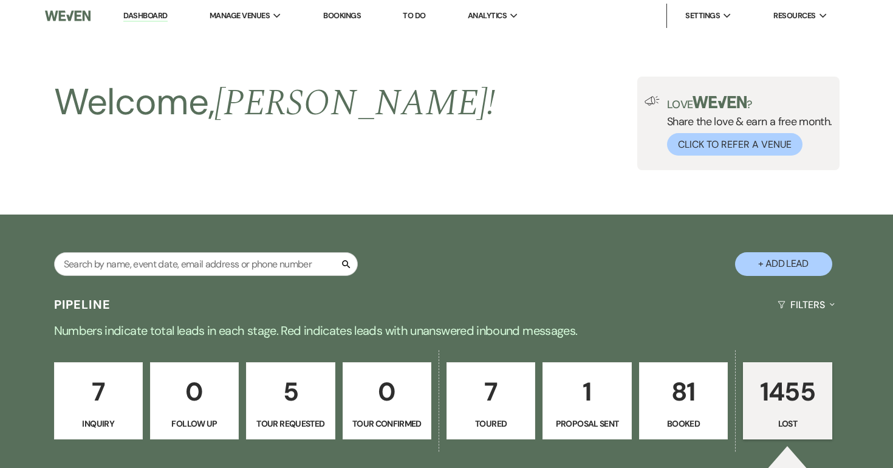
select select "5"
select select "8"
select select "5"
select select "8"
select select "5"
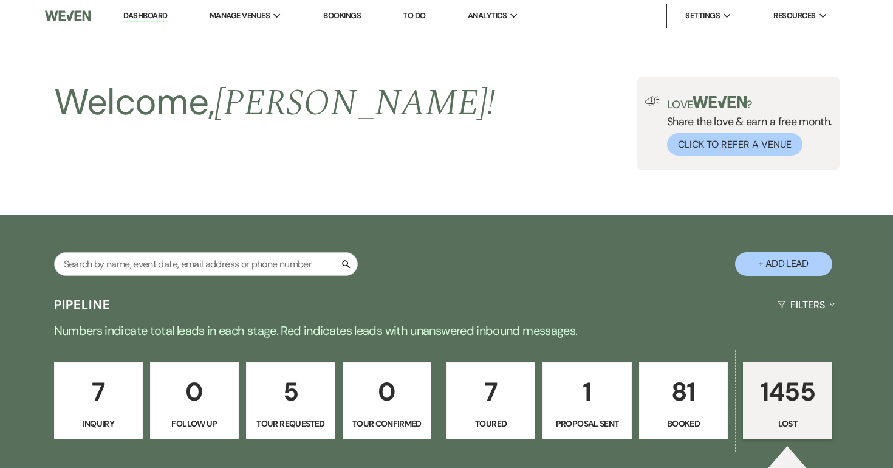
select select "8"
select select "5"
select select "8"
select select "5"
select select "8"
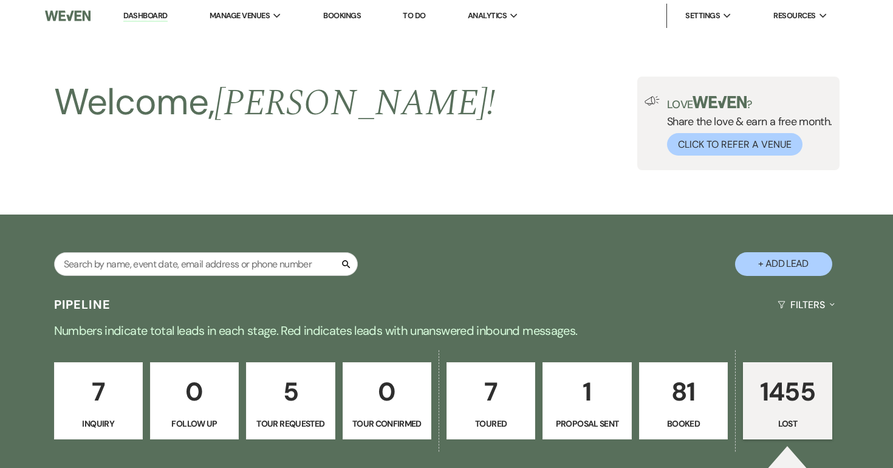
select select "5"
select select "8"
select select "5"
select select "8"
select select "7"
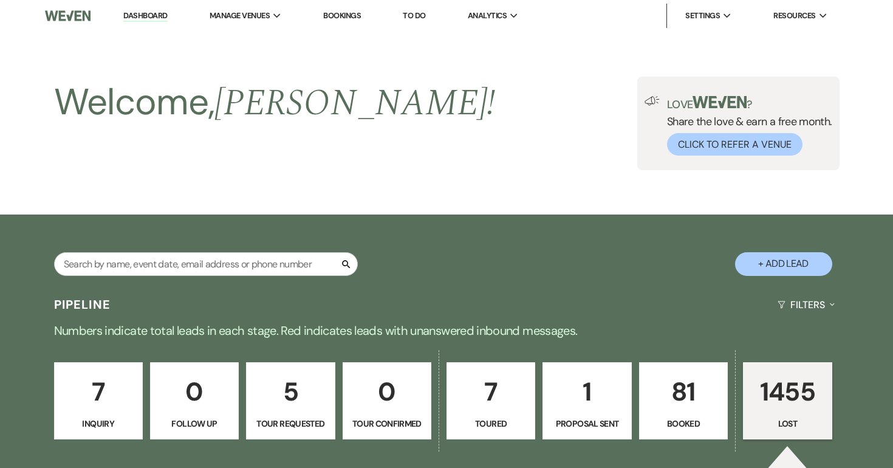
select select "8"
select select "6"
select select "8"
select select "5"
select select "8"
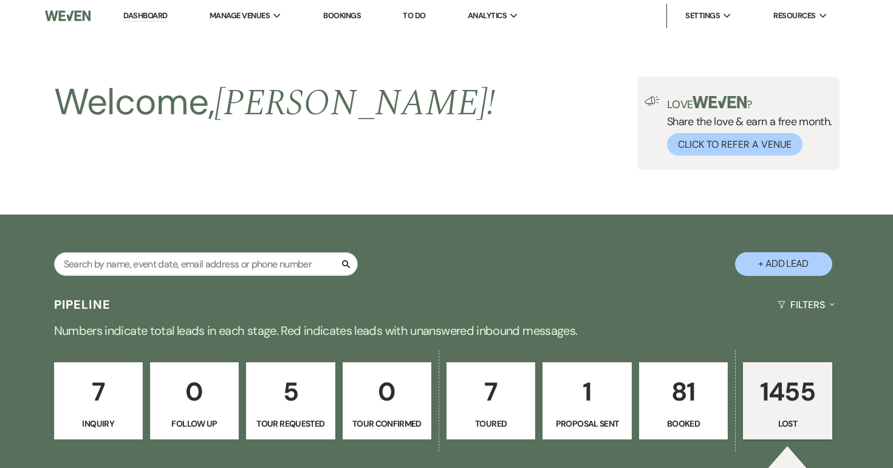
select select "5"
select select "8"
select select "5"
select select "8"
select select "5"
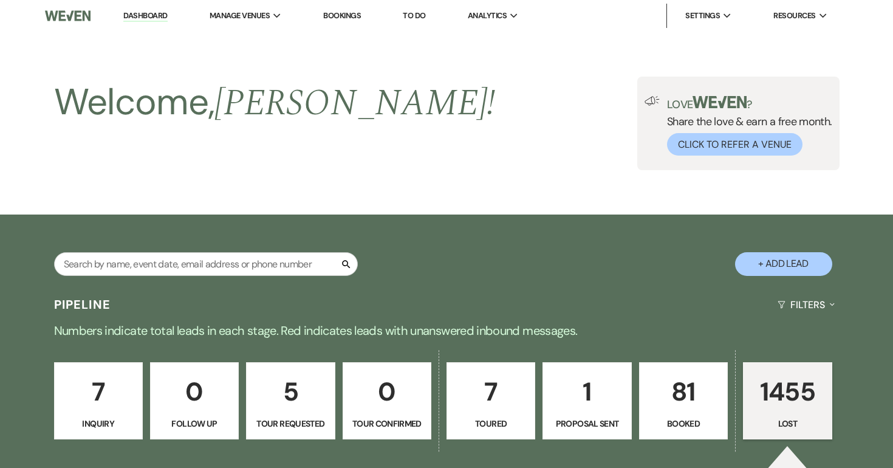
select select "8"
select select "5"
select select "8"
select select "5"
select select "8"
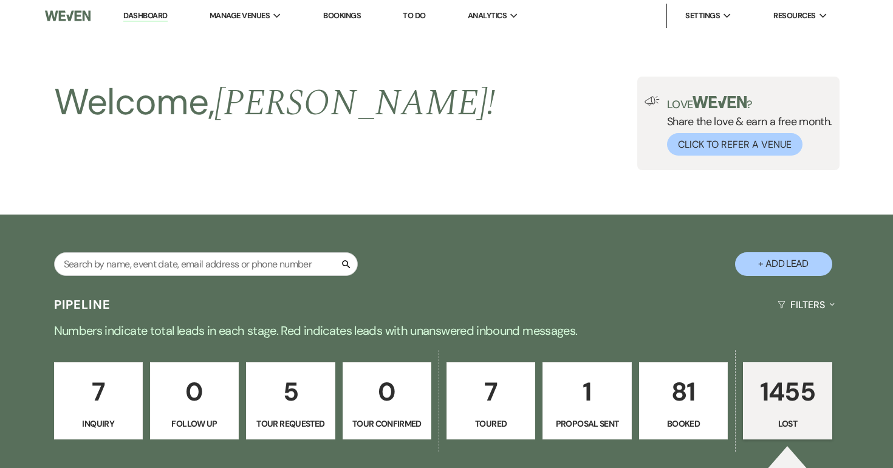
select select "6"
select select "8"
select select "6"
select select "8"
select select "7"
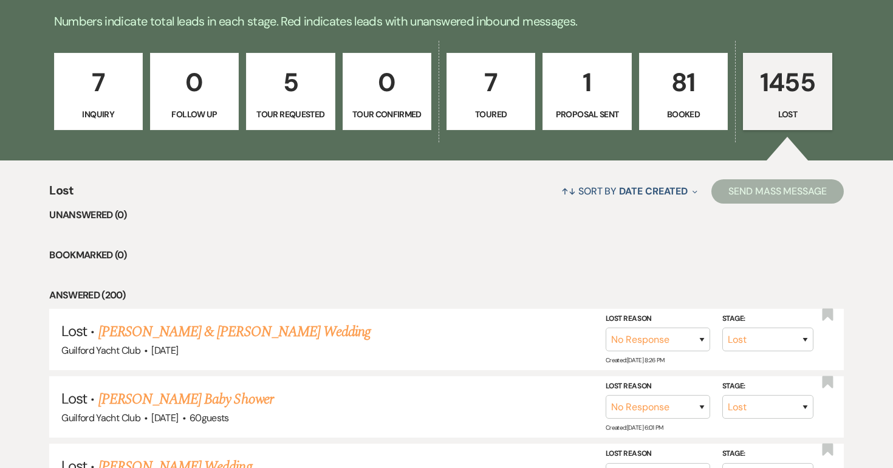
scroll to position [309, 0]
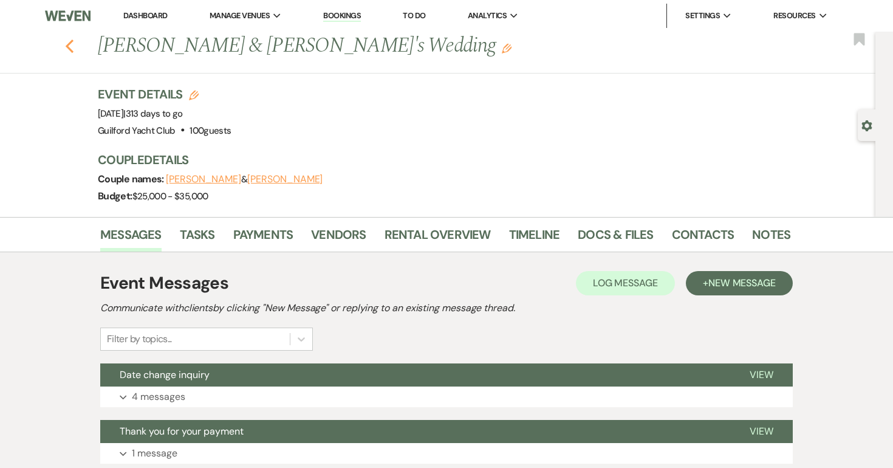
click at [69, 45] on icon "Previous" at bounding box center [69, 46] width 9 height 15
click at [66, 44] on icon "Previous" at bounding box center [69, 46] width 9 height 15
